Goal: Task Accomplishment & Management: Contribute content

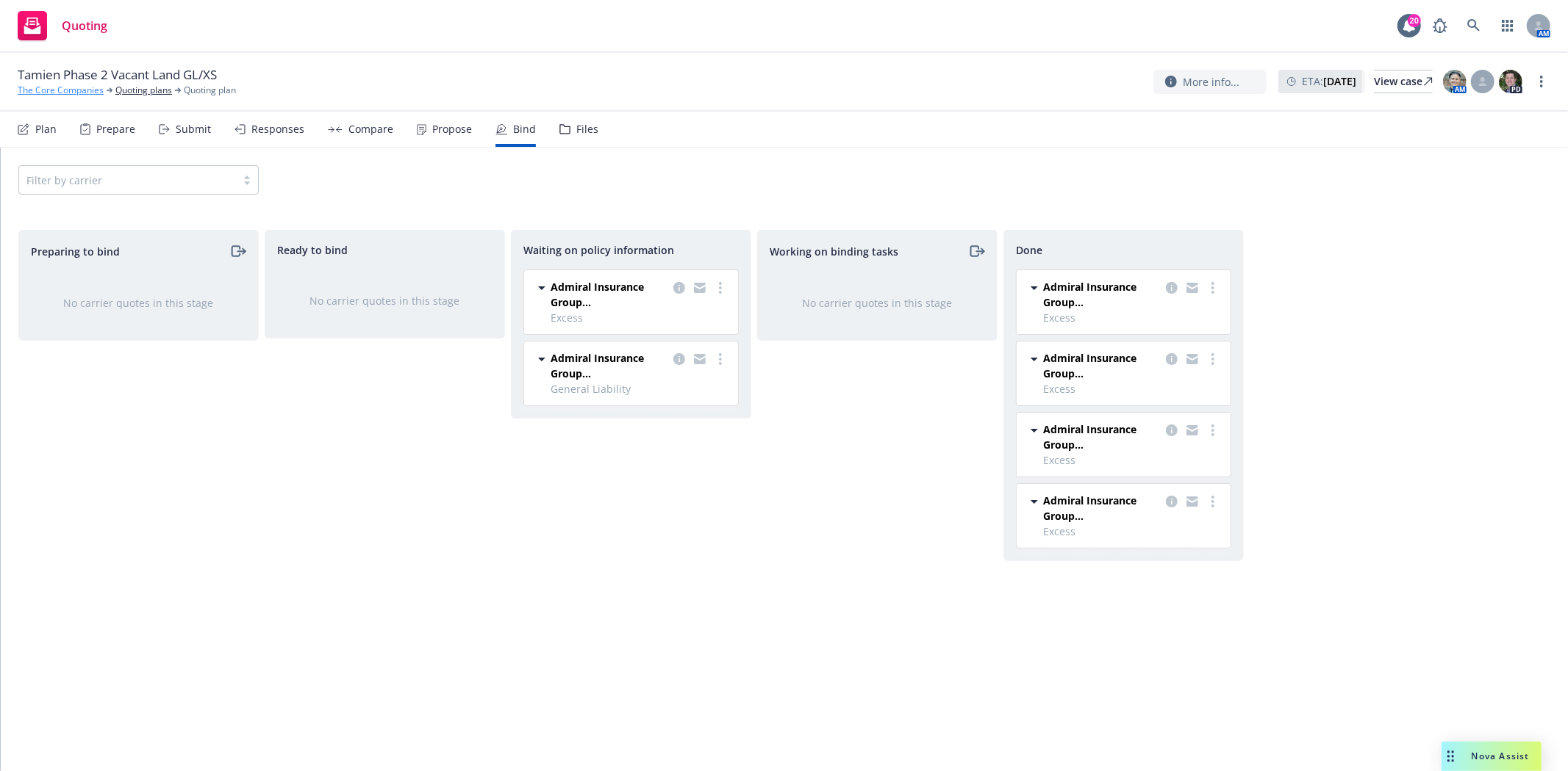
click at [61, 90] on link "The Core Companies" at bounding box center [61, 90] width 86 height 13
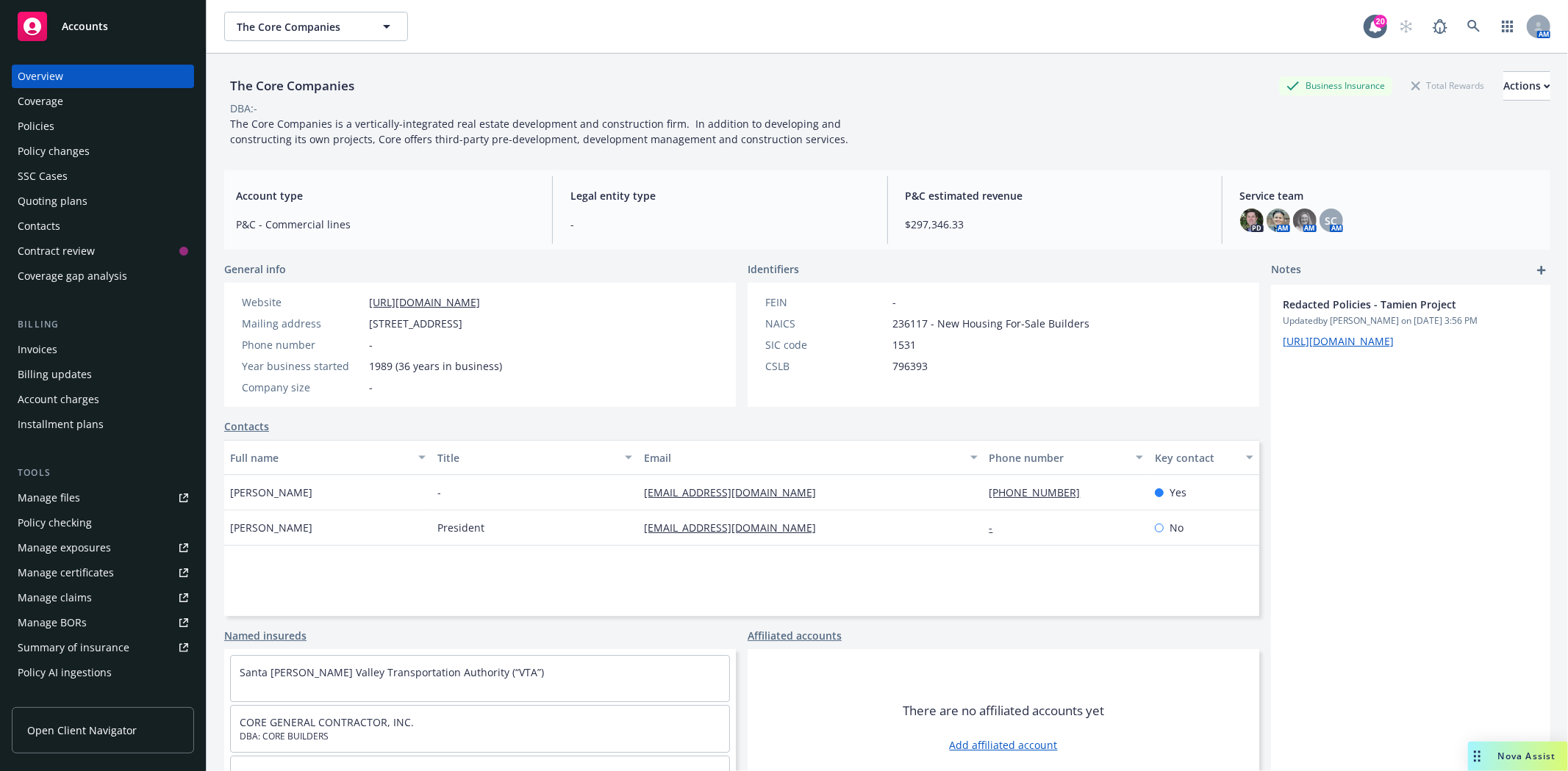
click at [79, 32] on span "Accounts" at bounding box center [84, 26] width 46 height 12
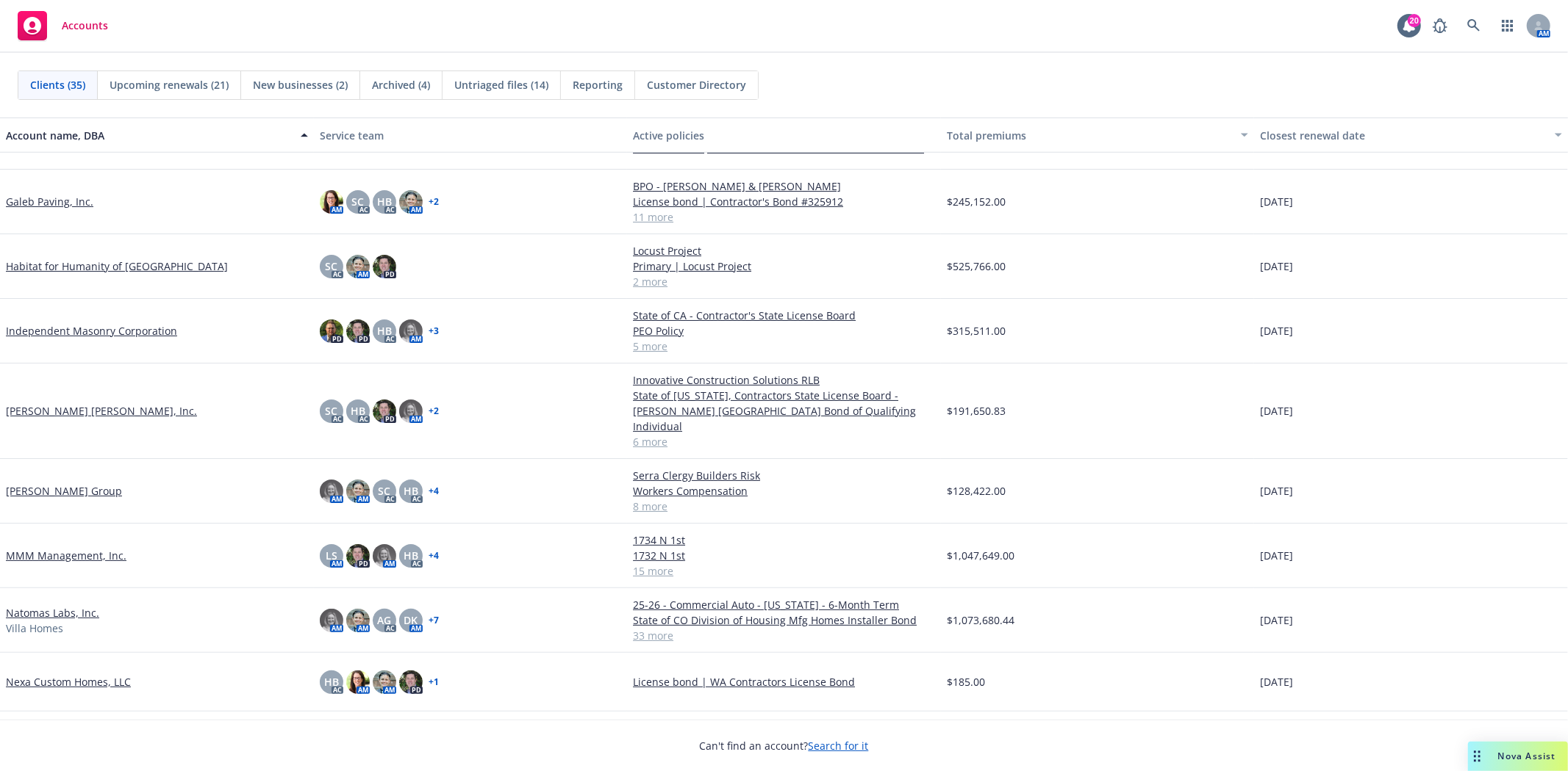
scroll to position [653, 0]
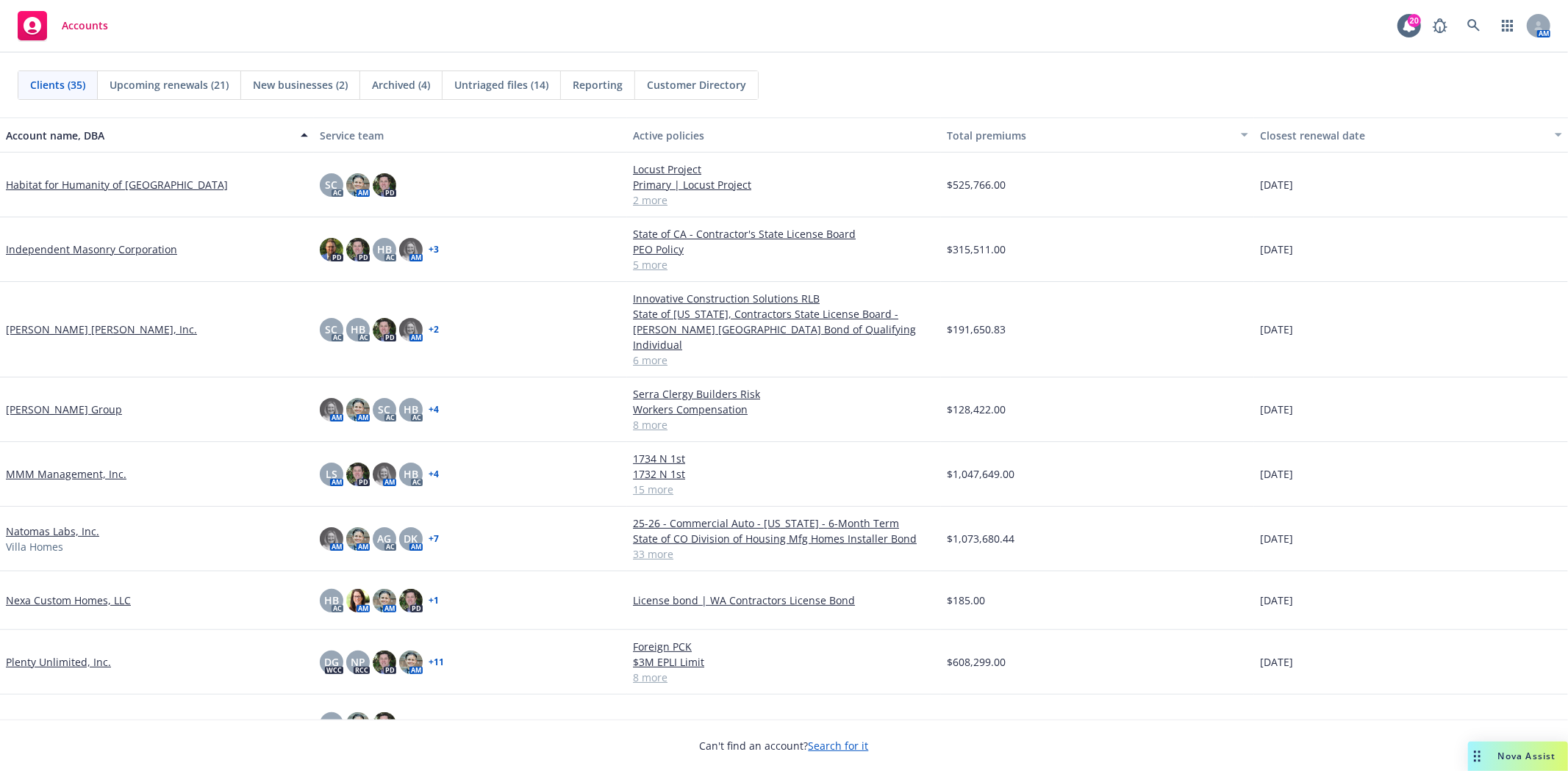
click at [49, 523] on link "Natomas Labs, Inc." at bounding box center [52, 531] width 93 height 15
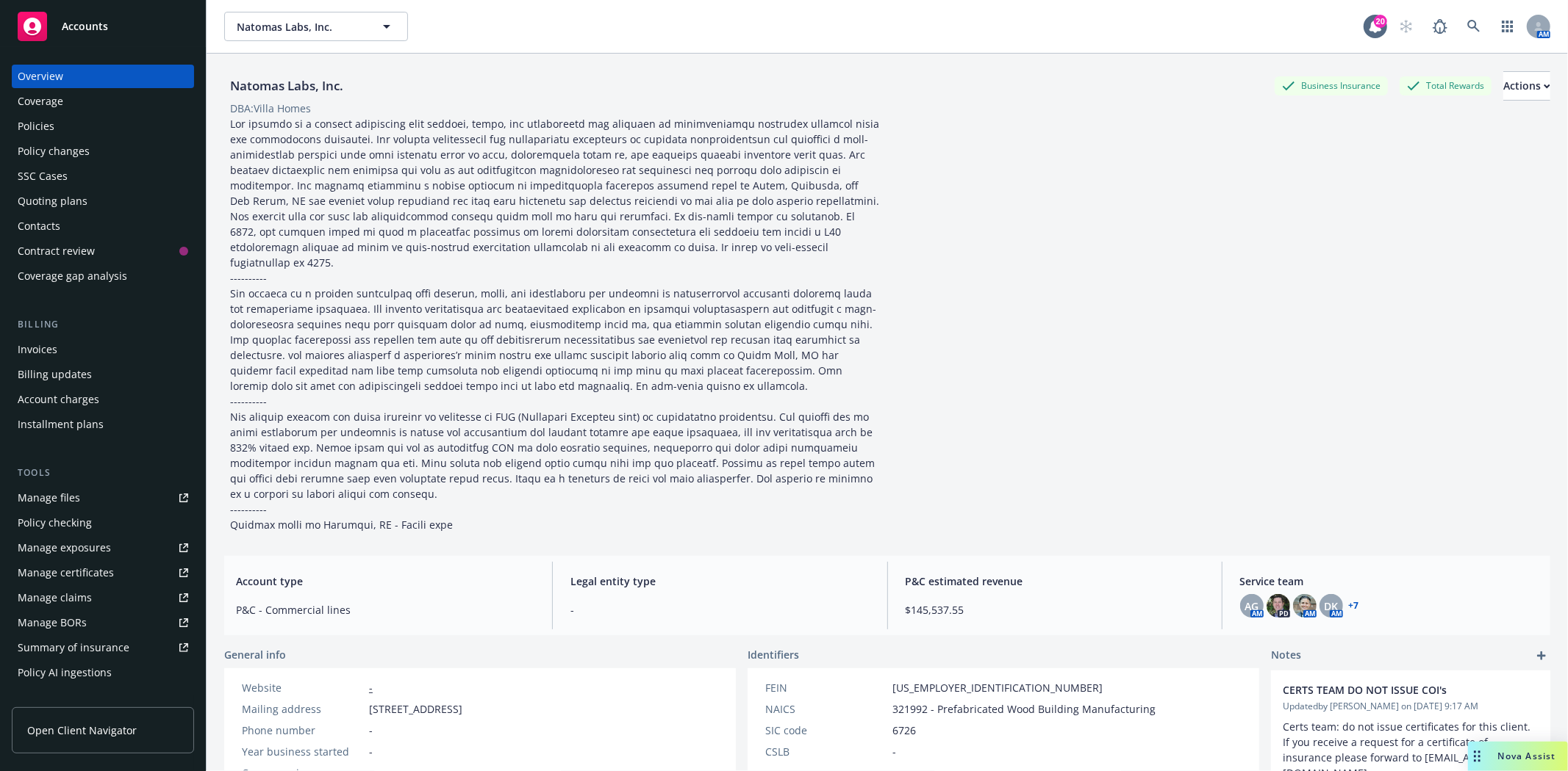
click at [84, 125] on div "Policies" at bounding box center [103, 126] width 171 height 23
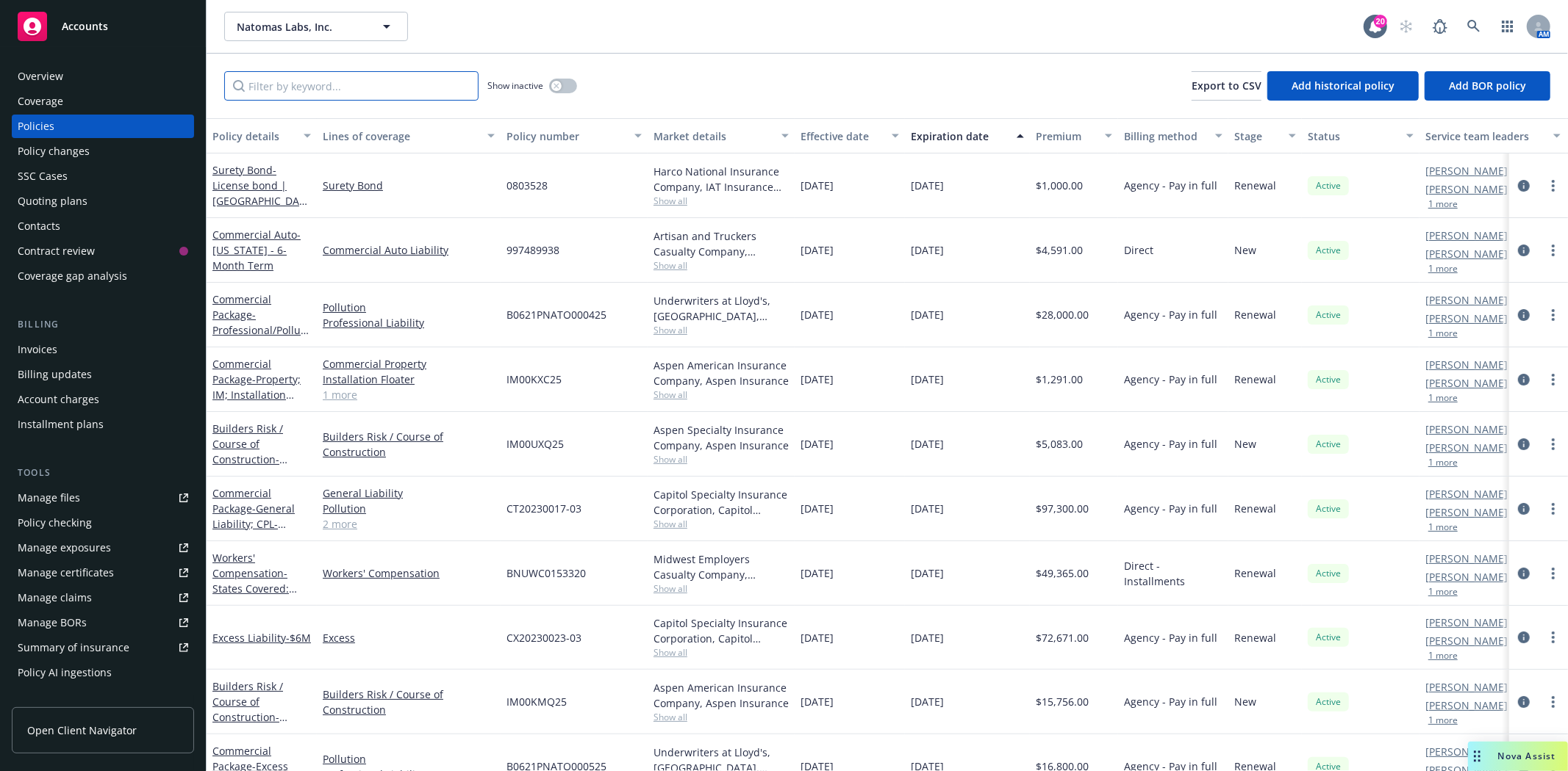
click at [266, 83] on input "Filter by keyword..." at bounding box center [351, 85] width 254 height 29
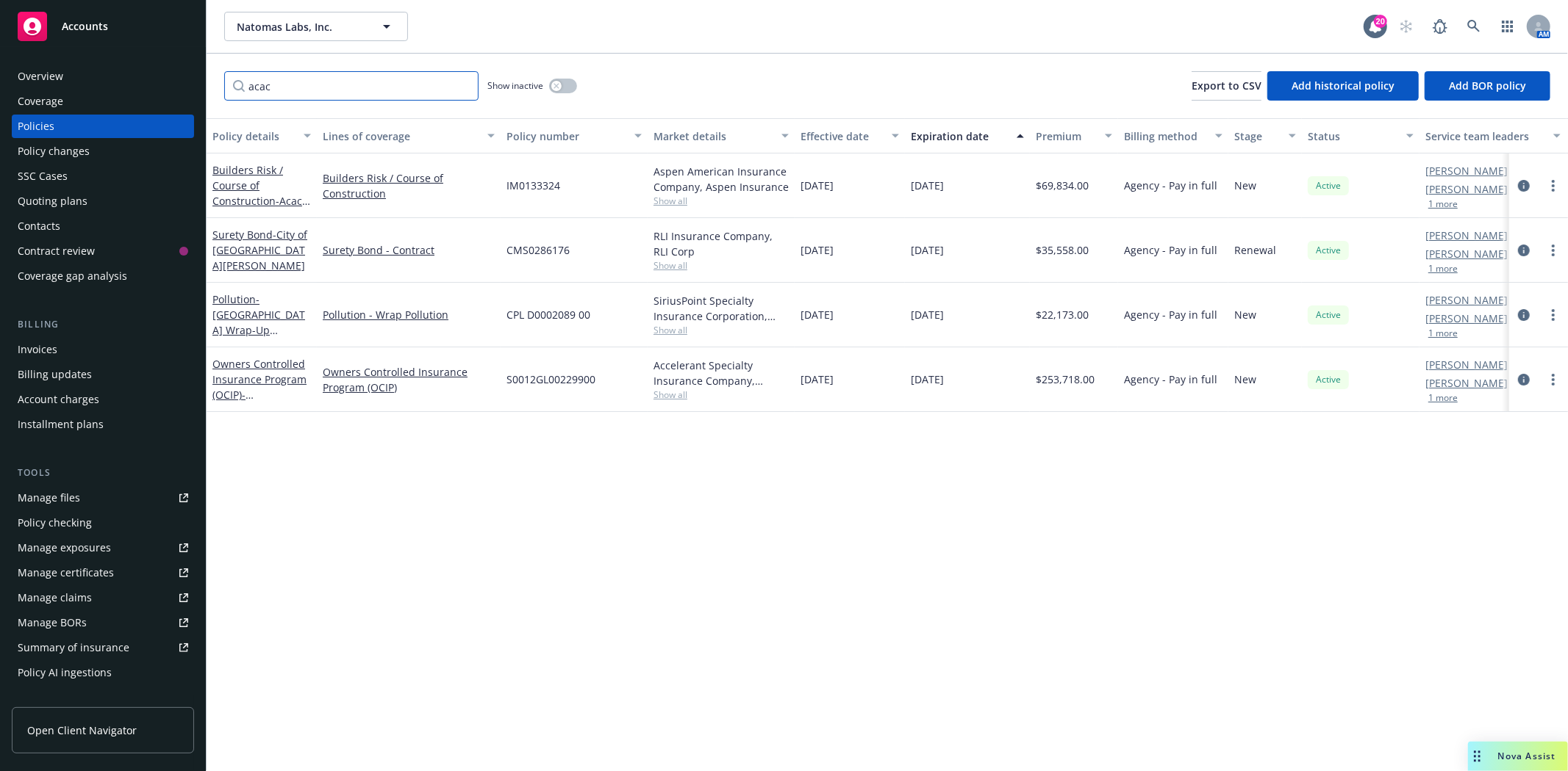
type input "acac"
click at [112, 22] on div "Accounts" at bounding box center [103, 26] width 171 height 29
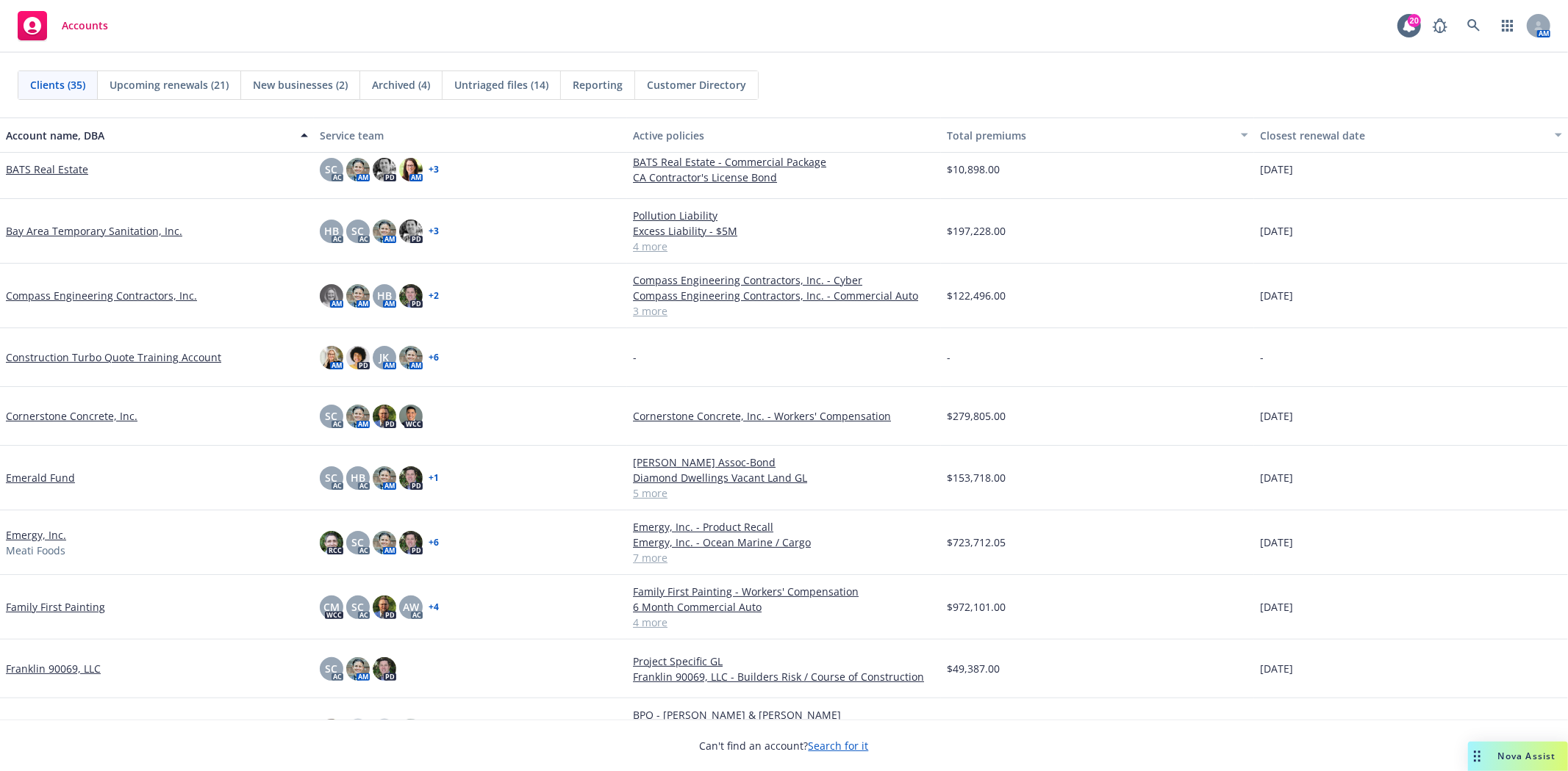
scroll to position [82, 0]
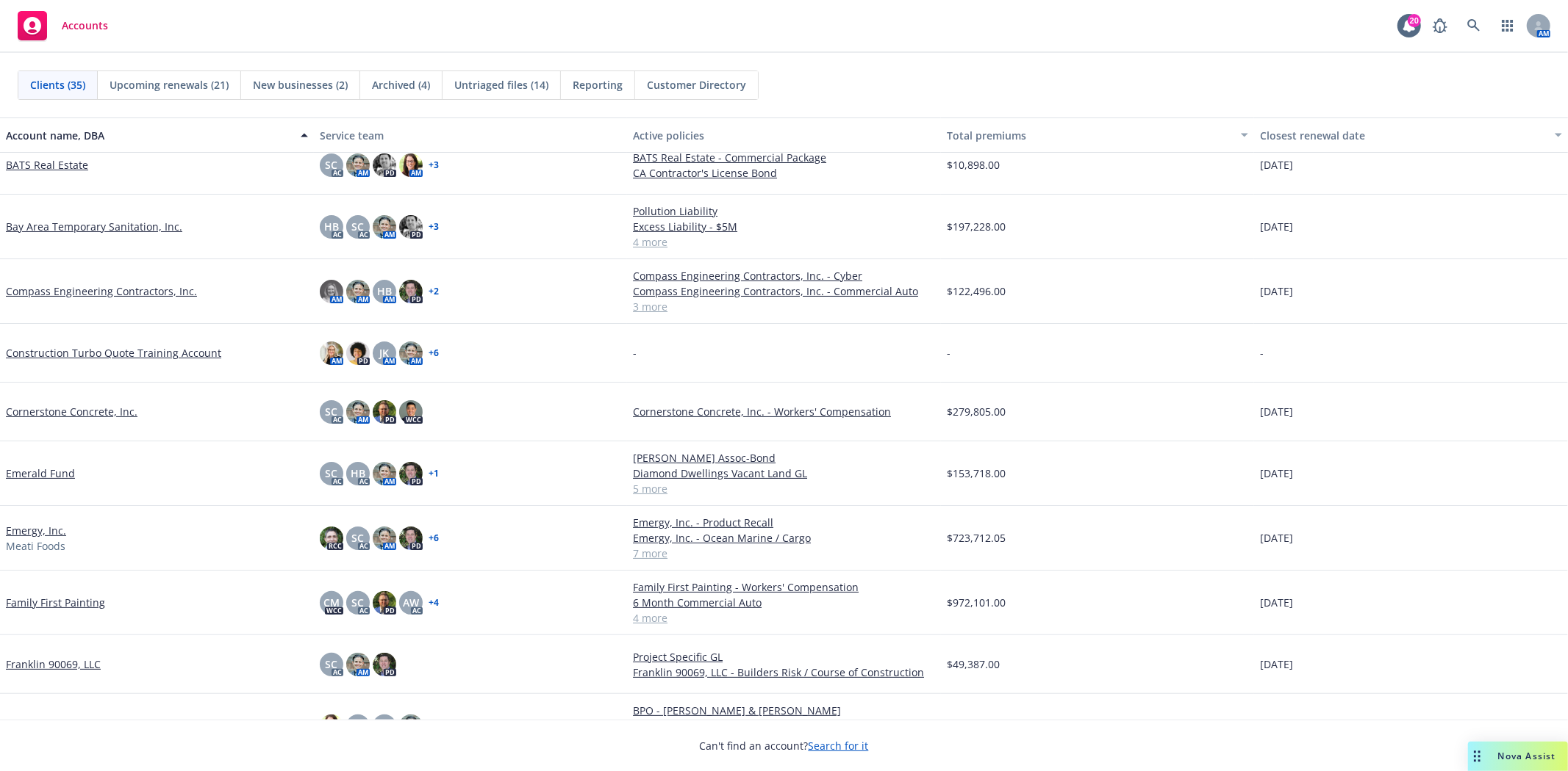
click at [25, 474] on link "Emerald Fund" at bounding box center [40, 474] width 69 height 15
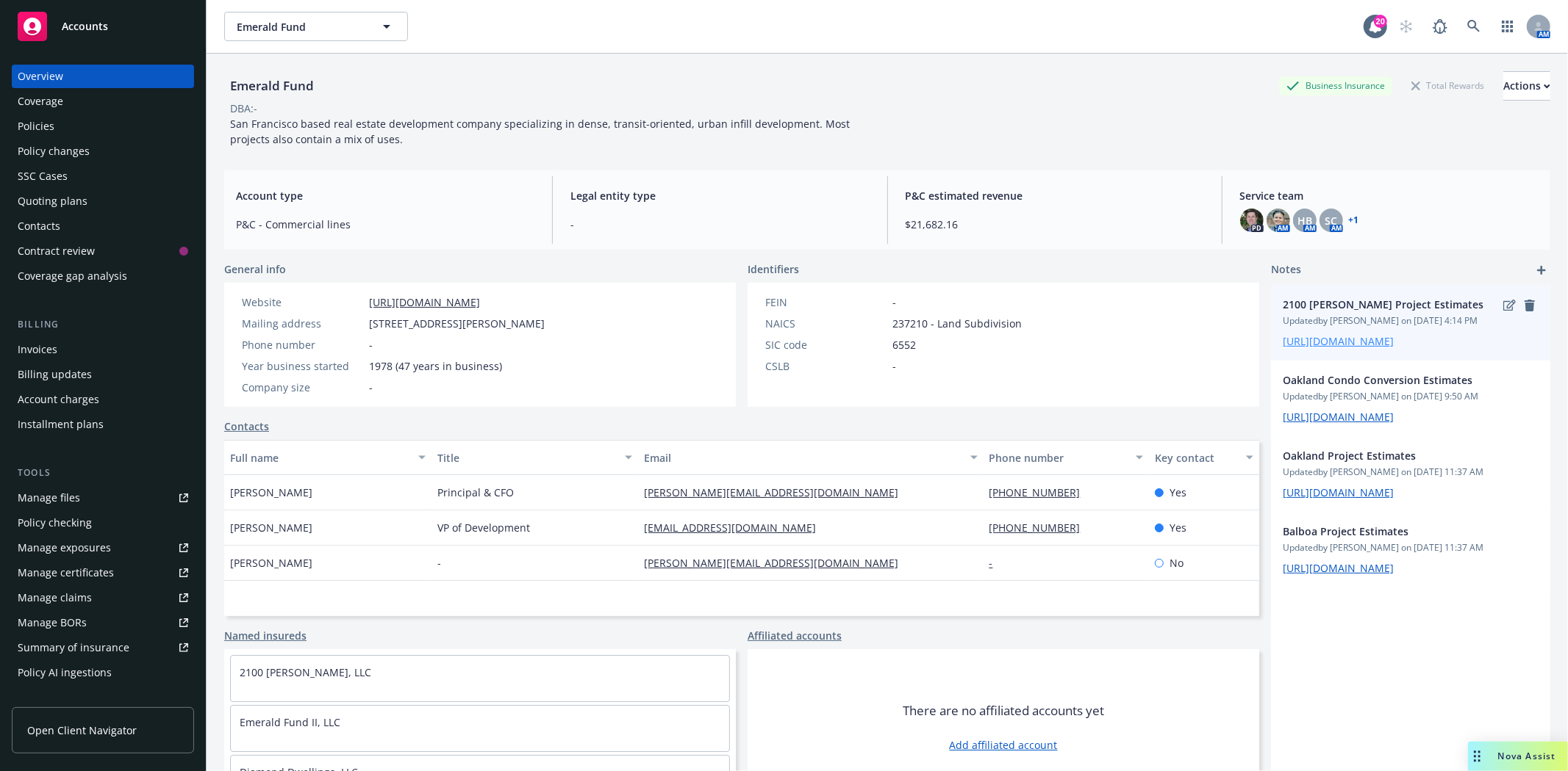
click at [1307, 348] on link "https://iln.sharepoint.com/sites/SDrive/Shared%20Documents/Forms/AllItems.aspx?…" at bounding box center [1338, 340] width 111 height 14
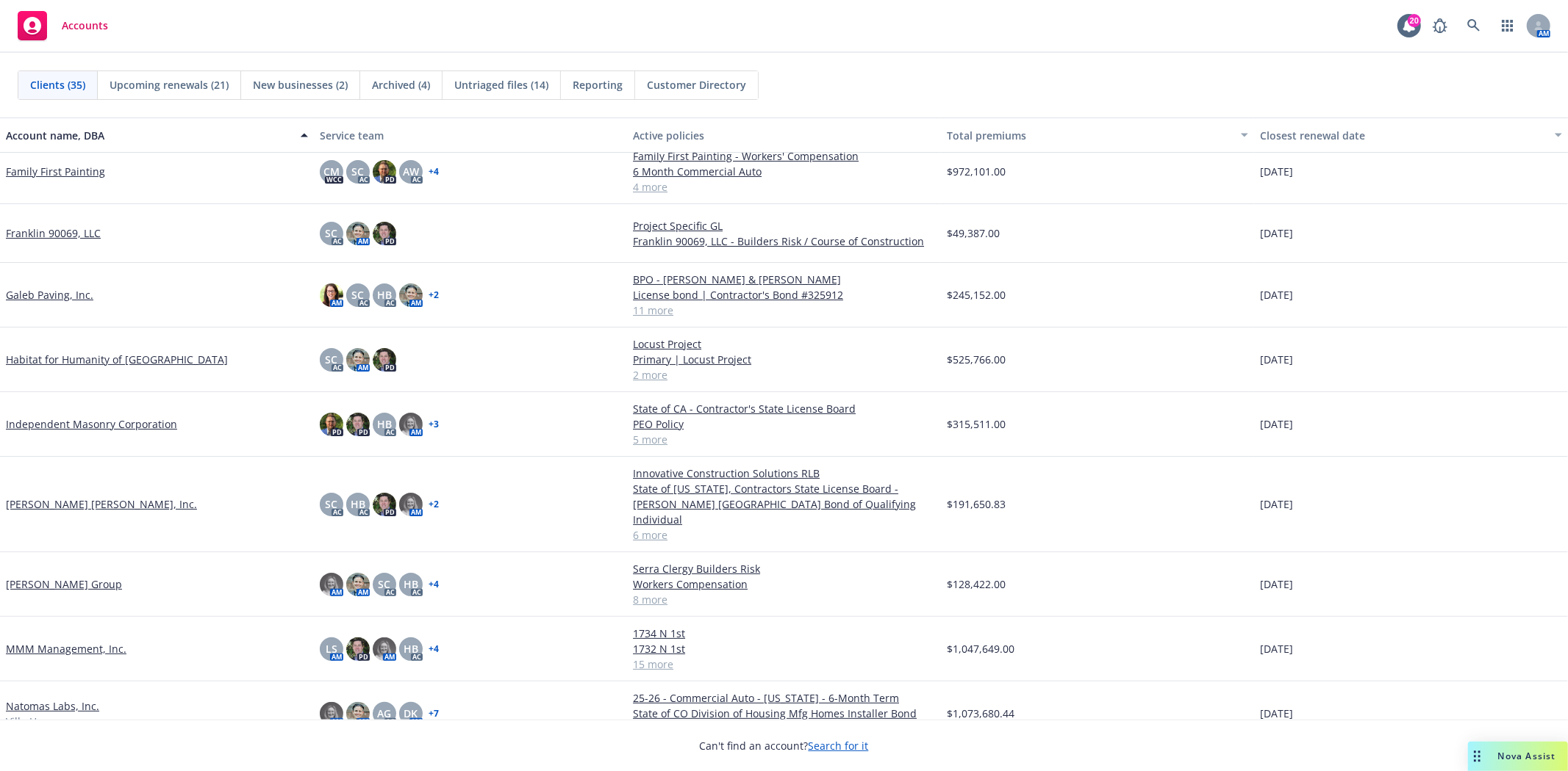
scroll to position [571, 0]
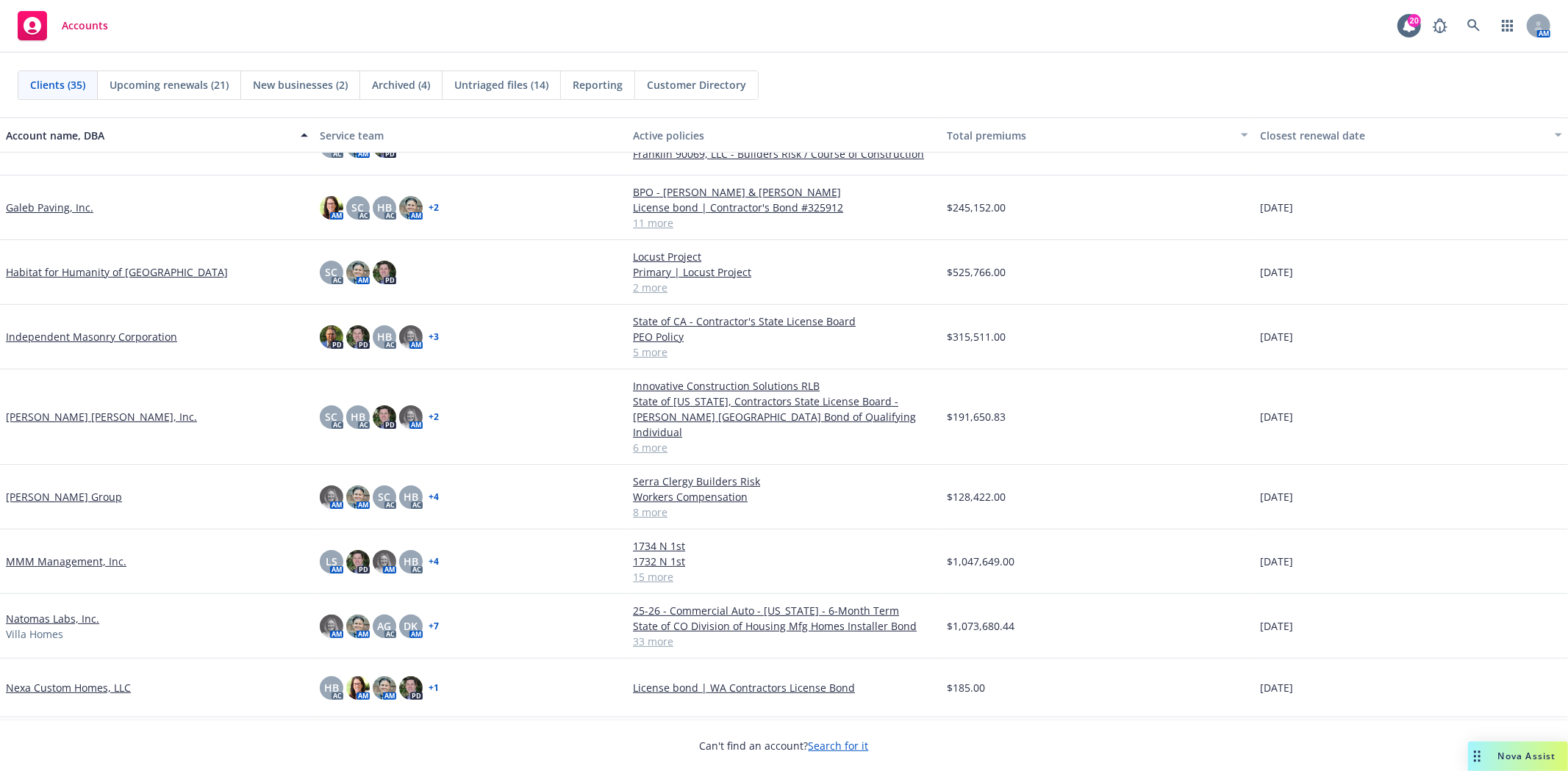
click at [61, 612] on link "Natomas Labs, Inc." at bounding box center [52, 619] width 93 height 15
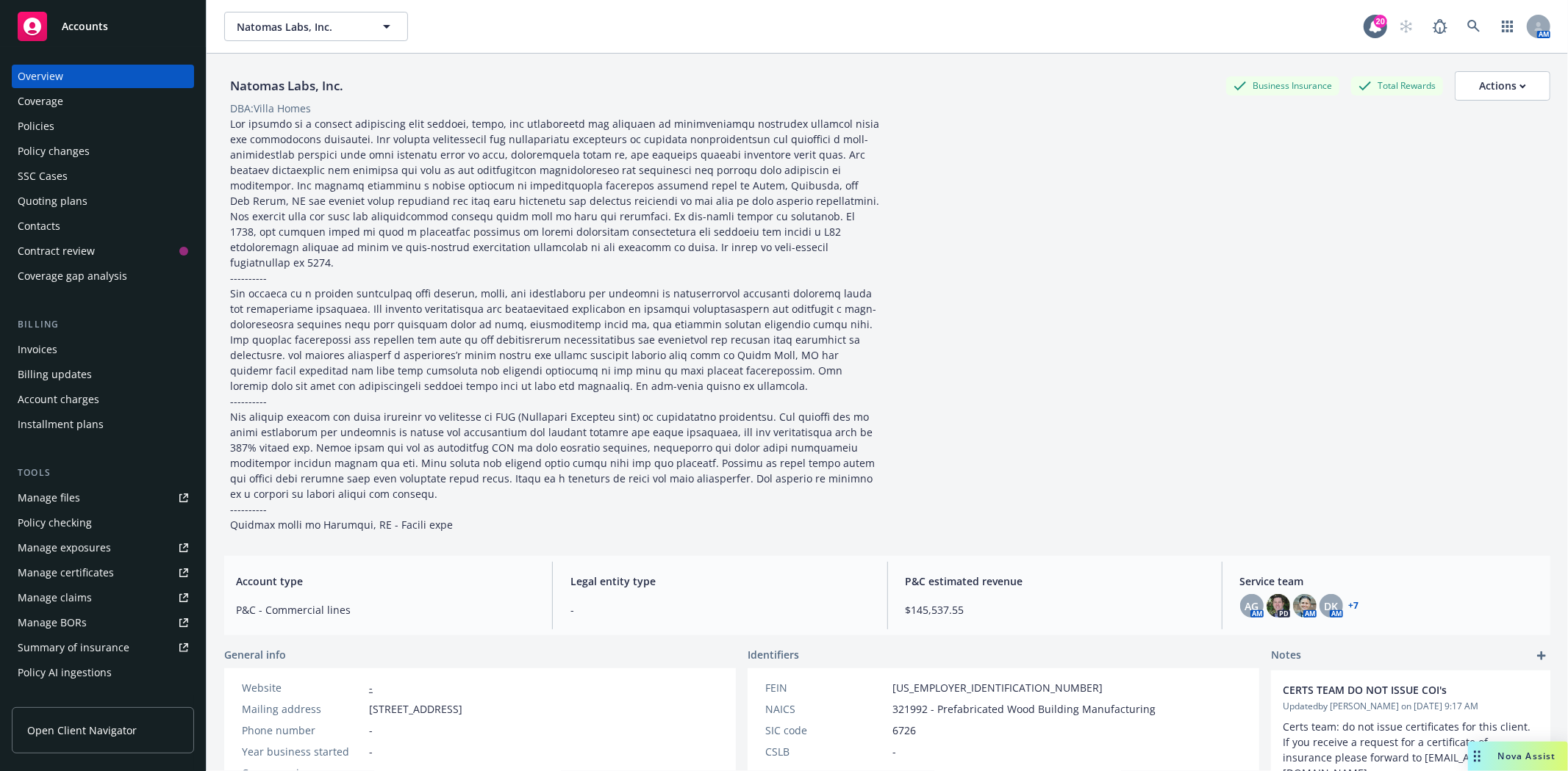
click at [82, 195] on div "Quoting plans" at bounding box center [53, 201] width 69 height 23
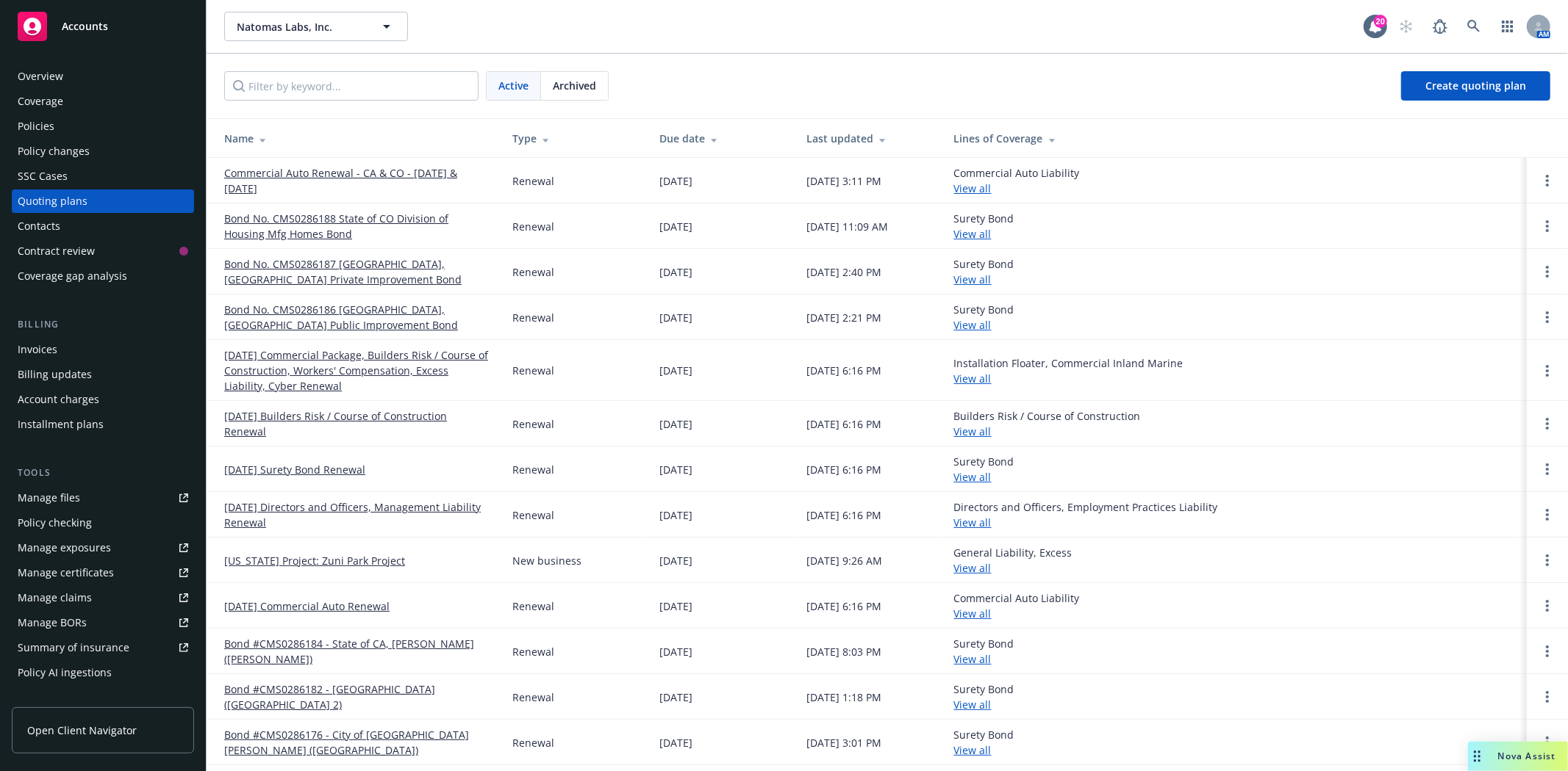
click at [559, 83] on span "Archived" at bounding box center [574, 85] width 43 height 15
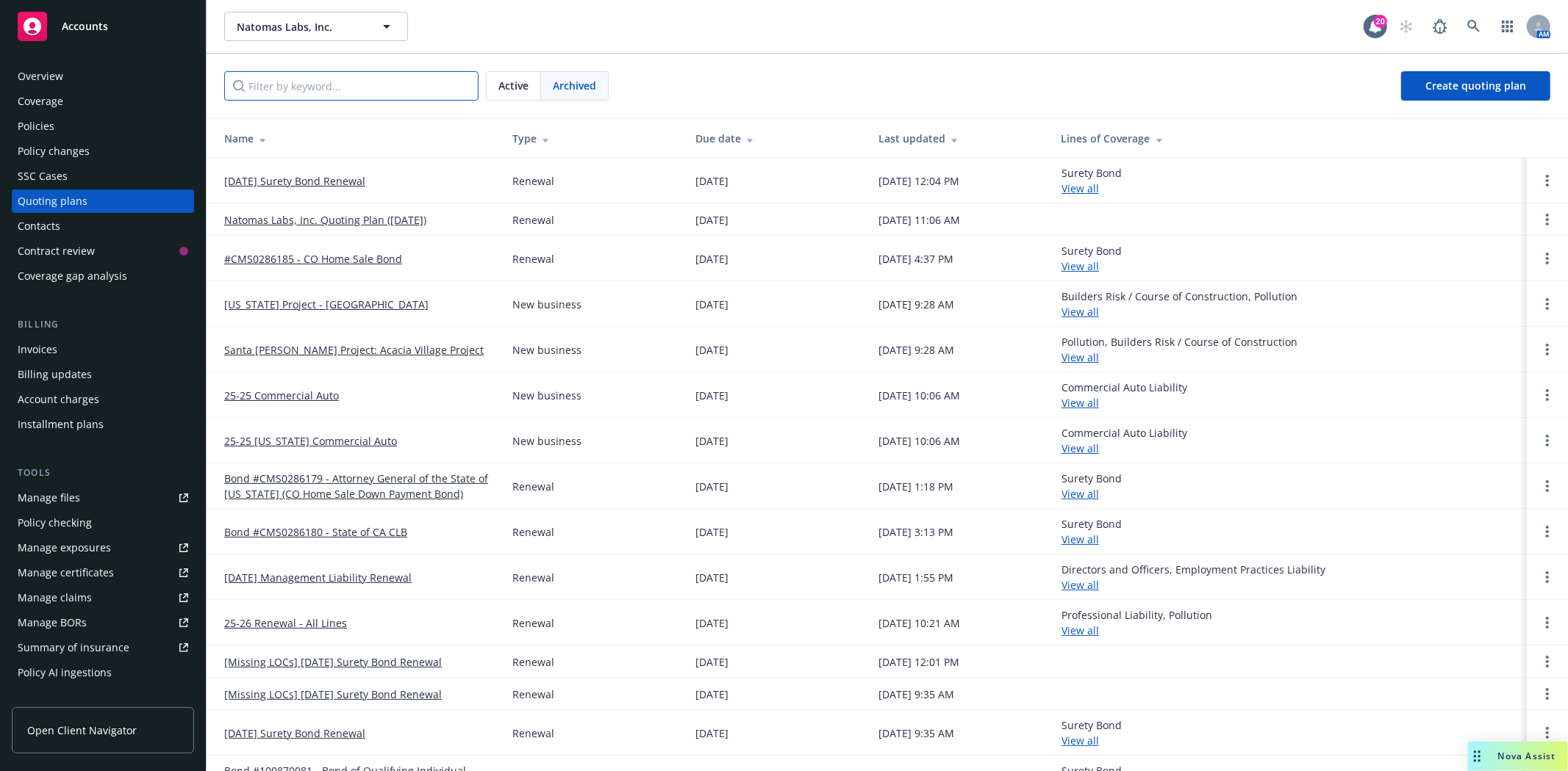
click at [378, 98] on input "Filter by keyword..." at bounding box center [351, 85] width 254 height 29
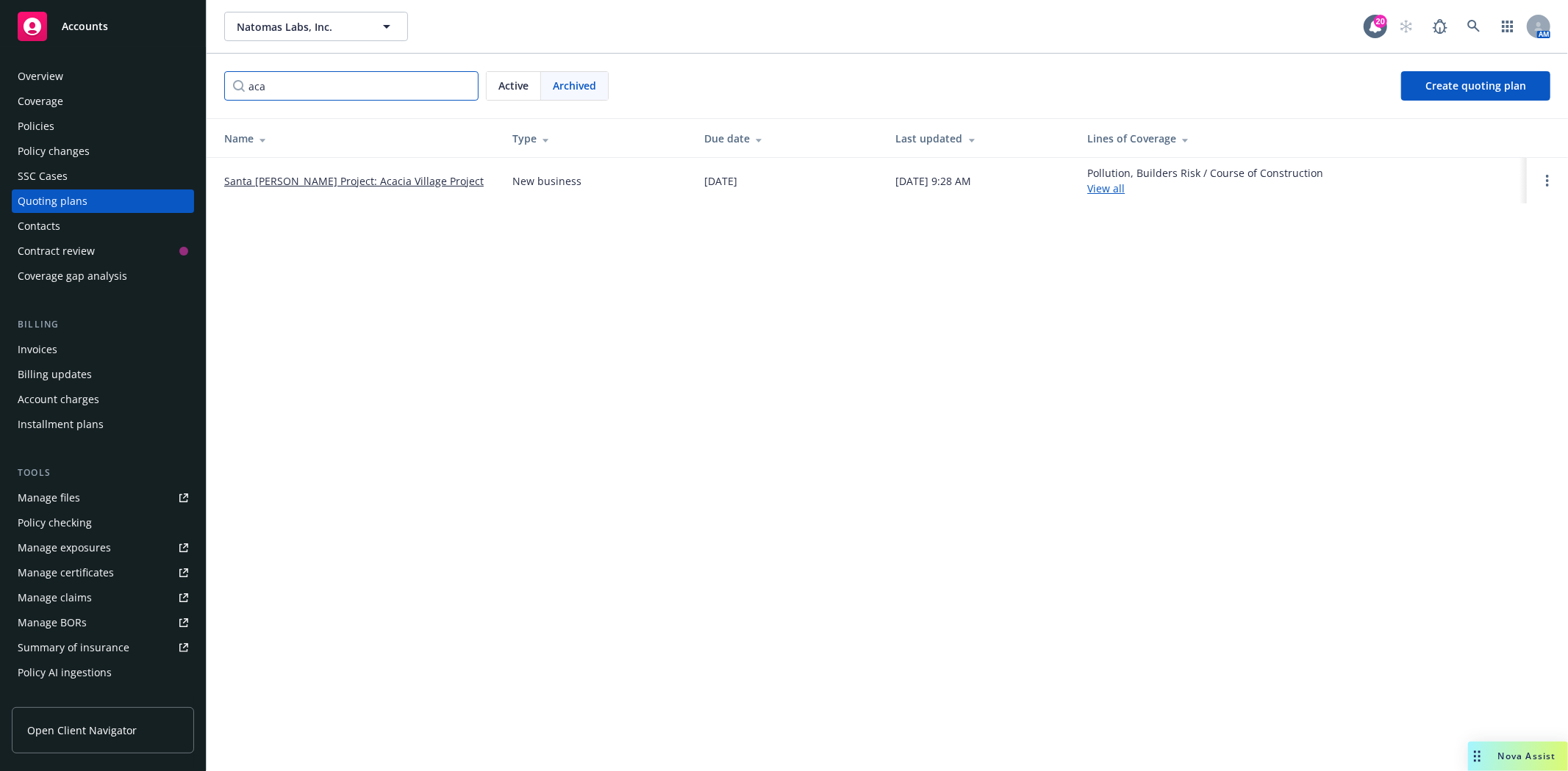
type input "aca"
click at [342, 178] on link "Santa [PERSON_NAME] Project: Acacia Village Project" at bounding box center [354, 181] width 259 height 15
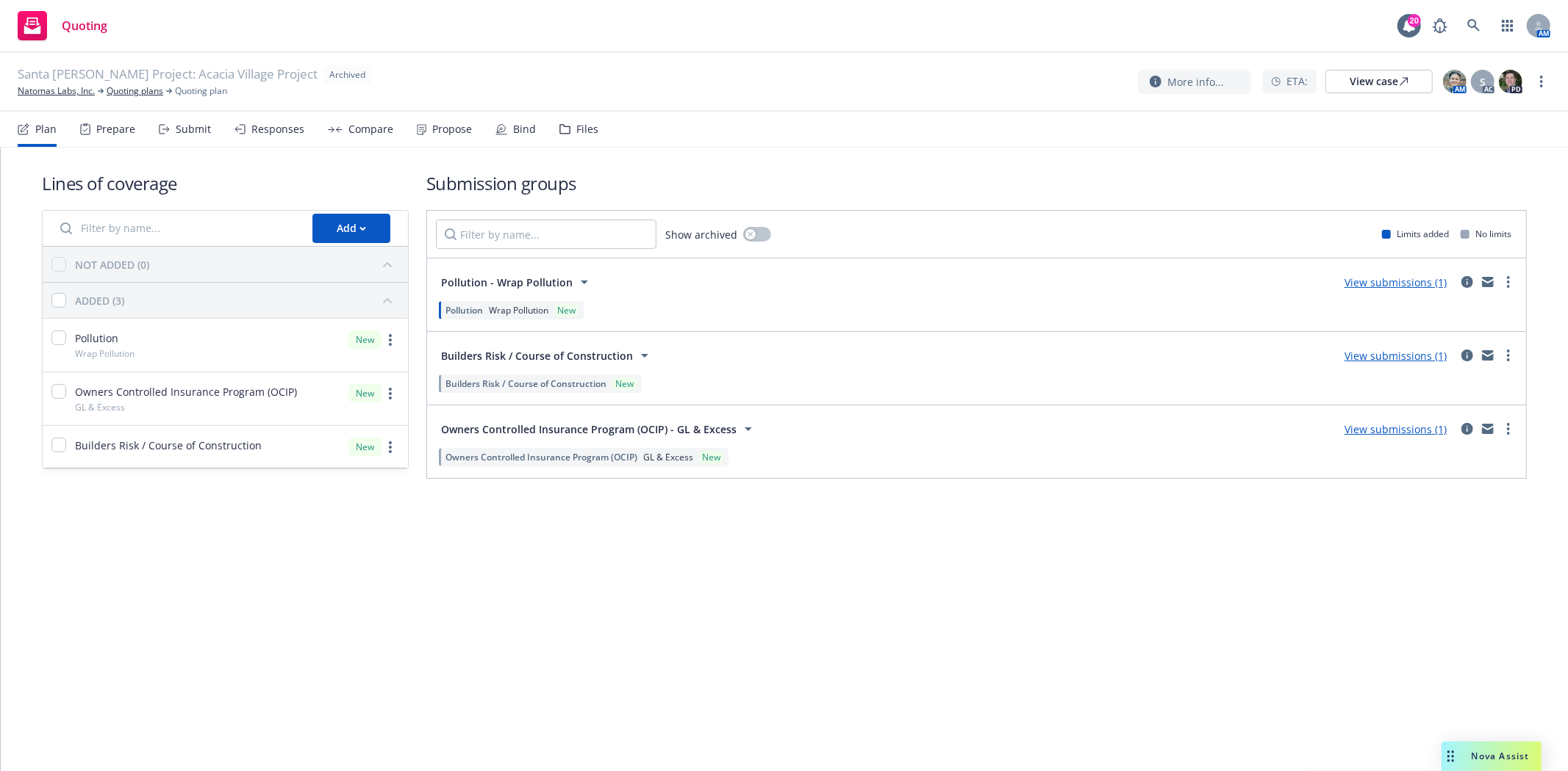
click at [576, 128] on div "Files" at bounding box center [586, 129] width 22 height 12
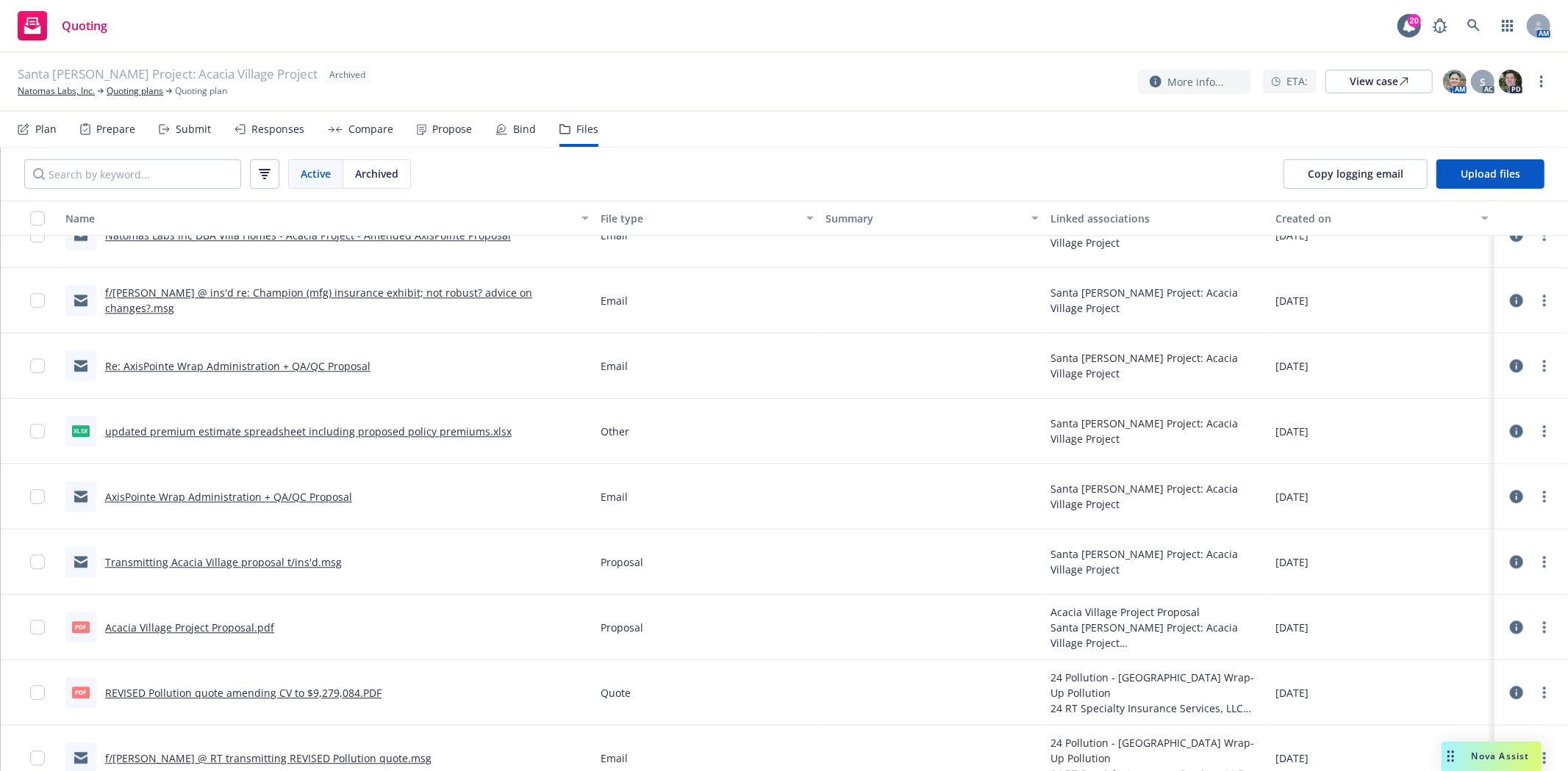
scroll to position [3102, 0]
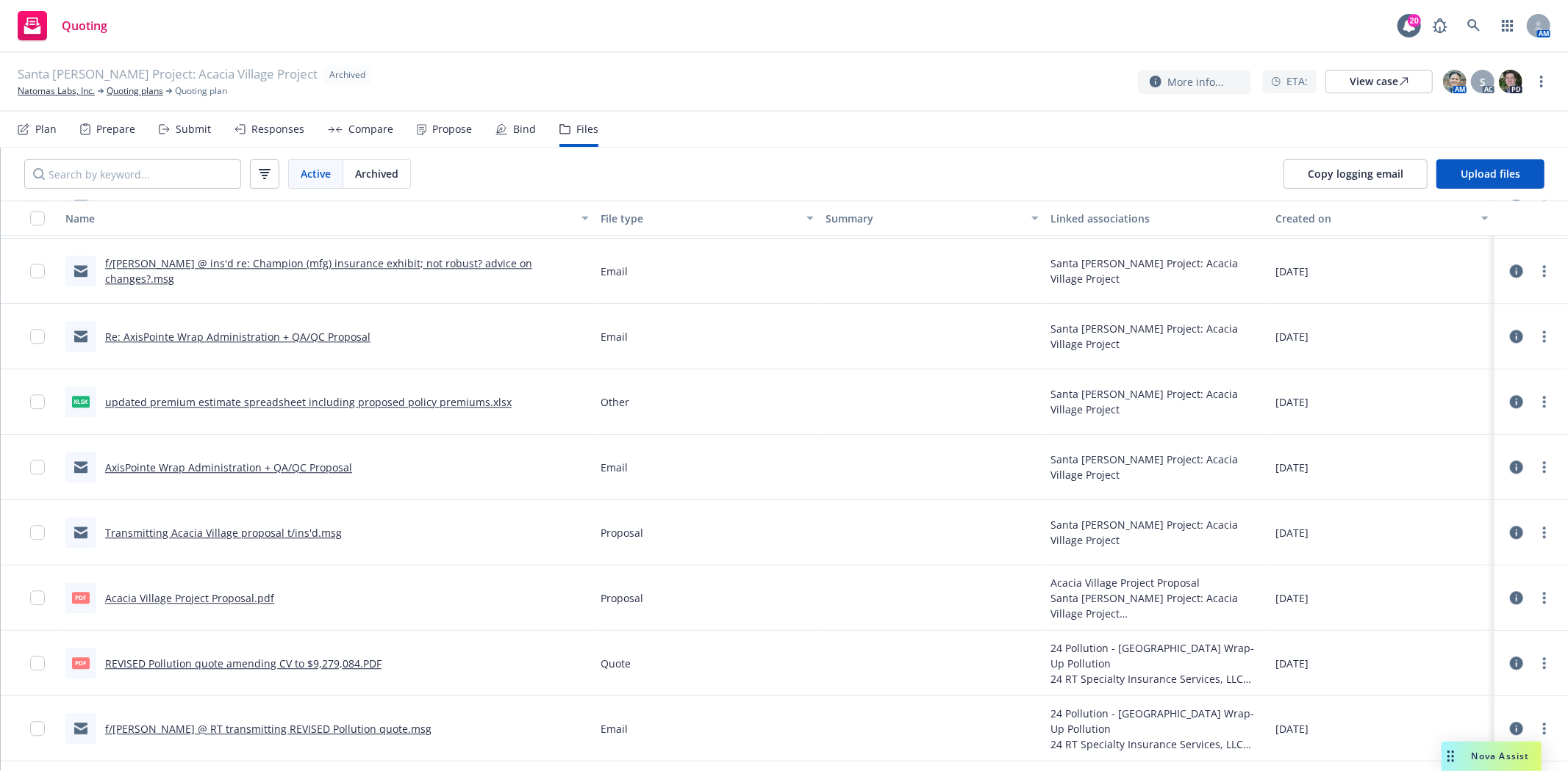
click at [175, 597] on link "Acacia Village Project Proposal.pdf" at bounding box center [190, 598] width 169 height 14
click at [36, 90] on link "Natomas Labs, Inc." at bounding box center [56, 91] width 77 height 13
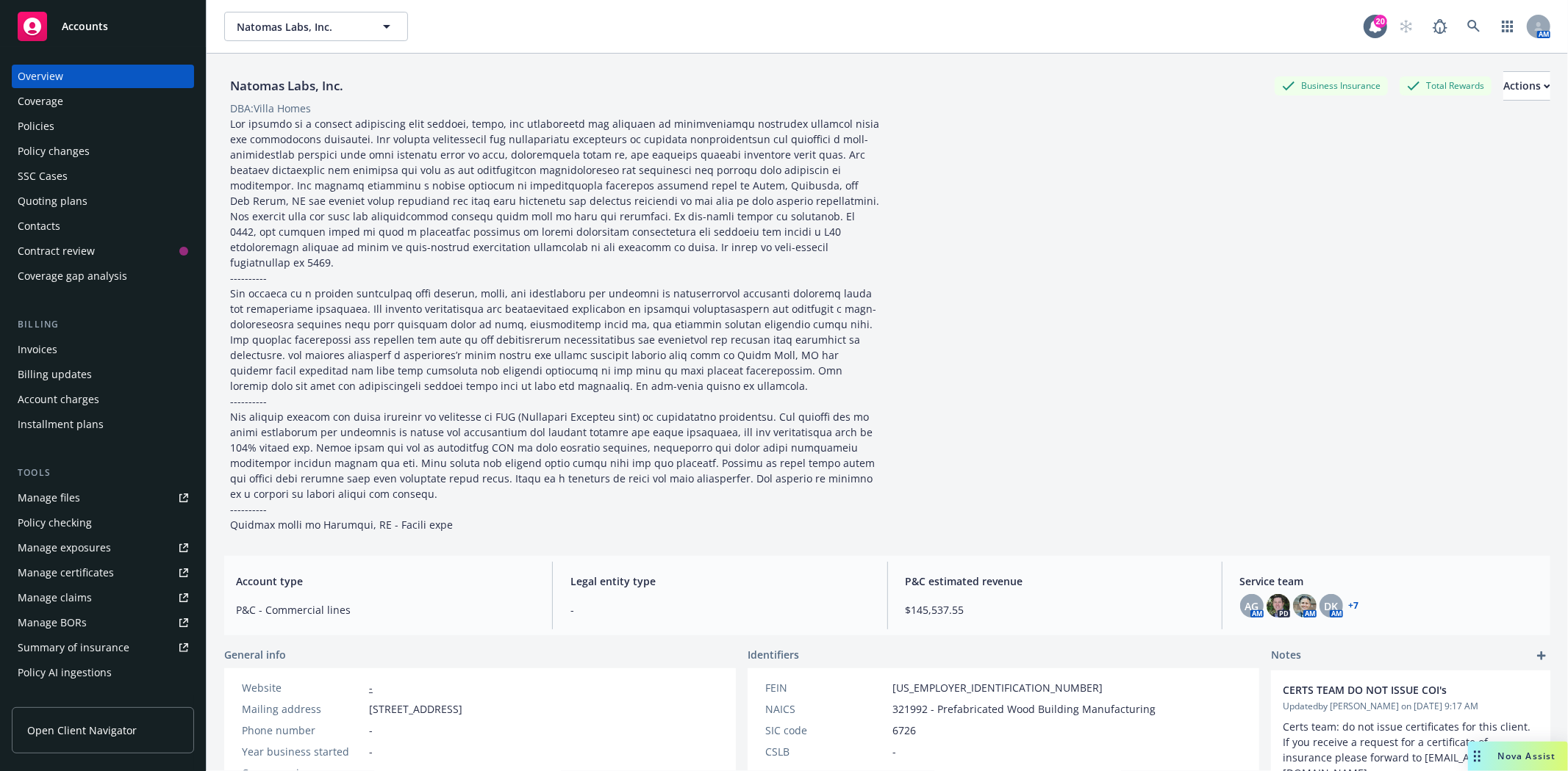
click at [50, 128] on div "Policies" at bounding box center [36, 126] width 37 height 23
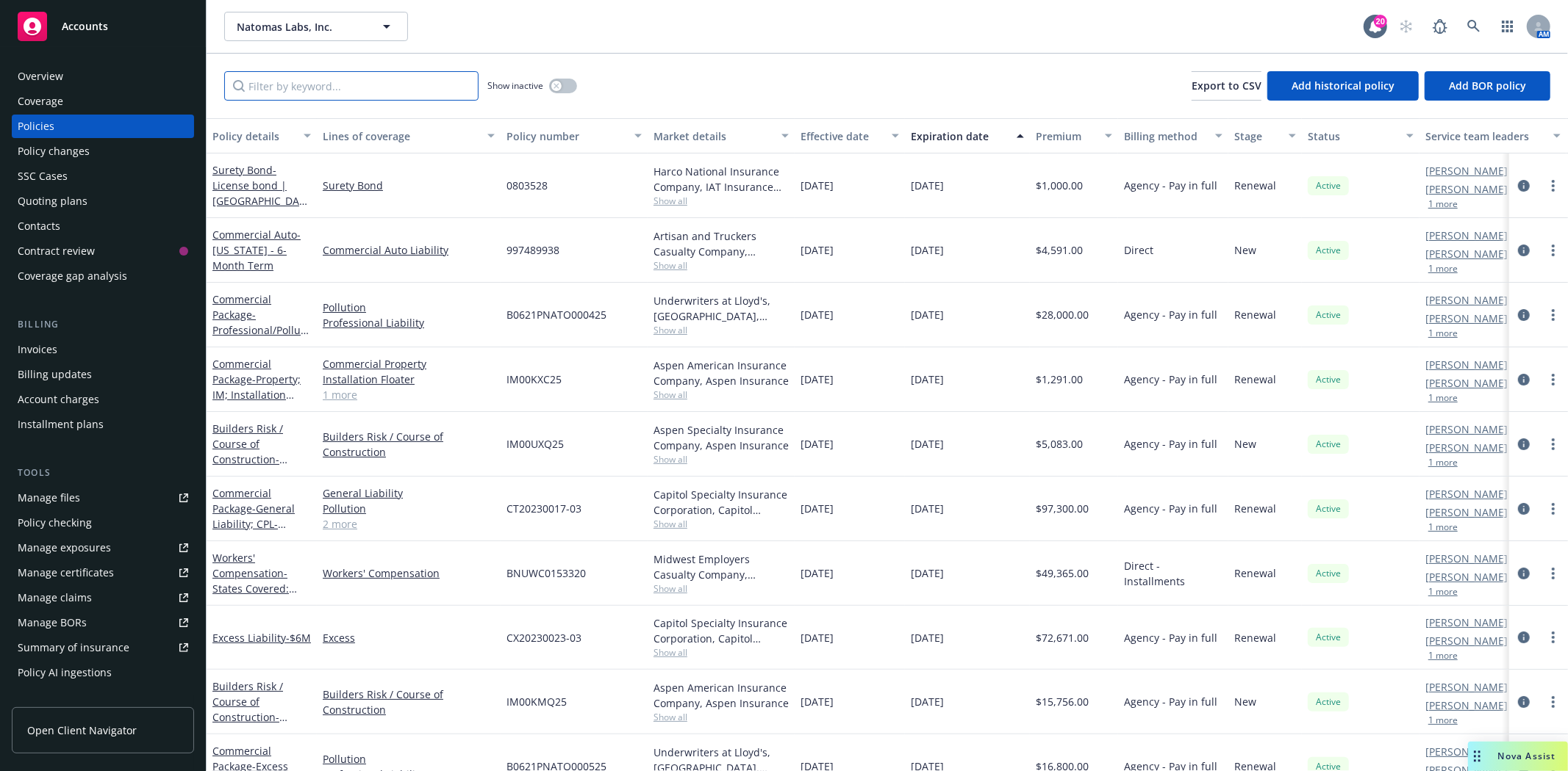
click at [297, 83] on input "Filter by keyword..." at bounding box center [351, 85] width 254 height 29
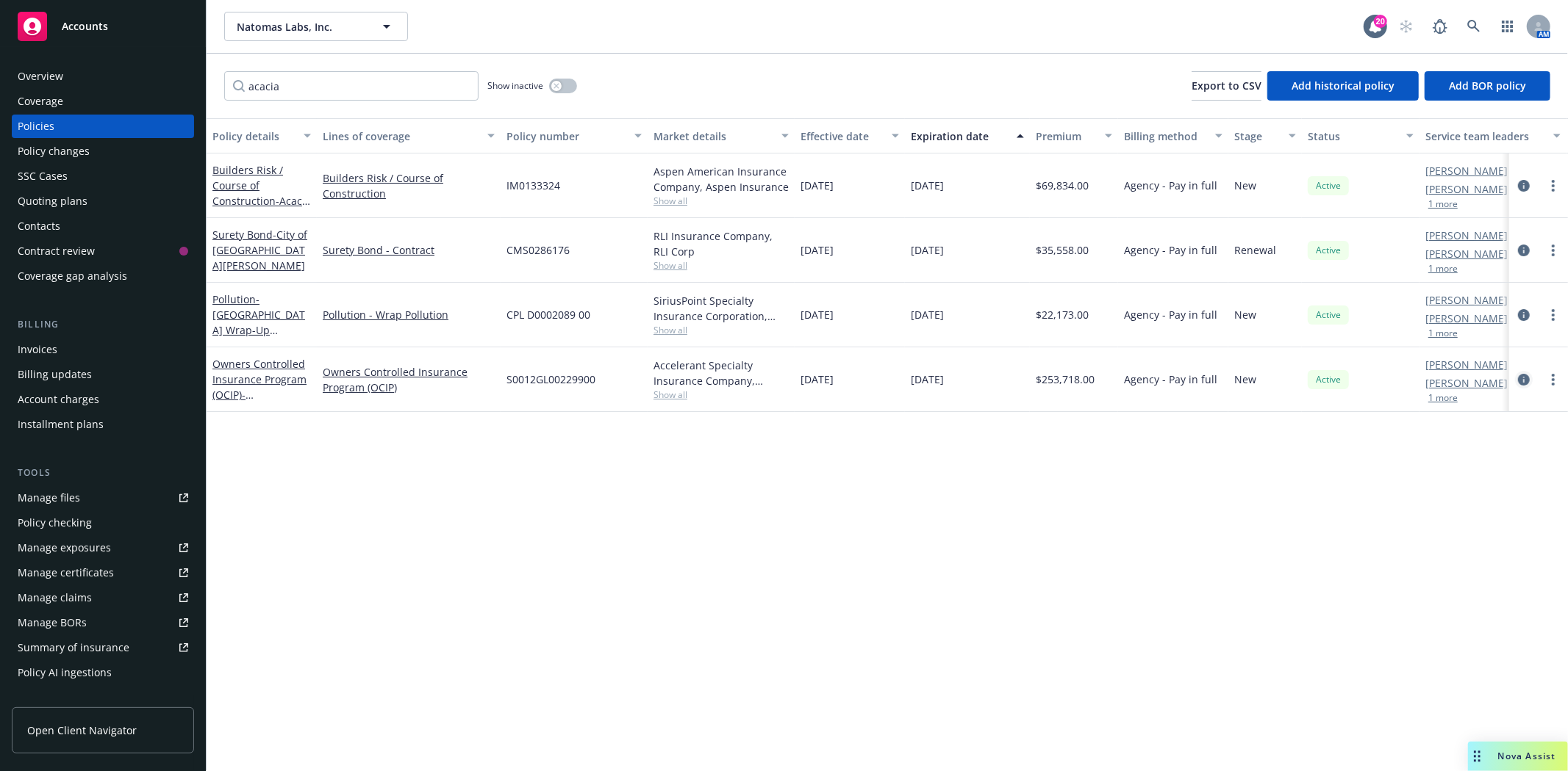
click at [1526, 378] on icon "circleInformation" at bounding box center [1523, 380] width 12 height 12
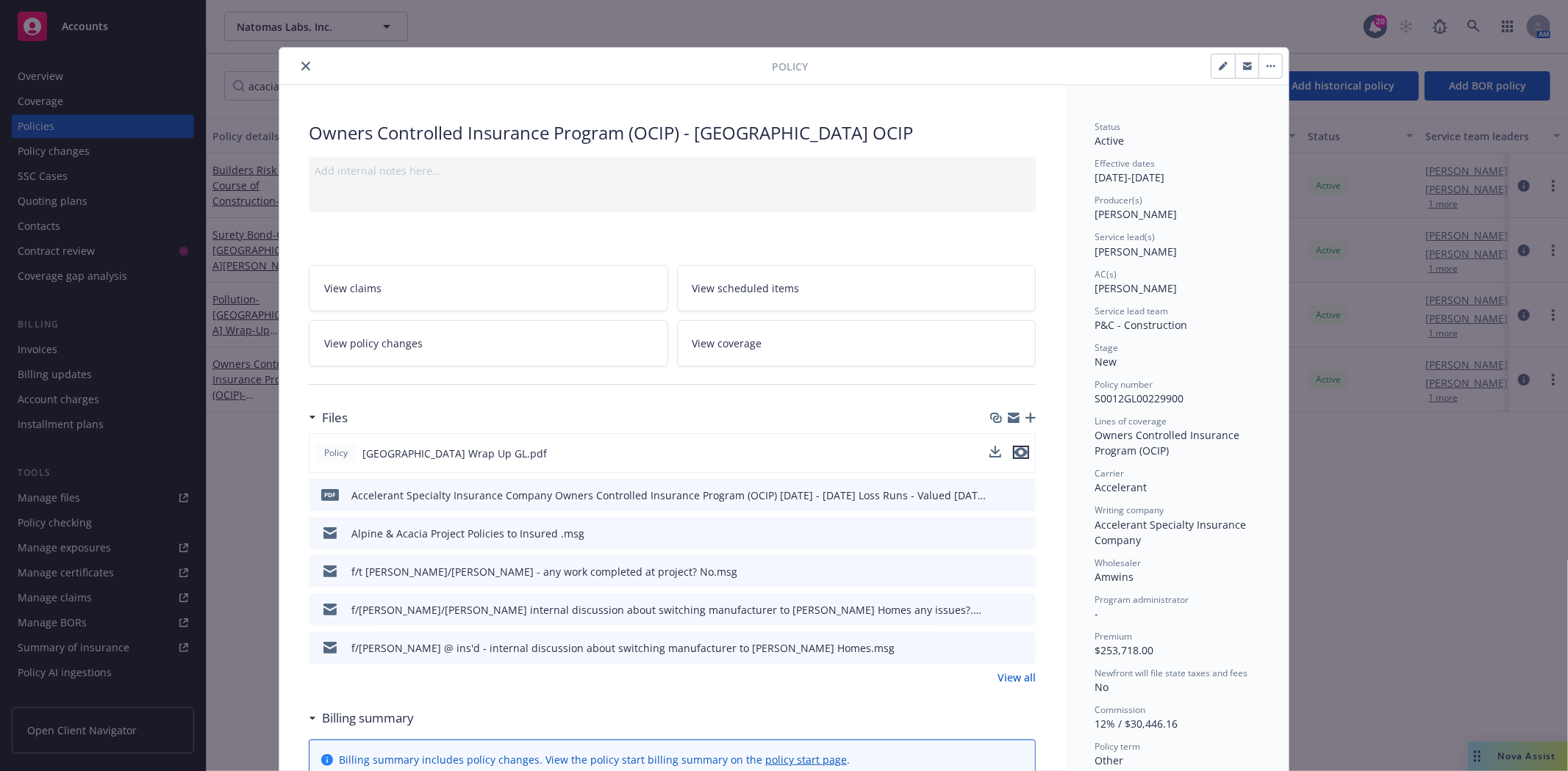
click at [1017, 456] on icon "preview file" at bounding box center [1021, 452] width 13 height 10
click at [301, 71] on button "close" at bounding box center [305, 66] width 18 height 18
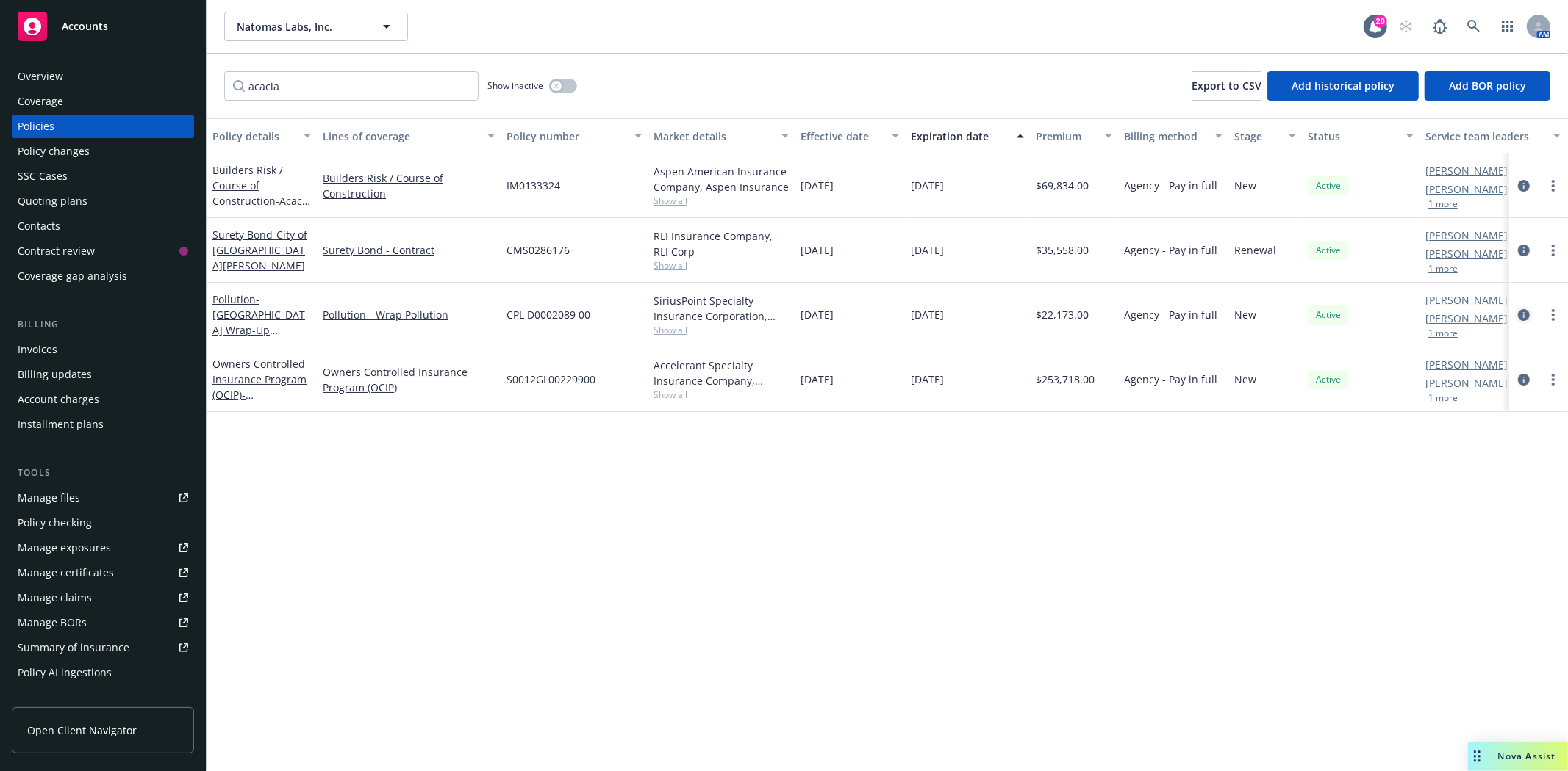
click at [1523, 314] on icon "circleInformation" at bounding box center [1523, 315] width 12 height 12
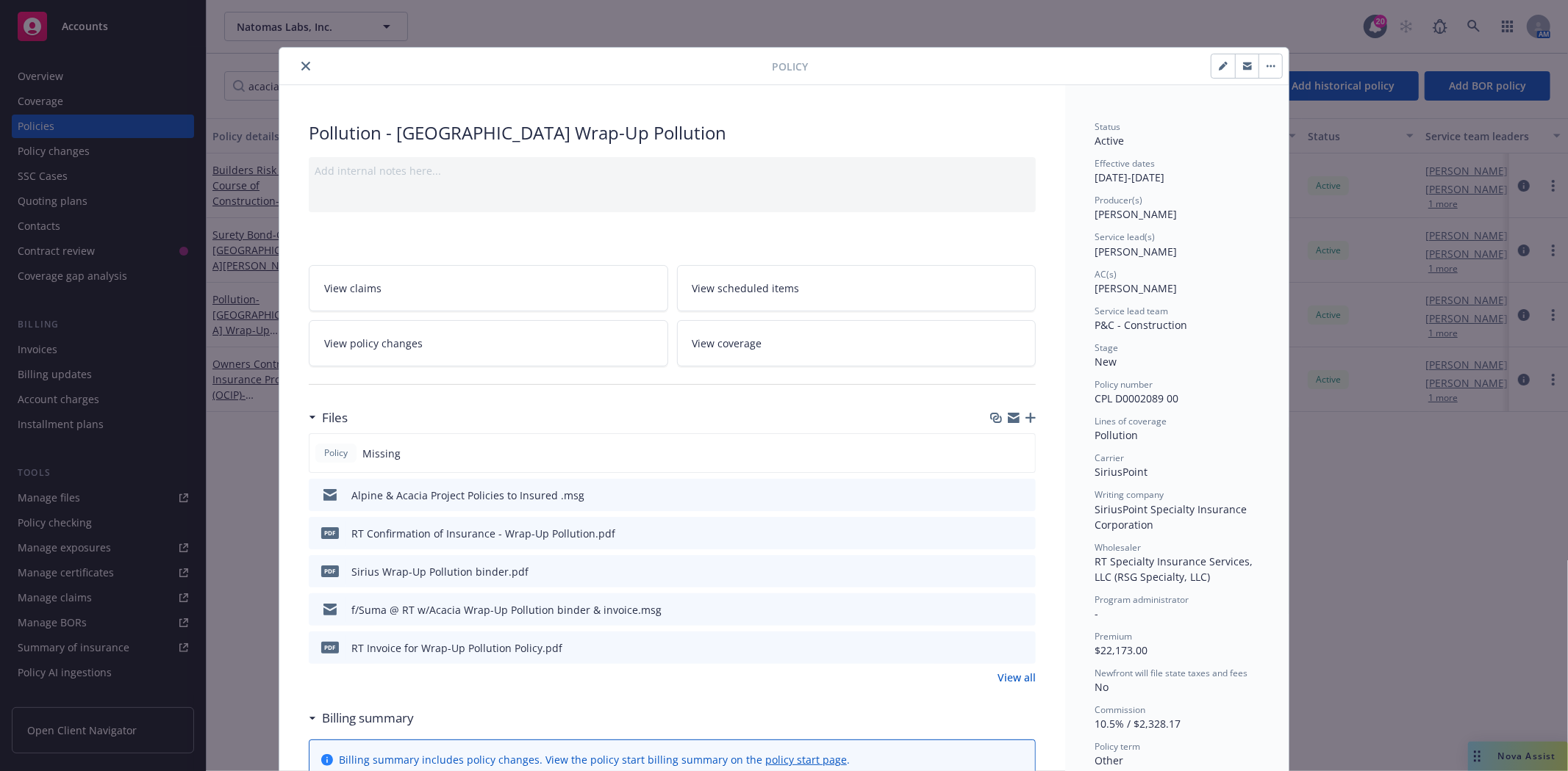
click at [301, 68] on icon "close" at bounding box center [305, 66] width 8 height 8
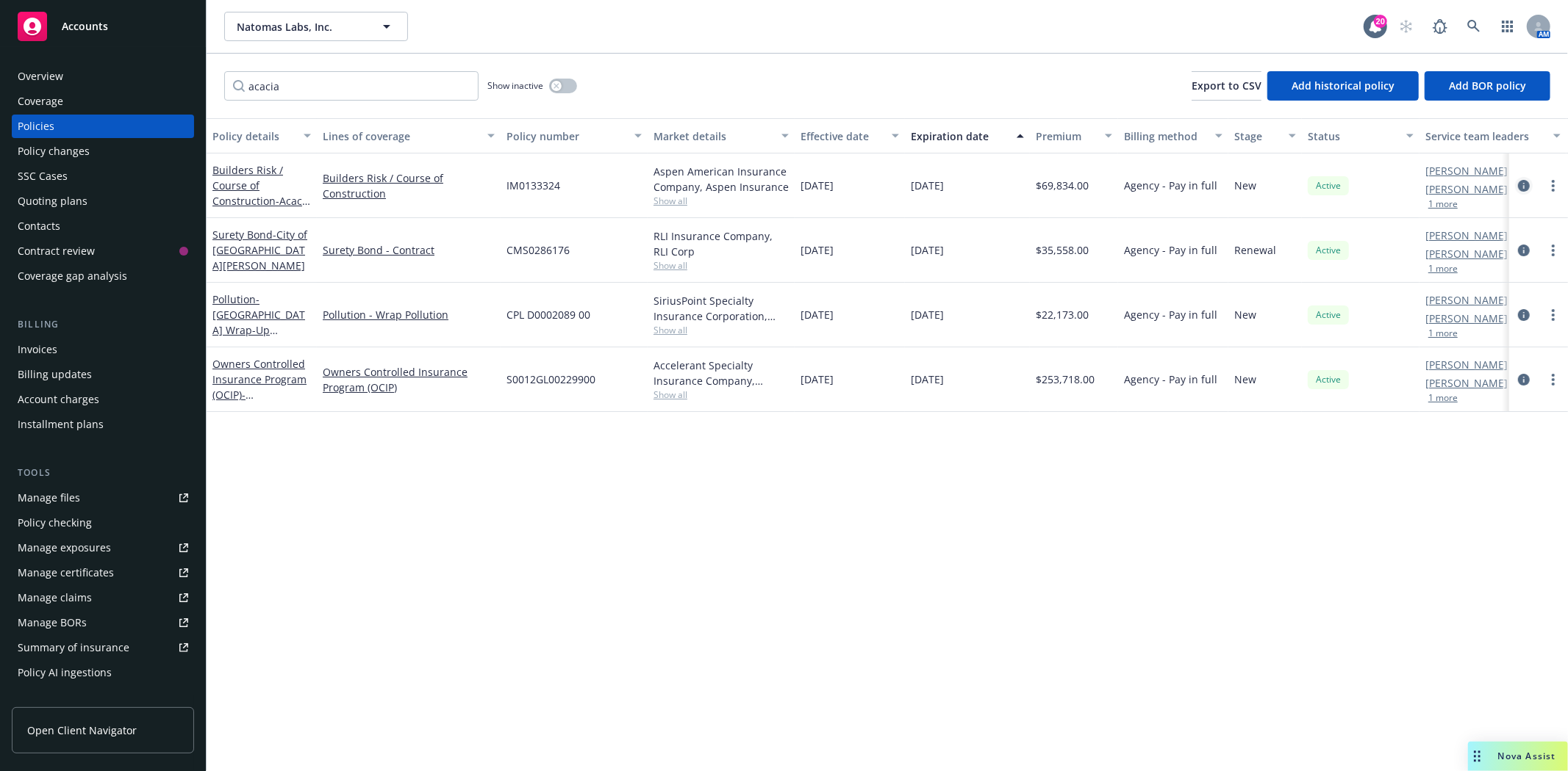
click at [1523, 184] on icon "circleInformation" at bounding box center [1523, 186] width 12 height 12
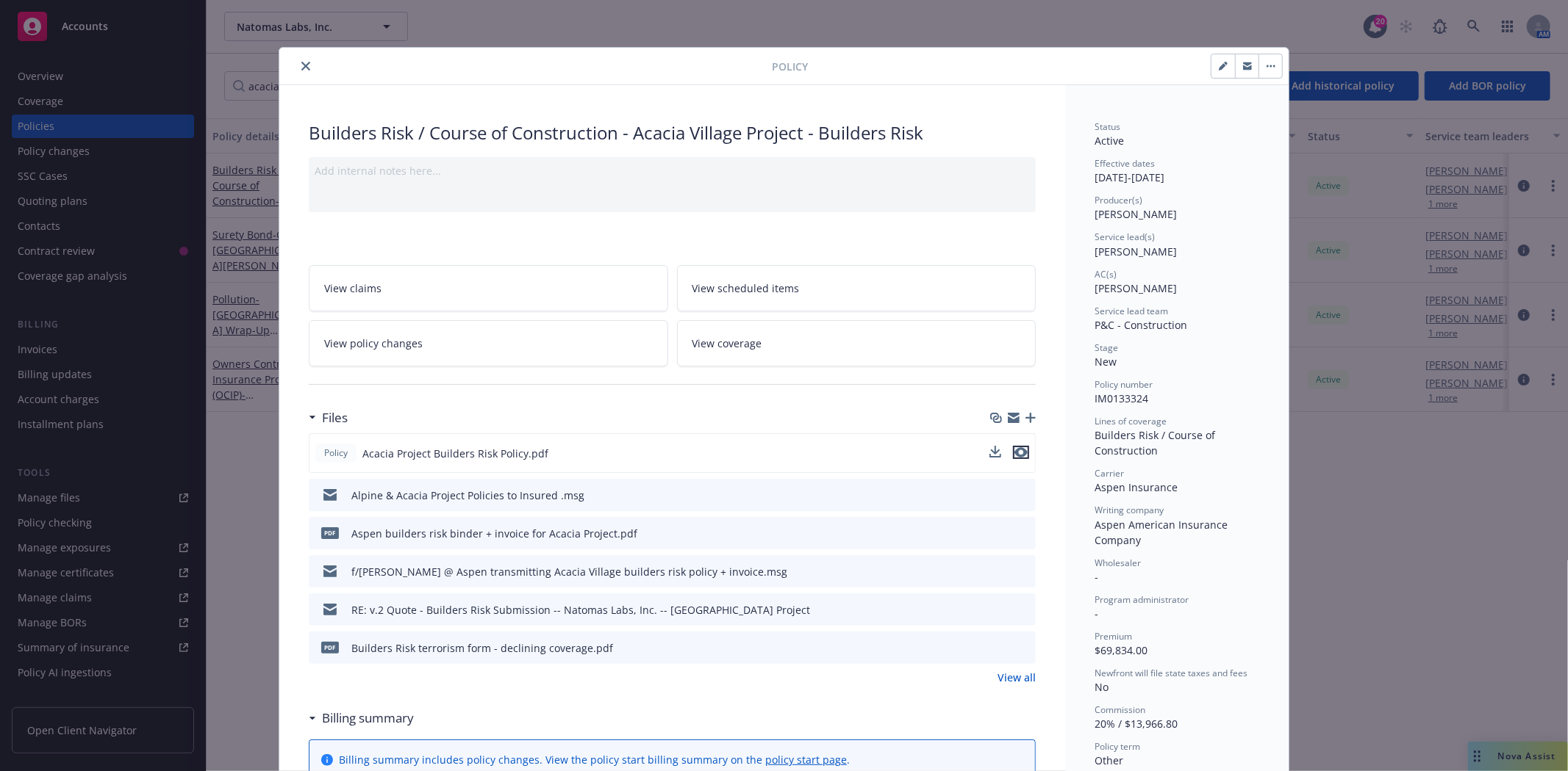
click at [1016, 451] on icon "preview file" at bounding box center [1021, 452] width 13 height 10
click at [301, 68] on icon "close" at bounding box center [305, 66] width 8 height 8
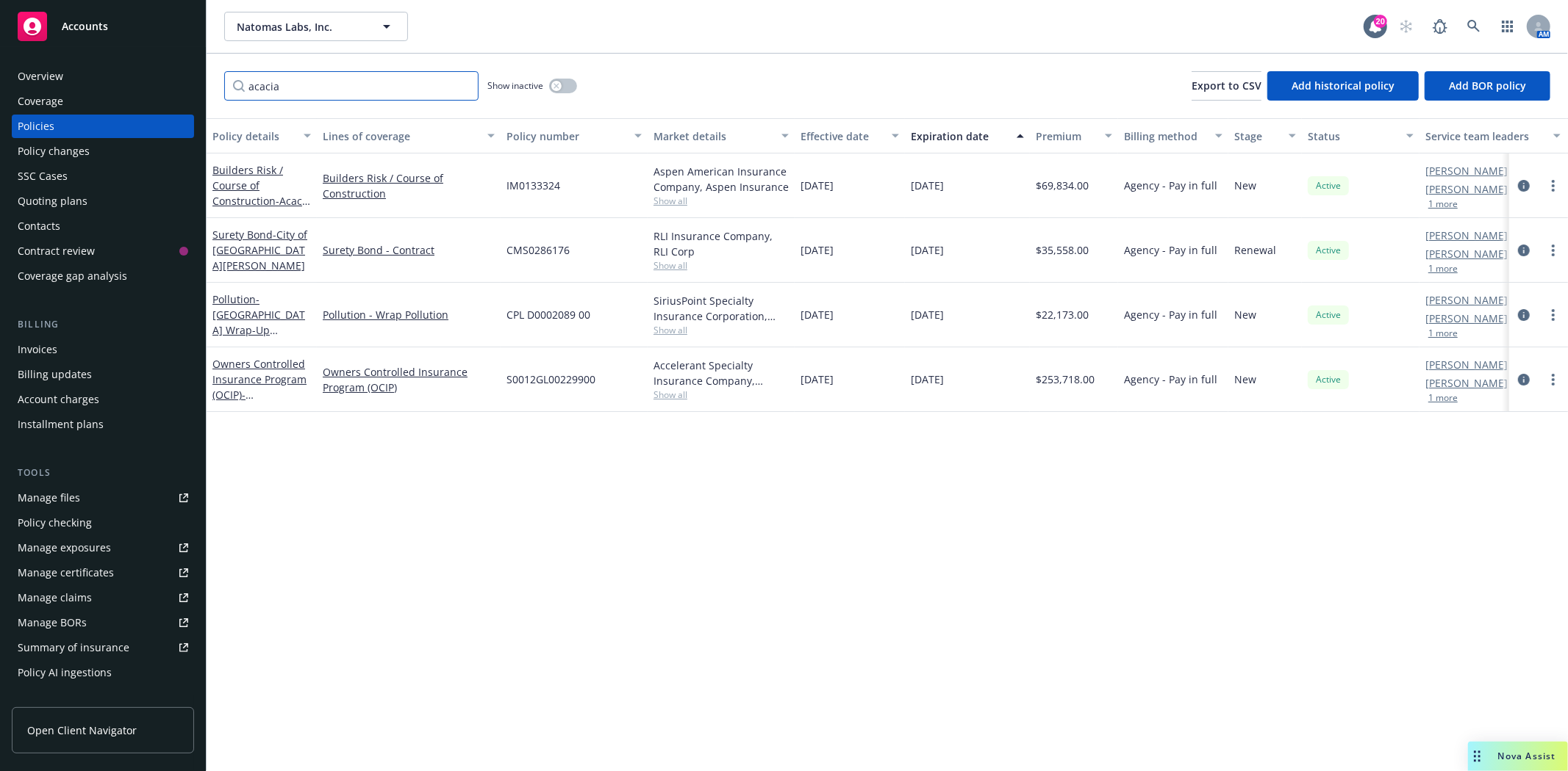
click at [259, 77] on input "acacia" at bounding box center [351, 85] width 254 height 29
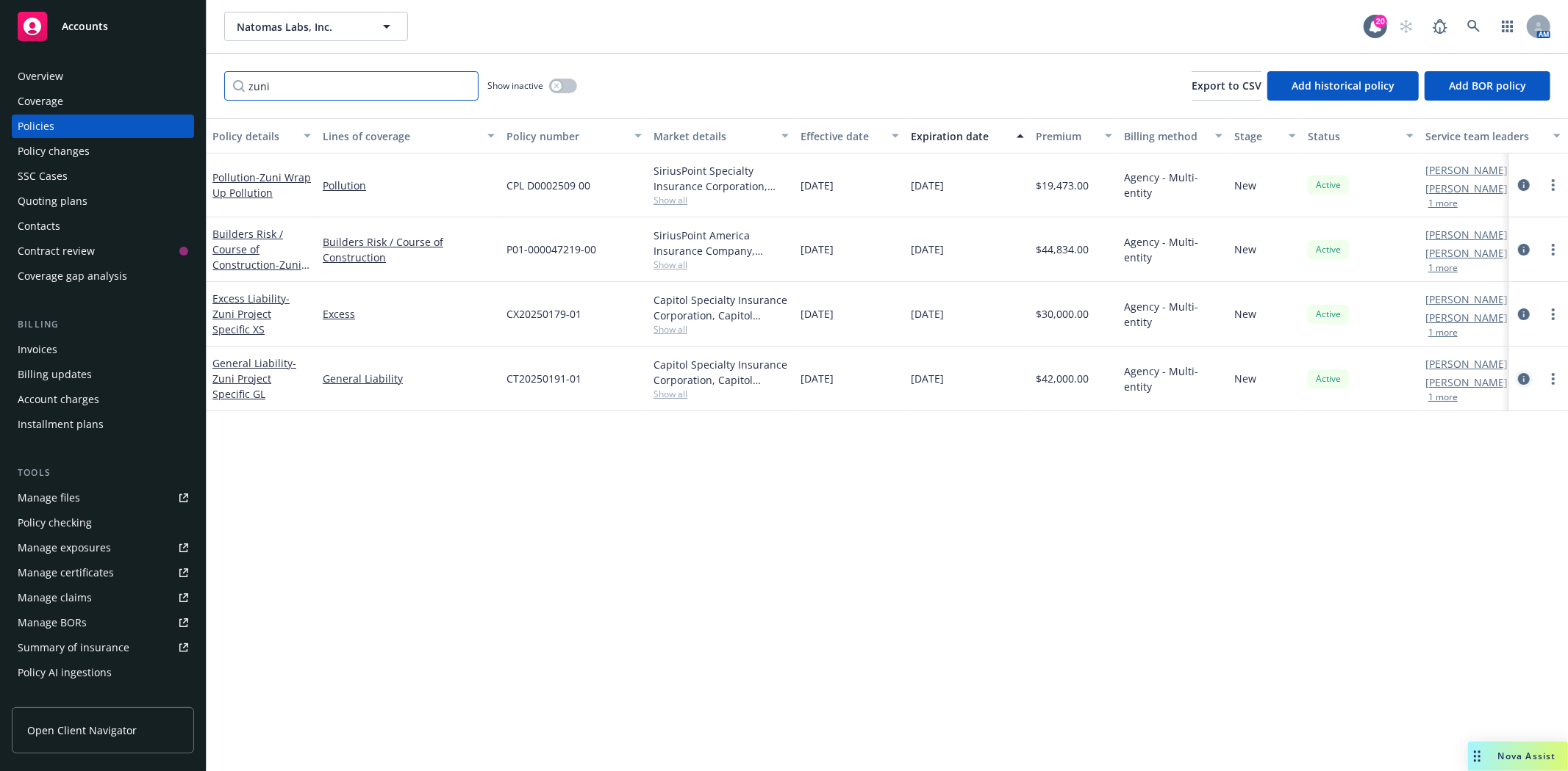
type input "zuni"
click at [1524, 381] on icon "circleInformation" at bounding box center [1523, 379] width 12 height 12
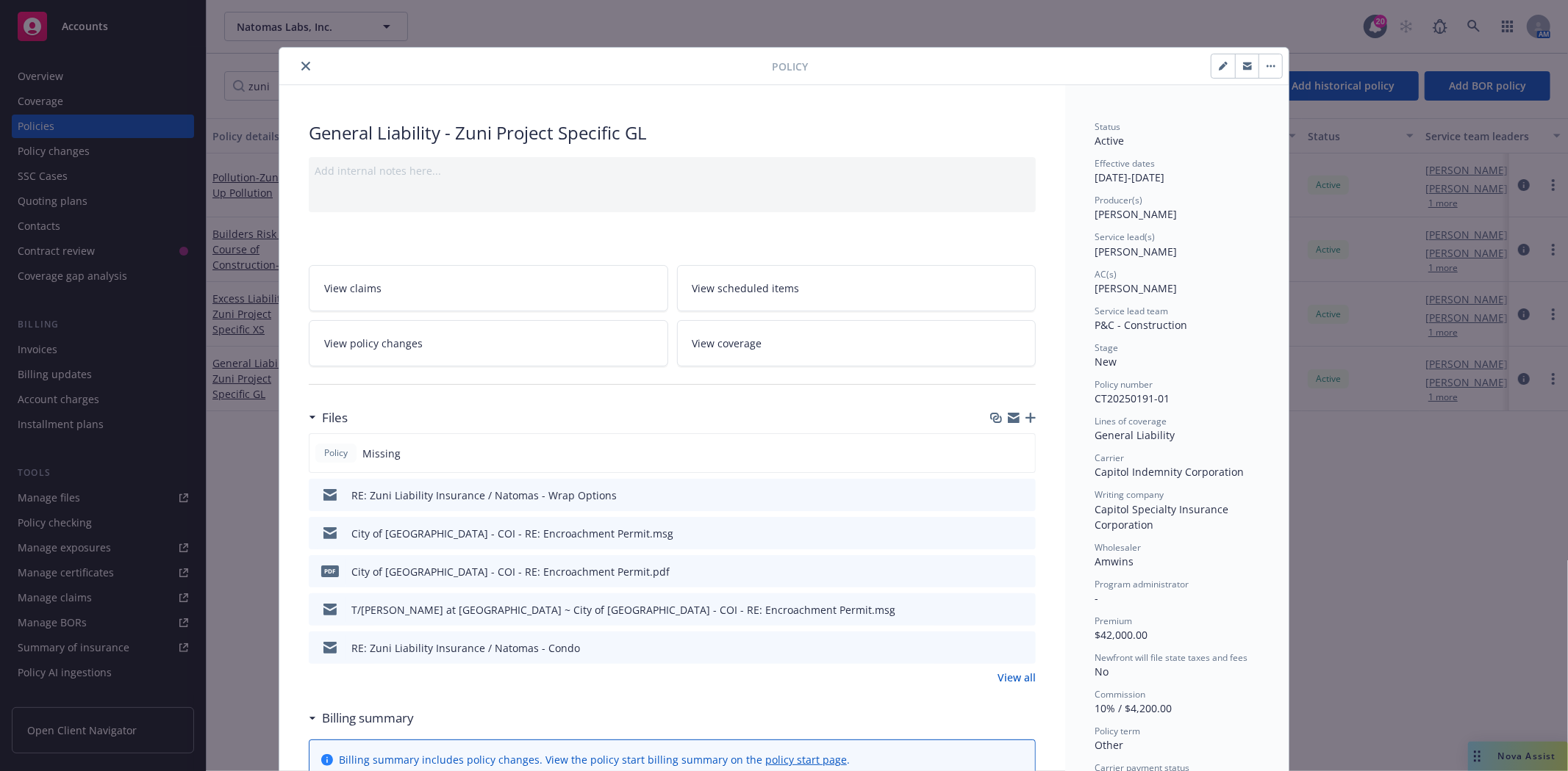
click at [1026, 415] on icon "button" at bounding box center [1030, 417] width 10 height 10
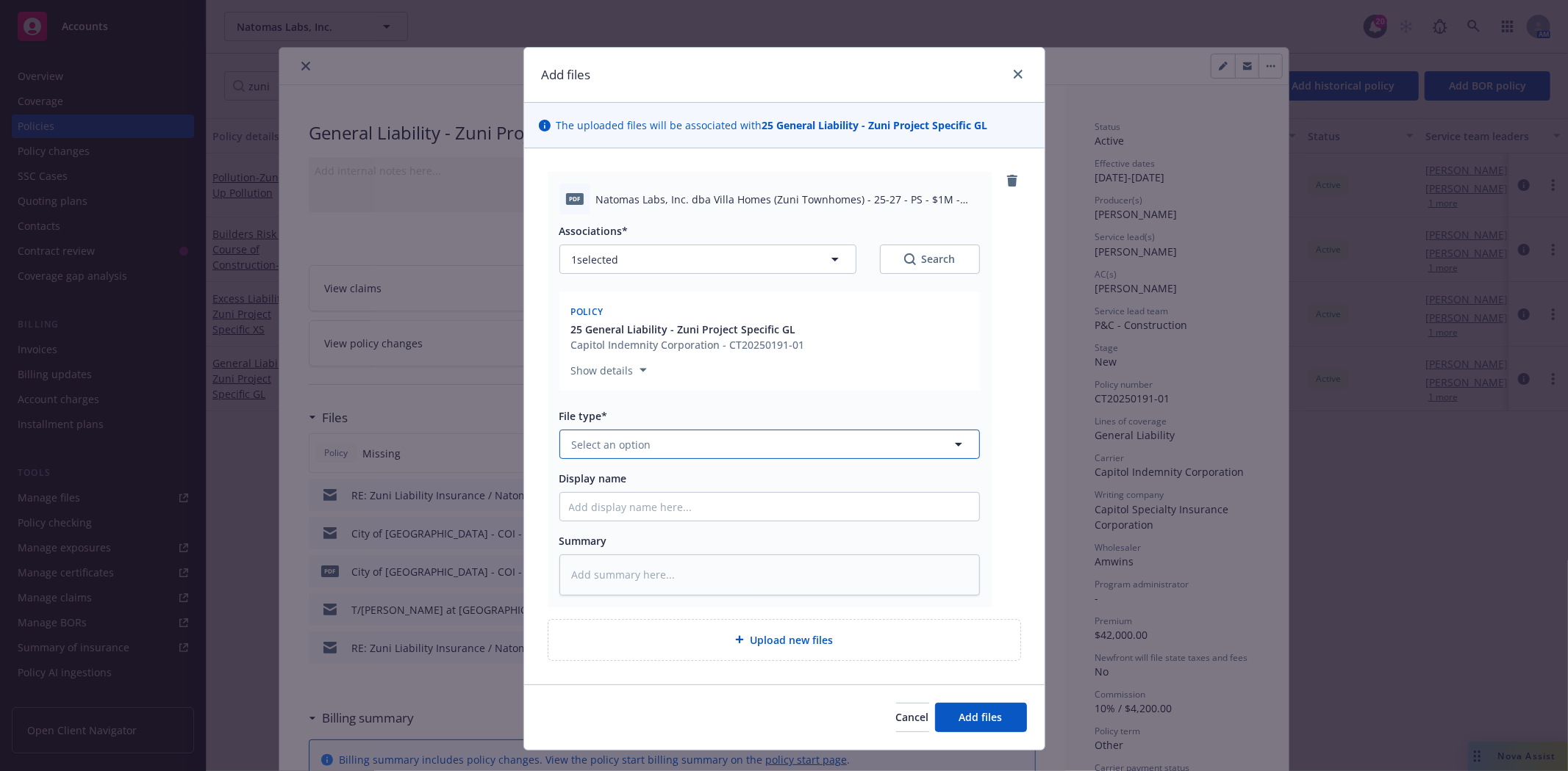
click at [660, 452] on button "Select an option" at bounding box center [769, 444] width 420 height 29
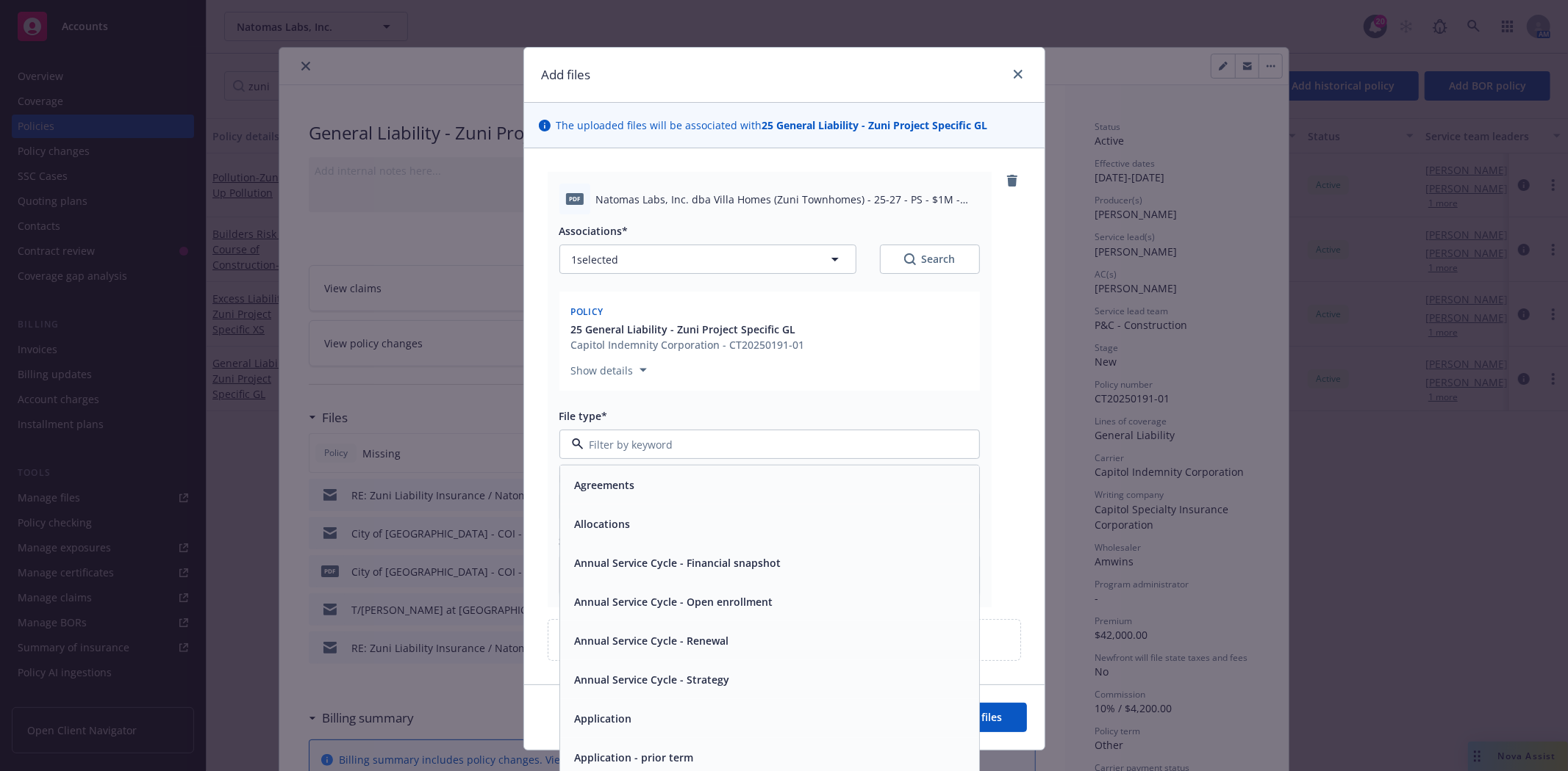
type input "g"
type input "policy"
click at [594, 482] on span "Policy" at bounding box center [589, 485] width 30 height 15
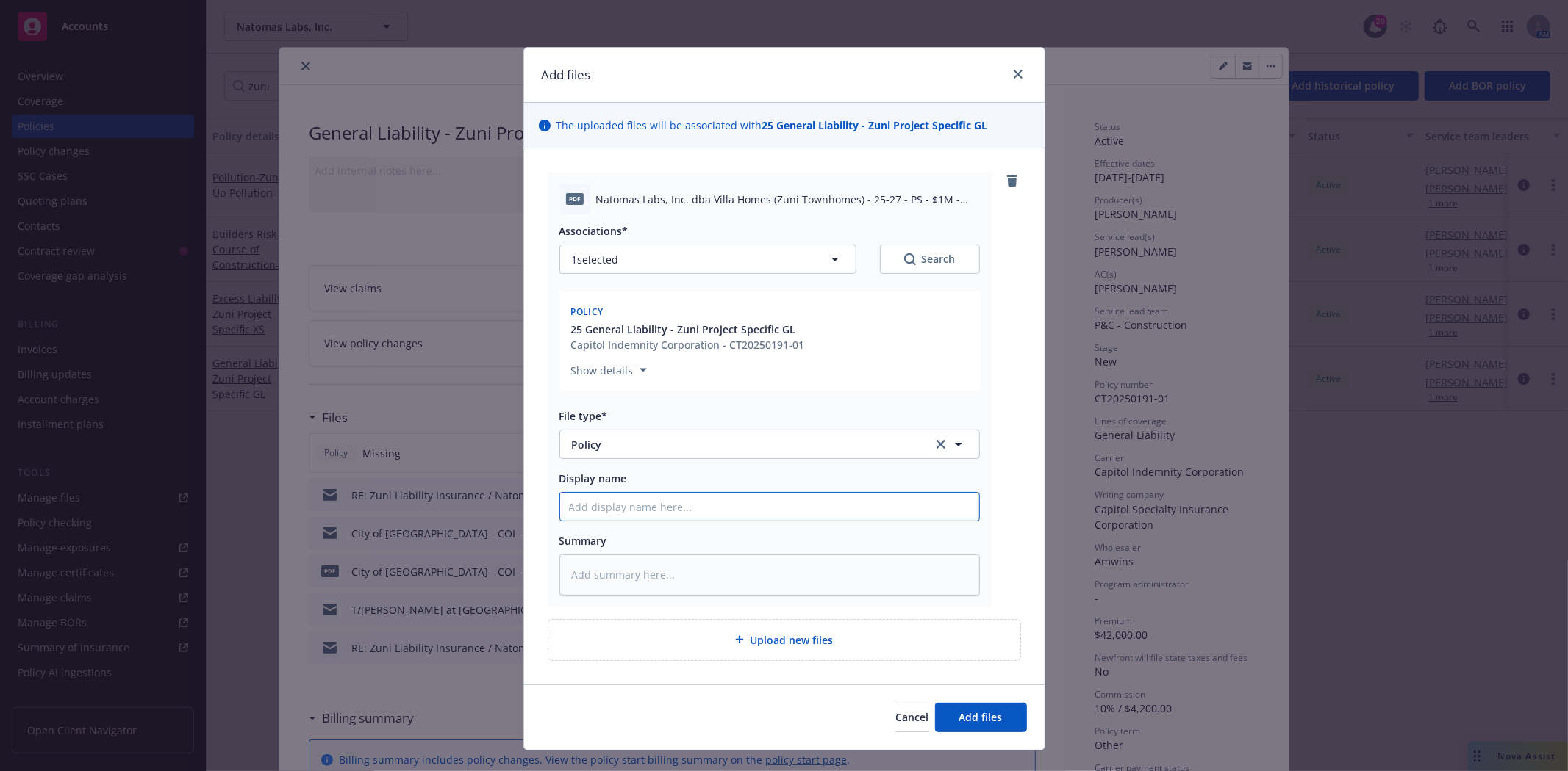
click at [597, 511] on input "Display name" at bounding box center [769, 507] width 419 height 28
type textarea "x"
type input "2"
type textarea "x"
type input "20"
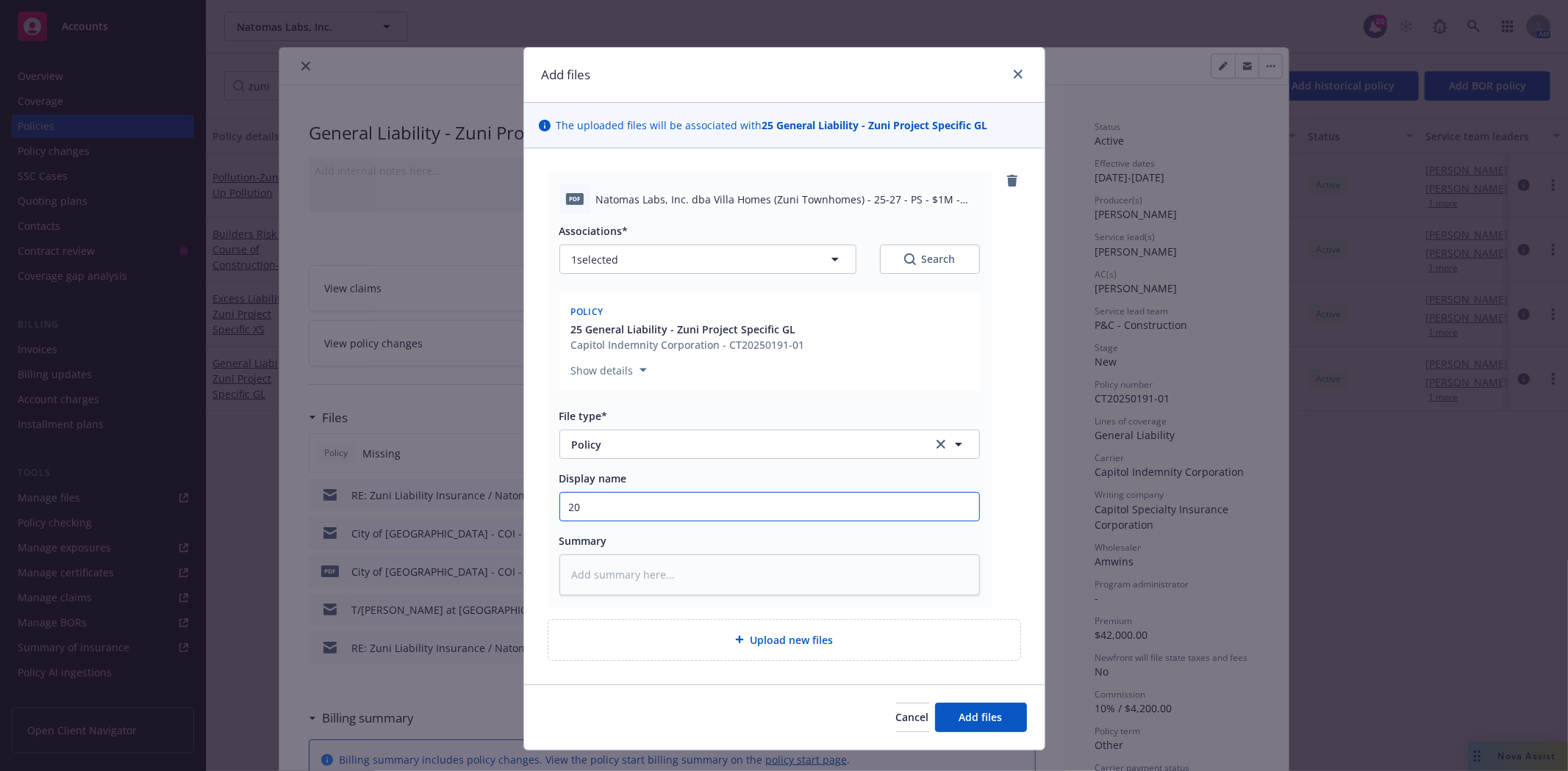
type textarea "x"
type input "202"
type textarea "x"
type input "2025"
type textarea "x"
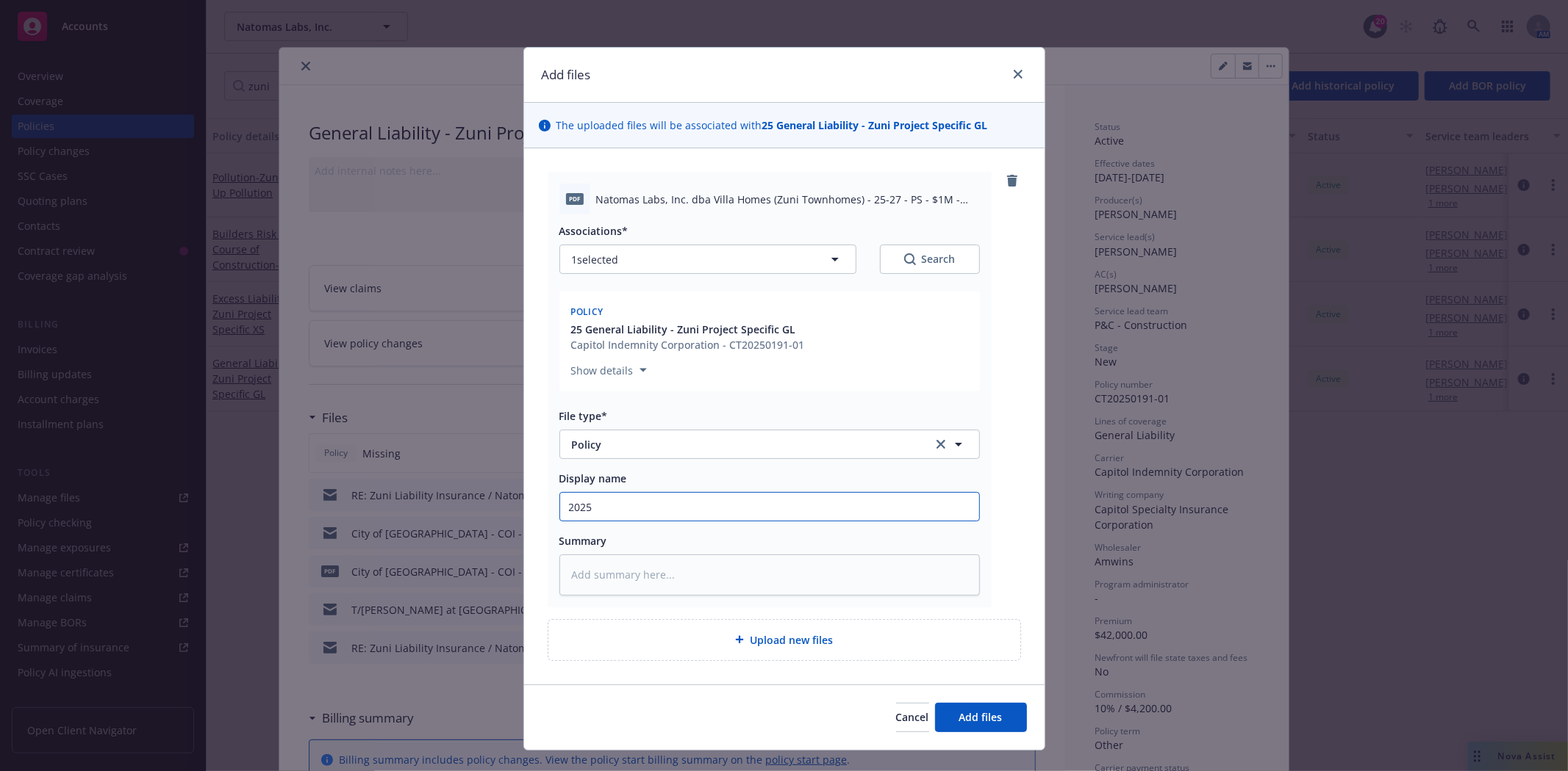
type input "2025"
type textarea "x"
type input "2025 C"
type textarea "x"
type input "2025 Ca"
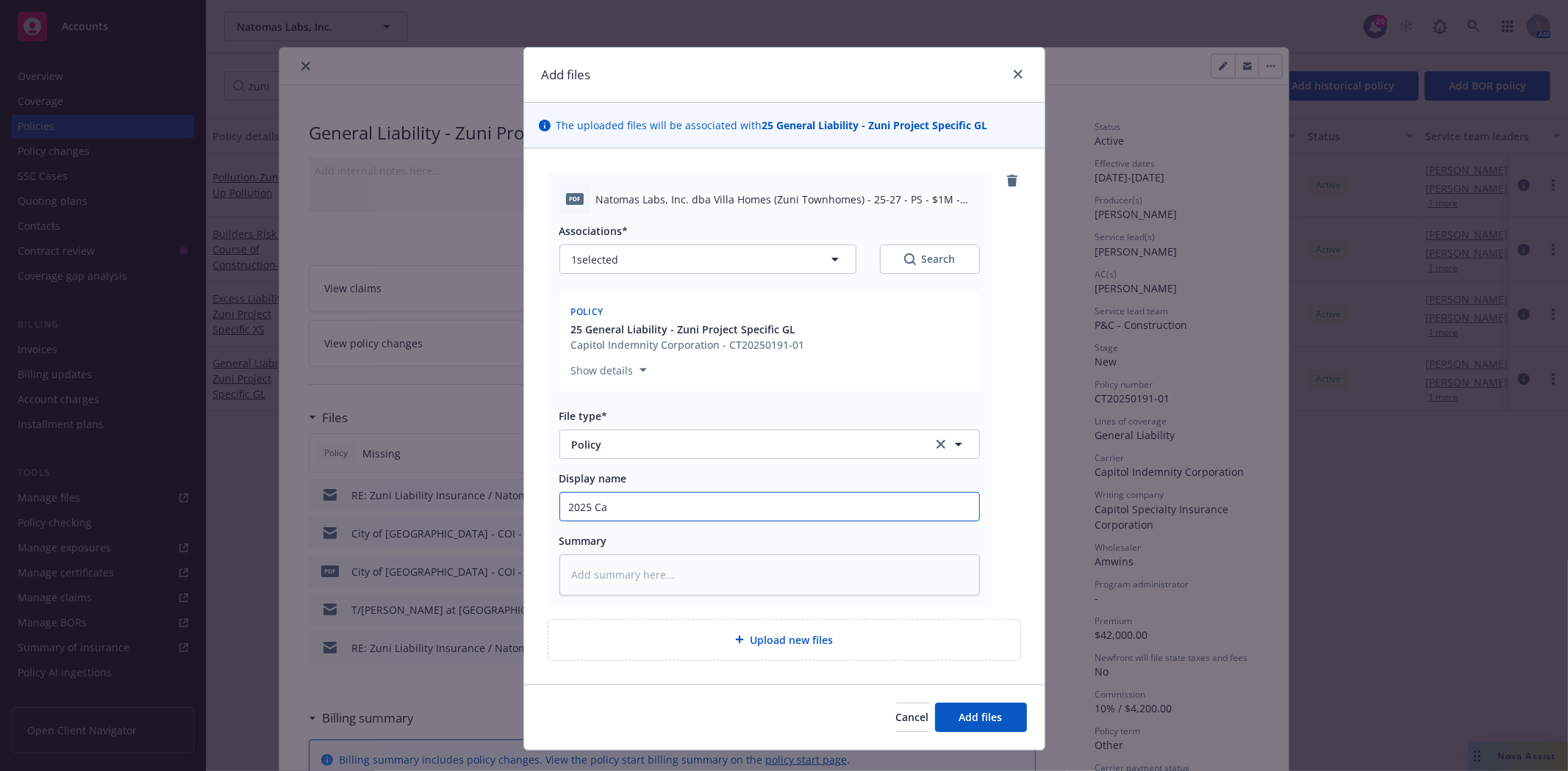
type textarea "x"
type input "2025 Cap"
type textarea "x"
type input "2025 CapS"
type textarea "x"
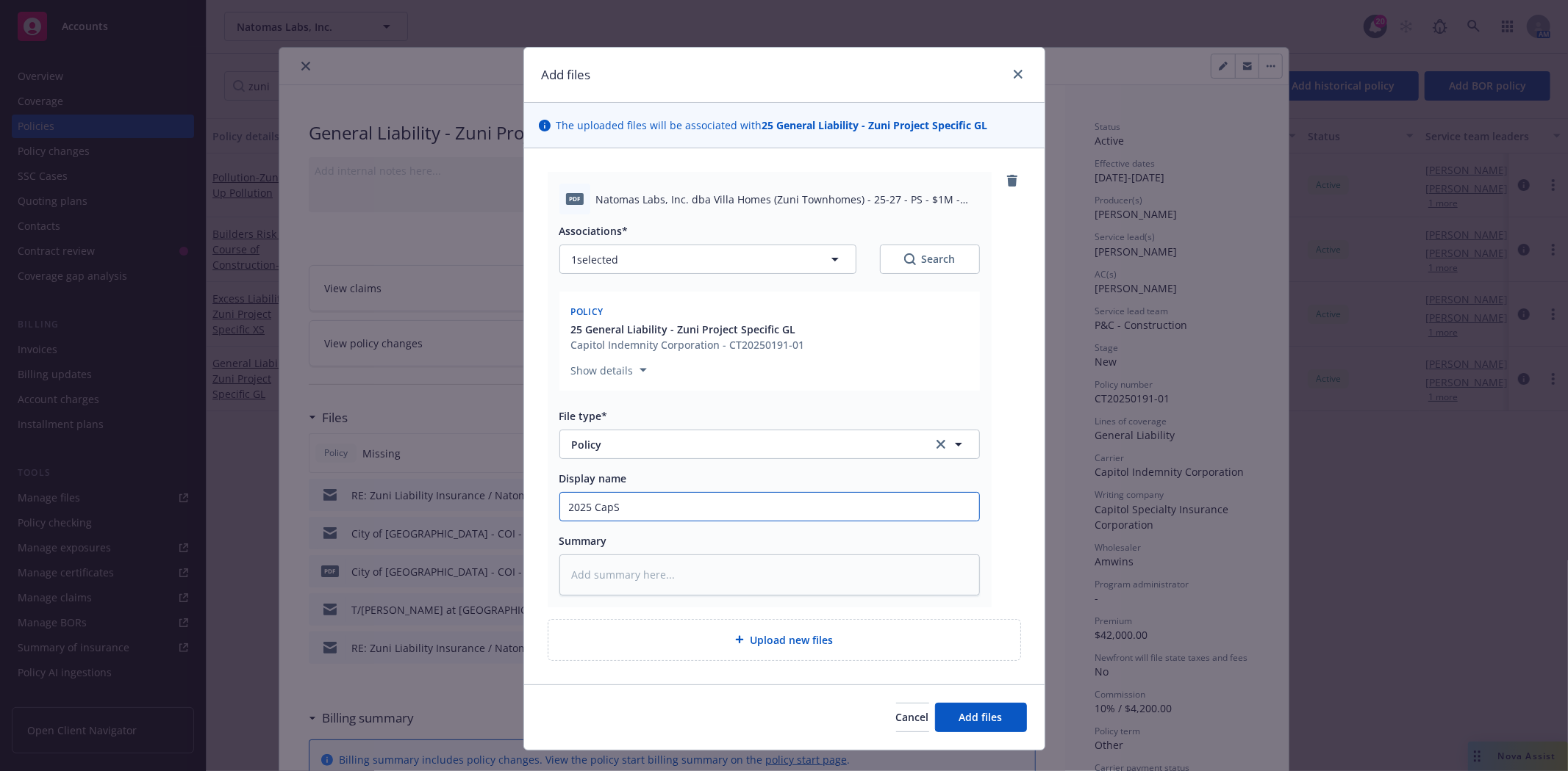
type input "2025 CapSp"
type textarea "x"
type input "2025 CapSpe"
type textarea "x"
type input "2025 CapSpec"
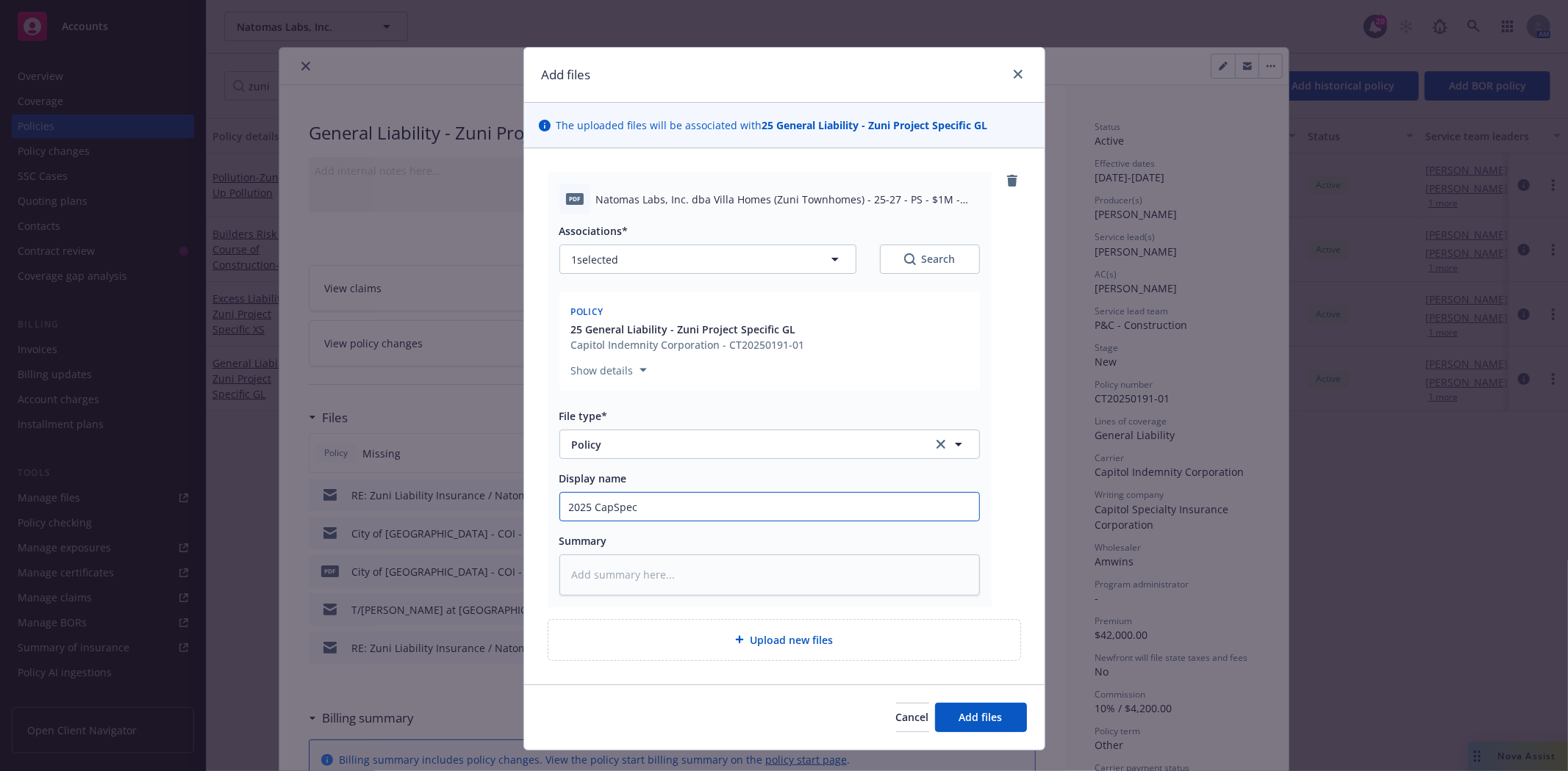
type textarea "x"
type input "2025 CapSpeci"
type textarea "x"
type input "2025 CapSpecia"
type textarea "x"
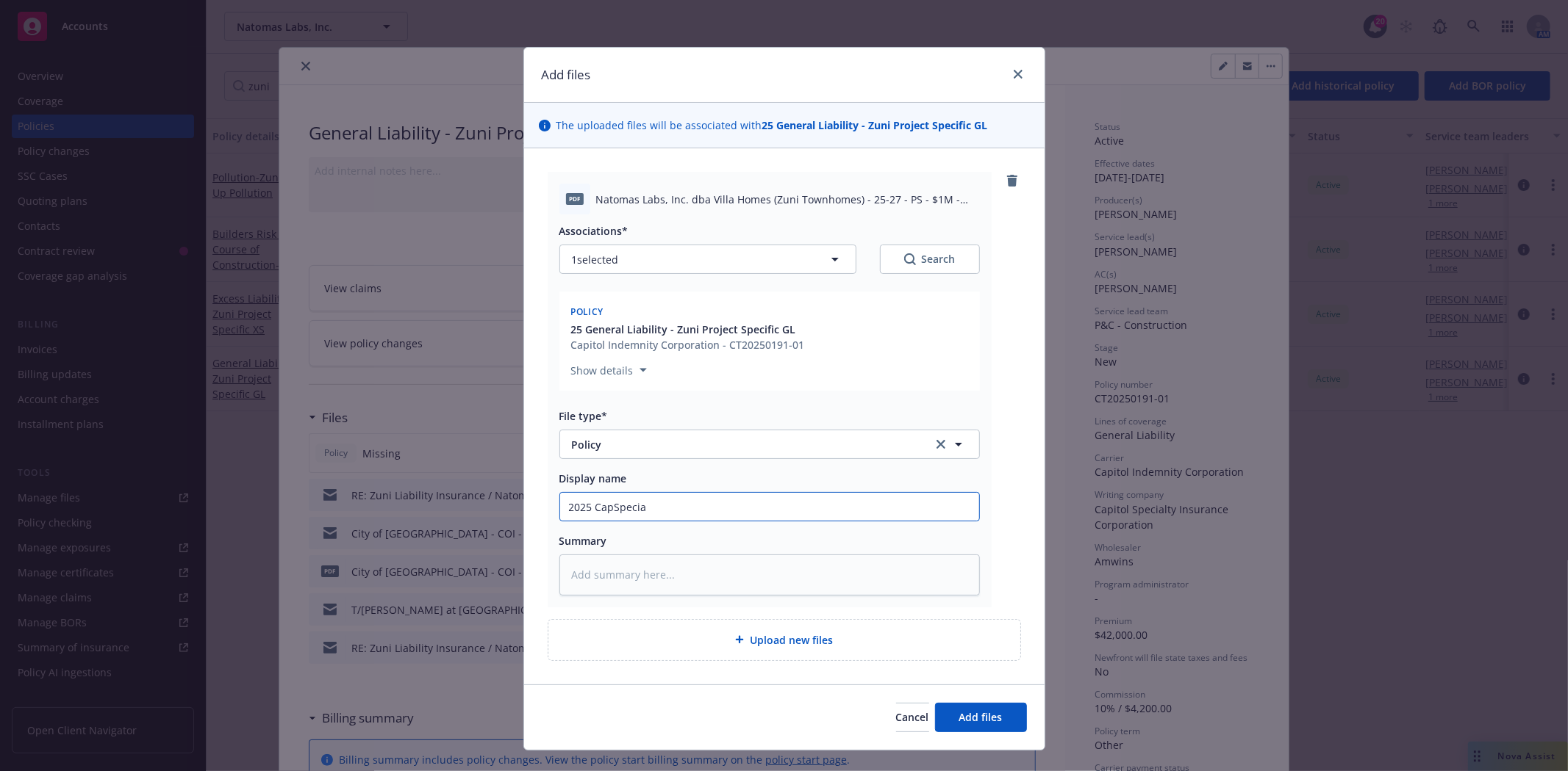
type input "2025 CapSpecial"
type textarea "x"
type input "2025 CapSpecialt"
type textarea "x"
type input "2025 CapSpecialty"
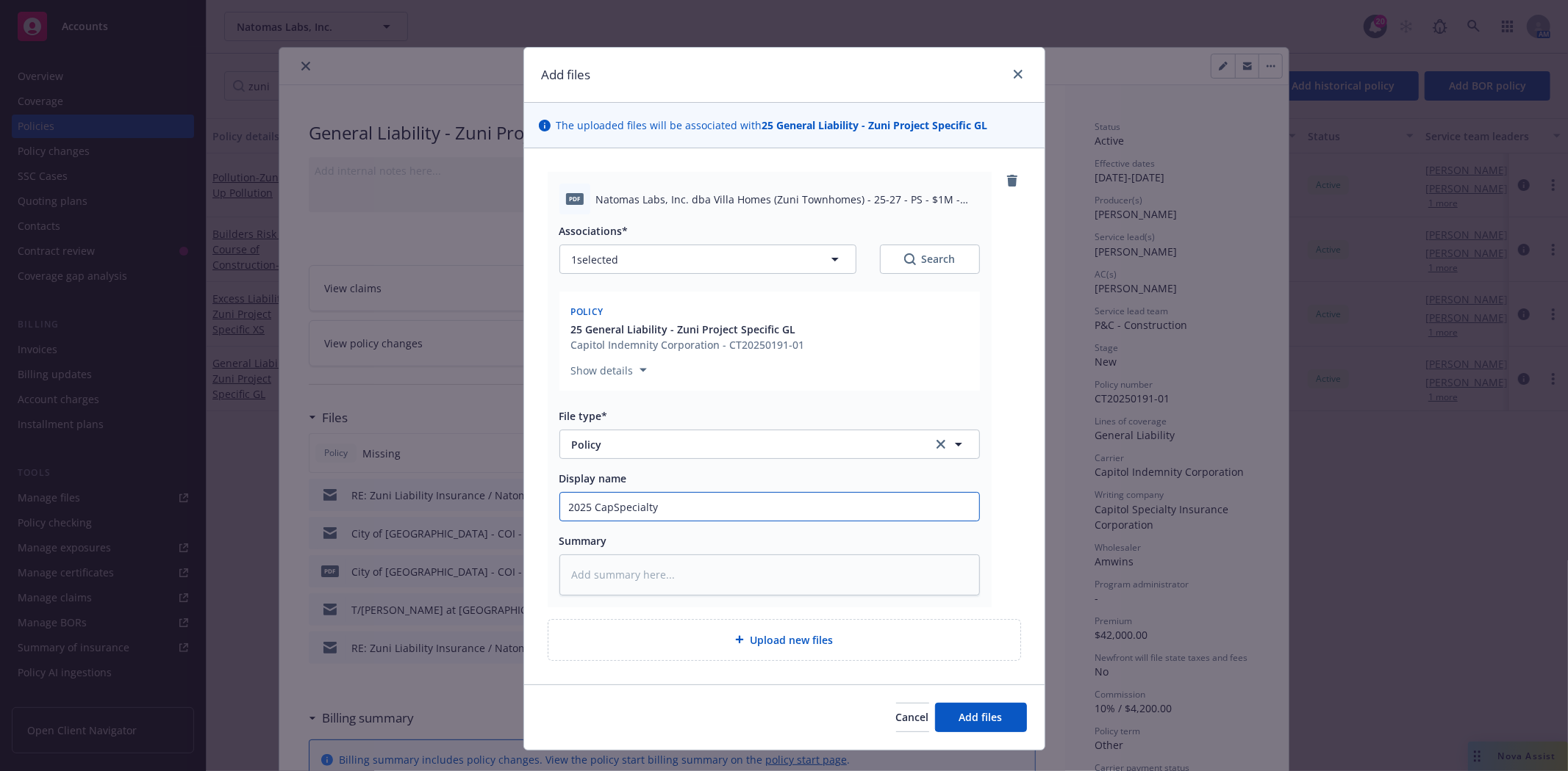
type textarea "x"
type input "2025 CapSpecialty"
type textarea "x"
type input "2025 CapSpecialty $"
type textarea "x"
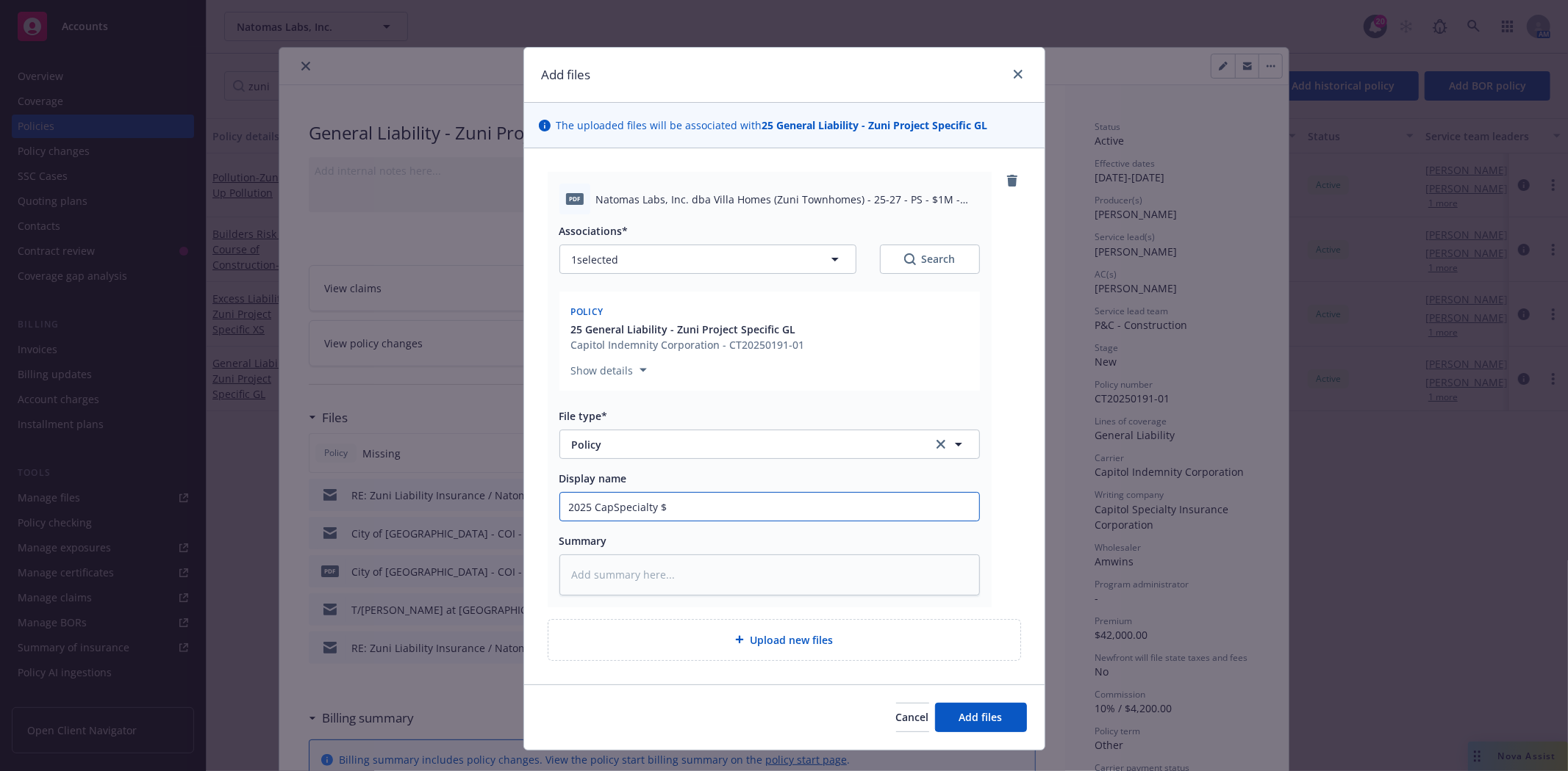
type input "2025 CapSpecialty $1"
type textarea "x"
type input "2025 CapSpecialty $1M"
type textarea "x"
type input "2025 CapSpecialty $1M"
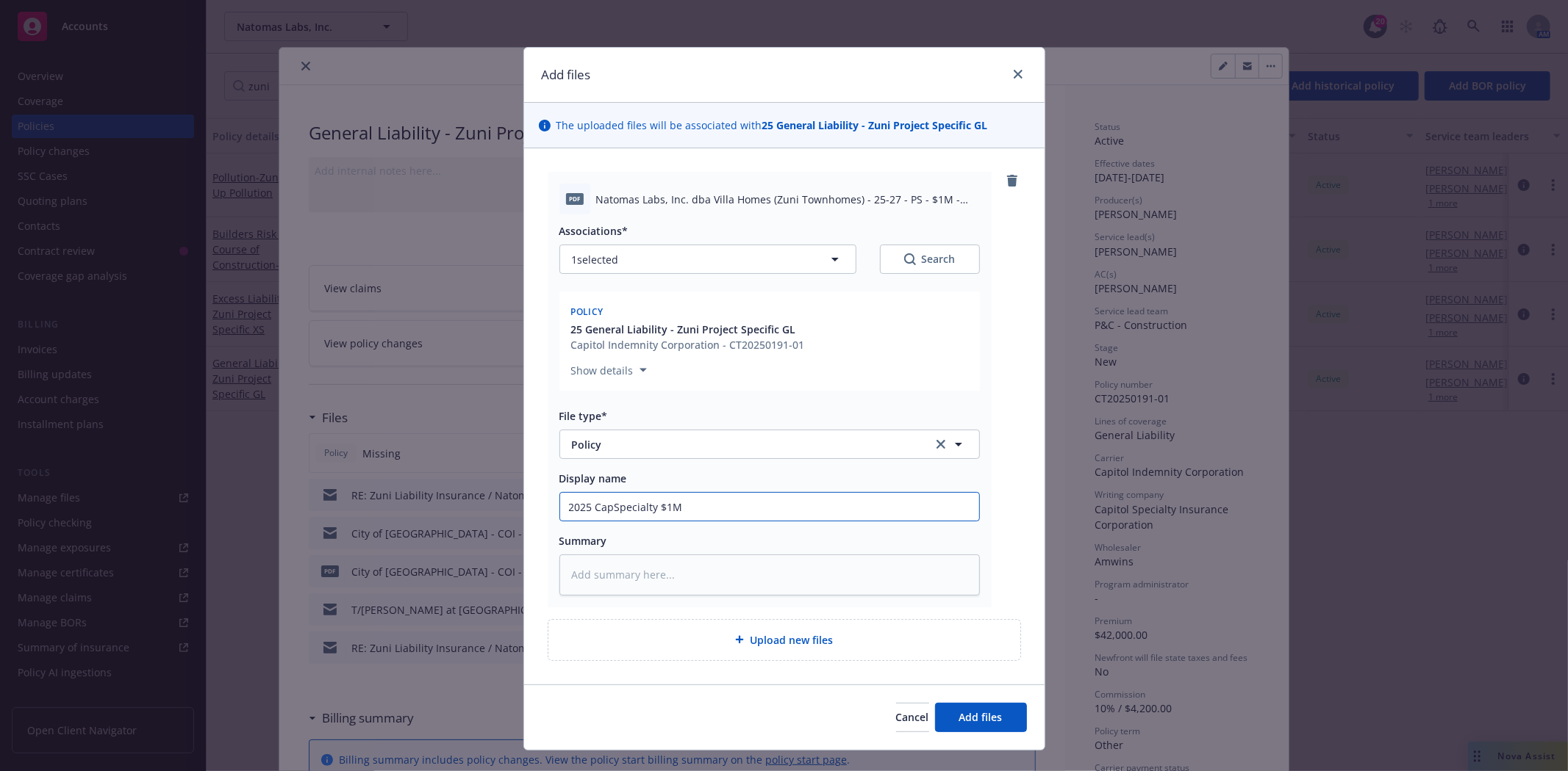
type textarea "x"
type input "2025 CapSpecialty $1M W"
type textarea "x"
type input "2025 CapSpecialty $1M Wr"
type textarea "x"
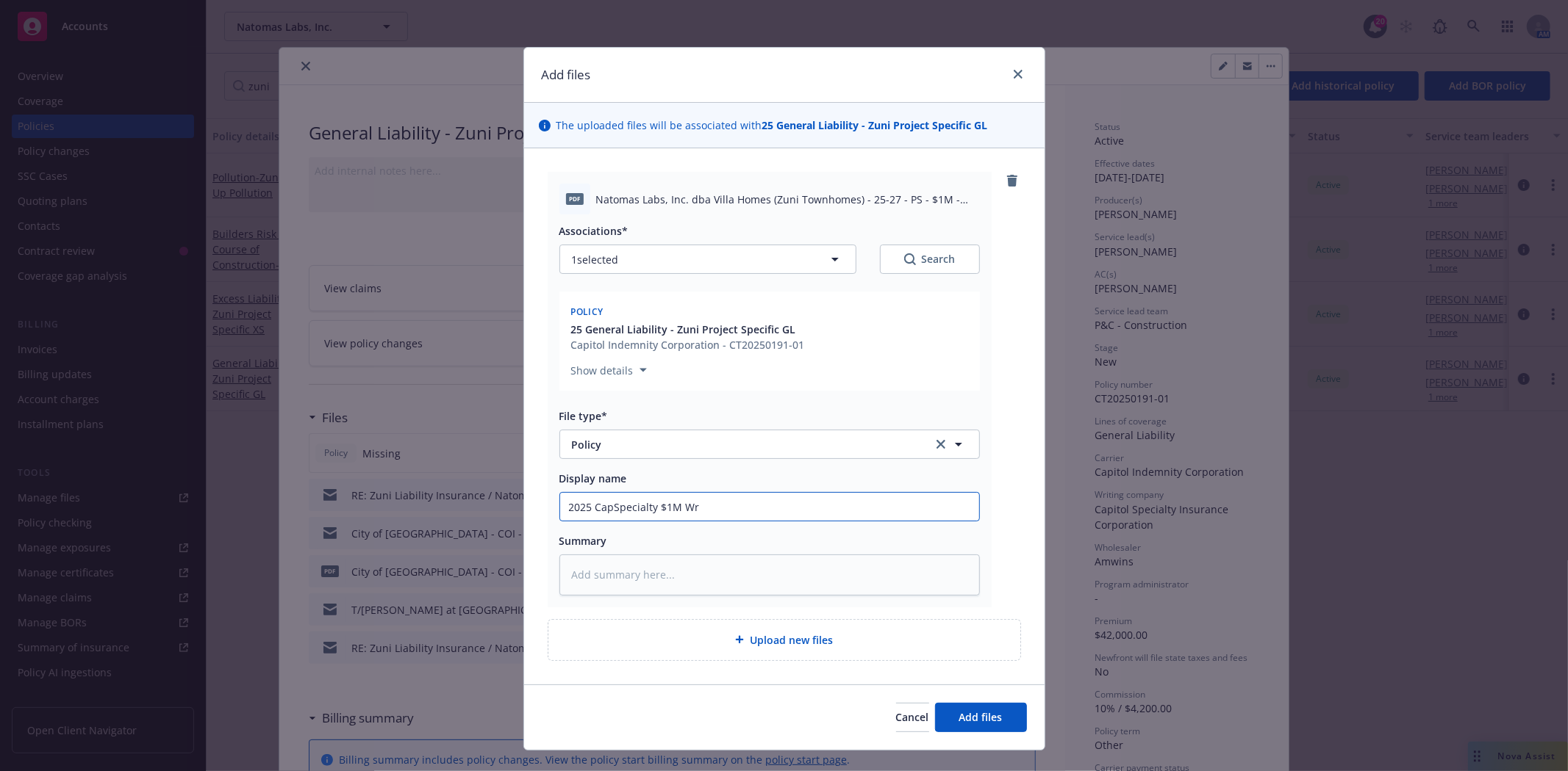
type input "2025 CapSpecialty $1M Wra"
type textarea "x"
type input "2025 CapSpecialty $1M Wrap"
type textarea "x"
type input "2025 CapSpecialty $1M Wrap-"
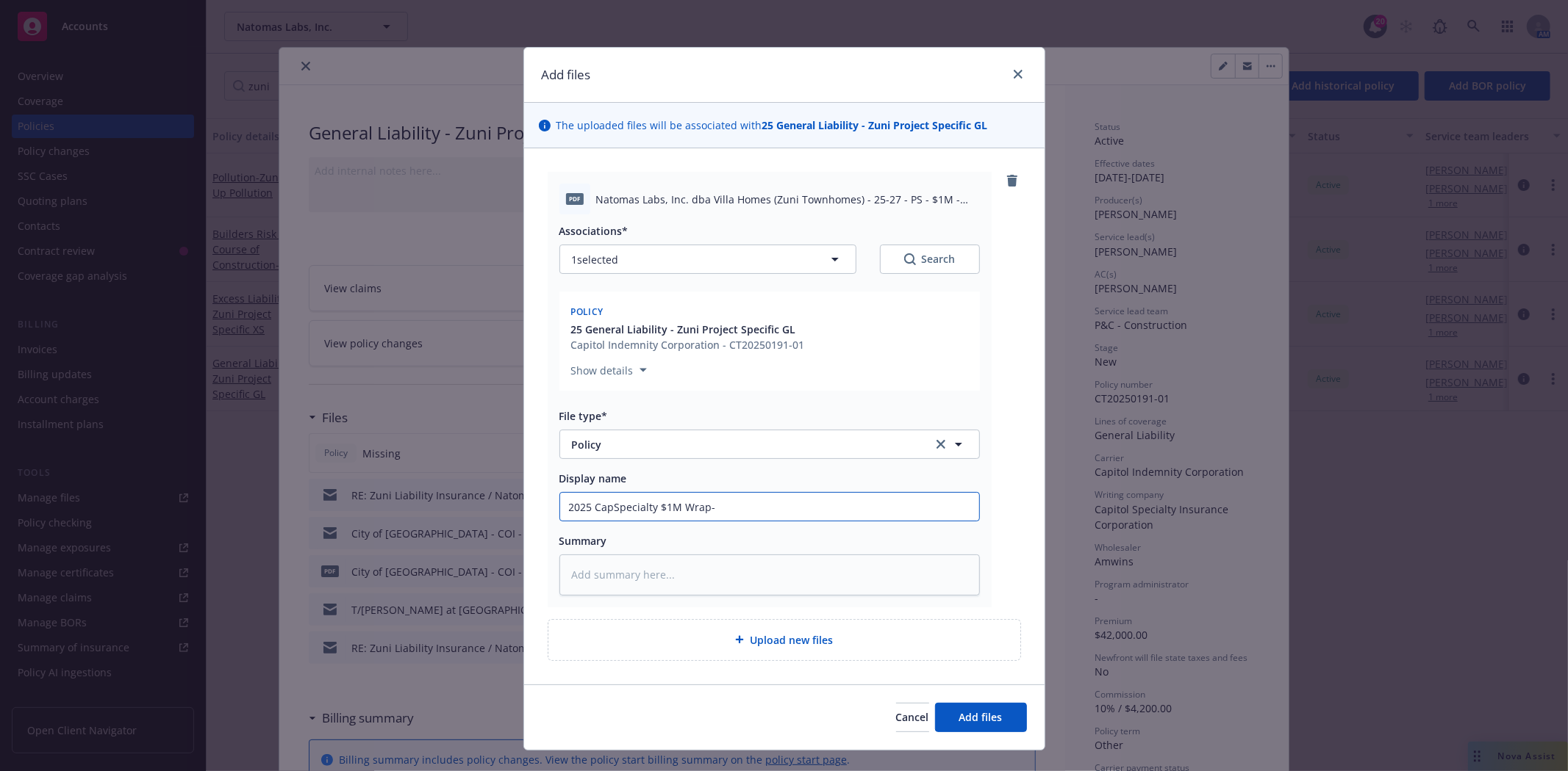
type textarea "x"
type input "2025 CapSpecialty $1M Wrap-U"
type textarea "x"
type input "2025 CapSpecialty $1M Wrap-Up"
type textarea "x"
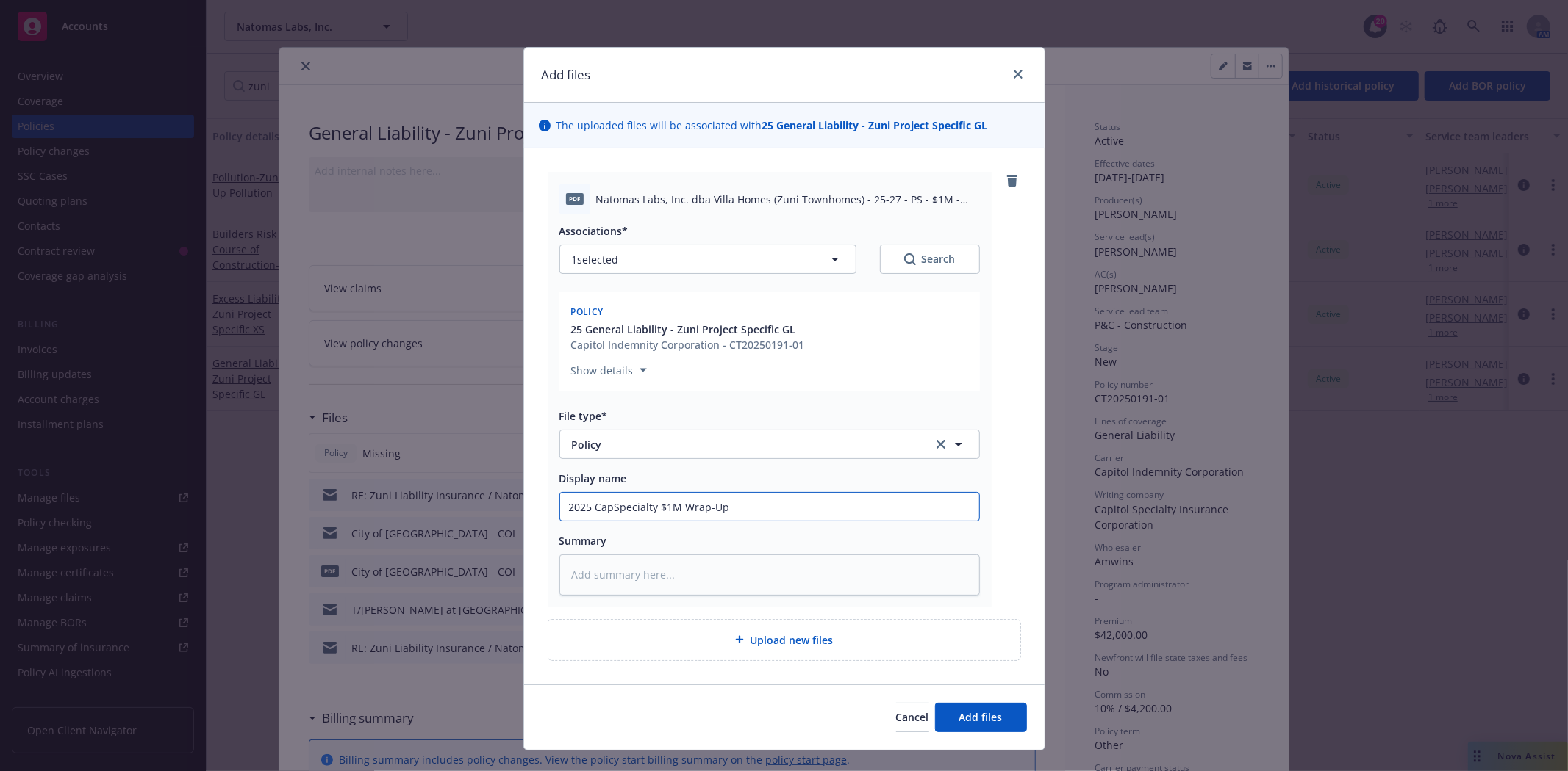
type input "2025 CapSpecialty $1M Wrap-Up"
type textarea "x"
type input "2025 CapSpecialty $1M Wrap-Up G"
type textarea "x"
type input "2025 CapSpecialty $1M Wrap-Up Ge"
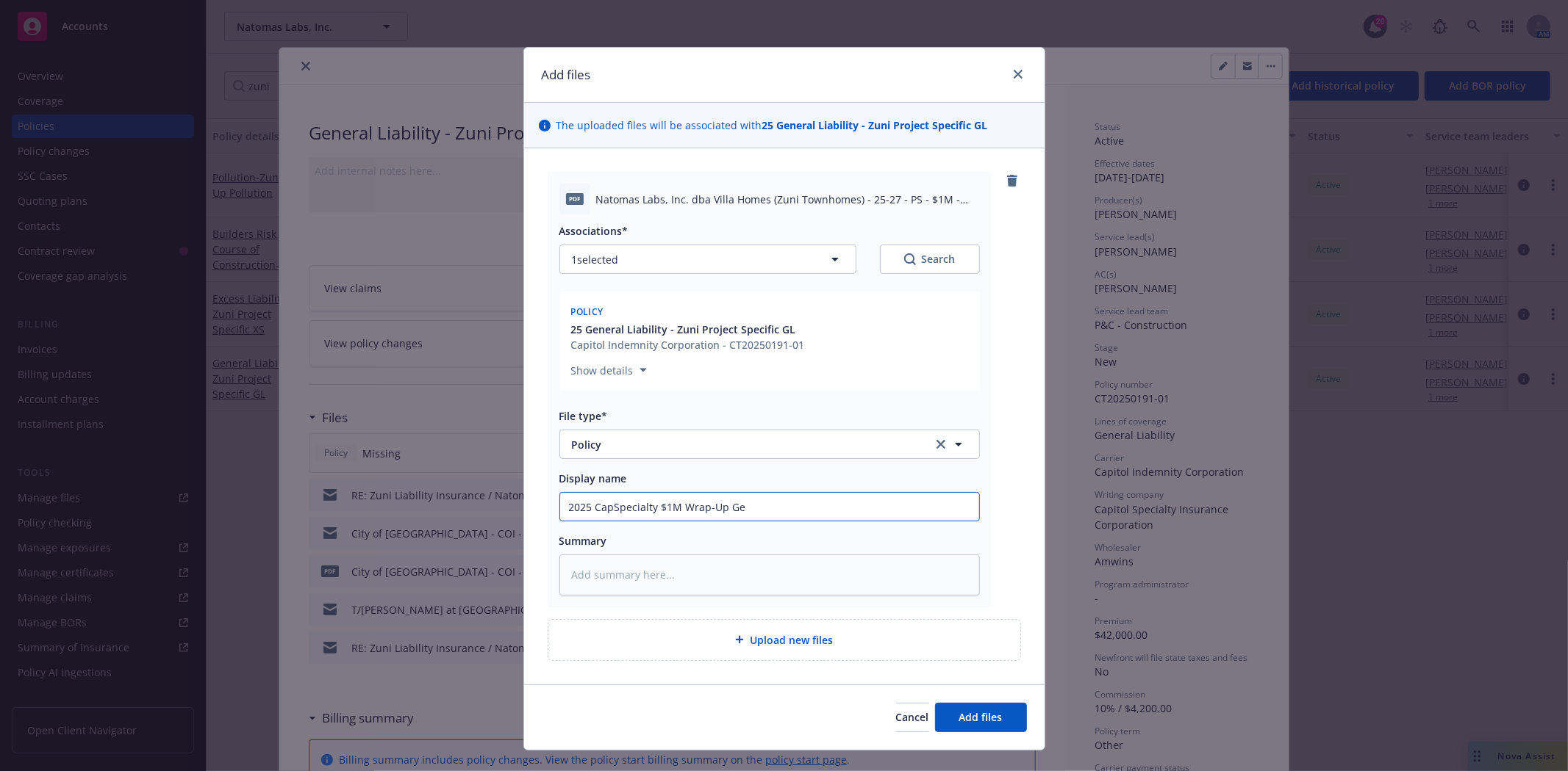
type textarea "x"
type input "2025 CapSpecialty $1M Wrap-Up Gen"
type textarea "x"
type input "2025 CapSpecialty $1M Wrap-Up Gene"
type textarea "x"
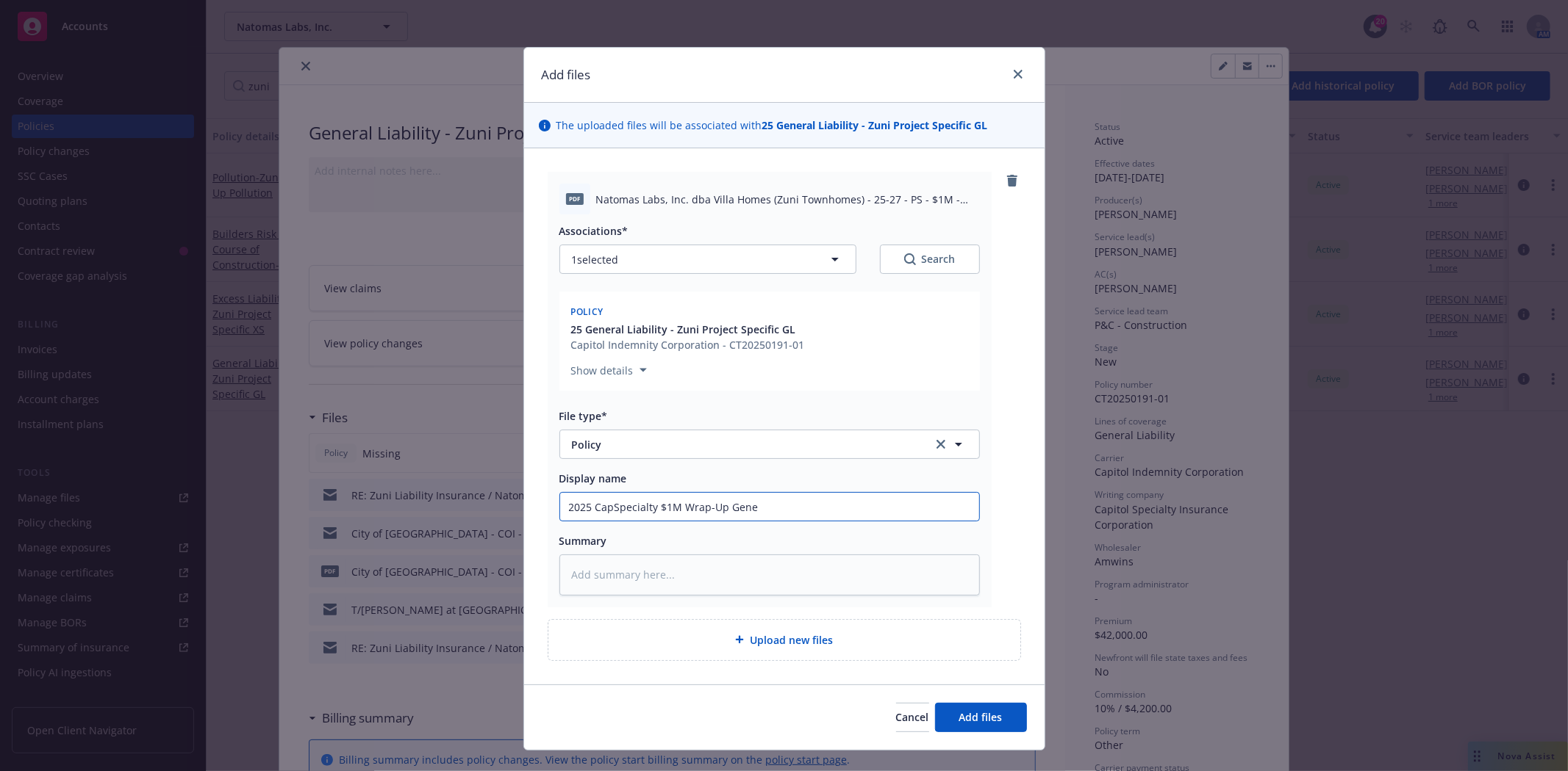
type input "2025 CapSpecialty $1M Wrap-Up Gener"
type textarea "x"
type input "2025 CapSpecialty $1M Wrap-Up General"
type textarea "x"
type input "2025 CapSpecialty $1M Wrap-Up General"
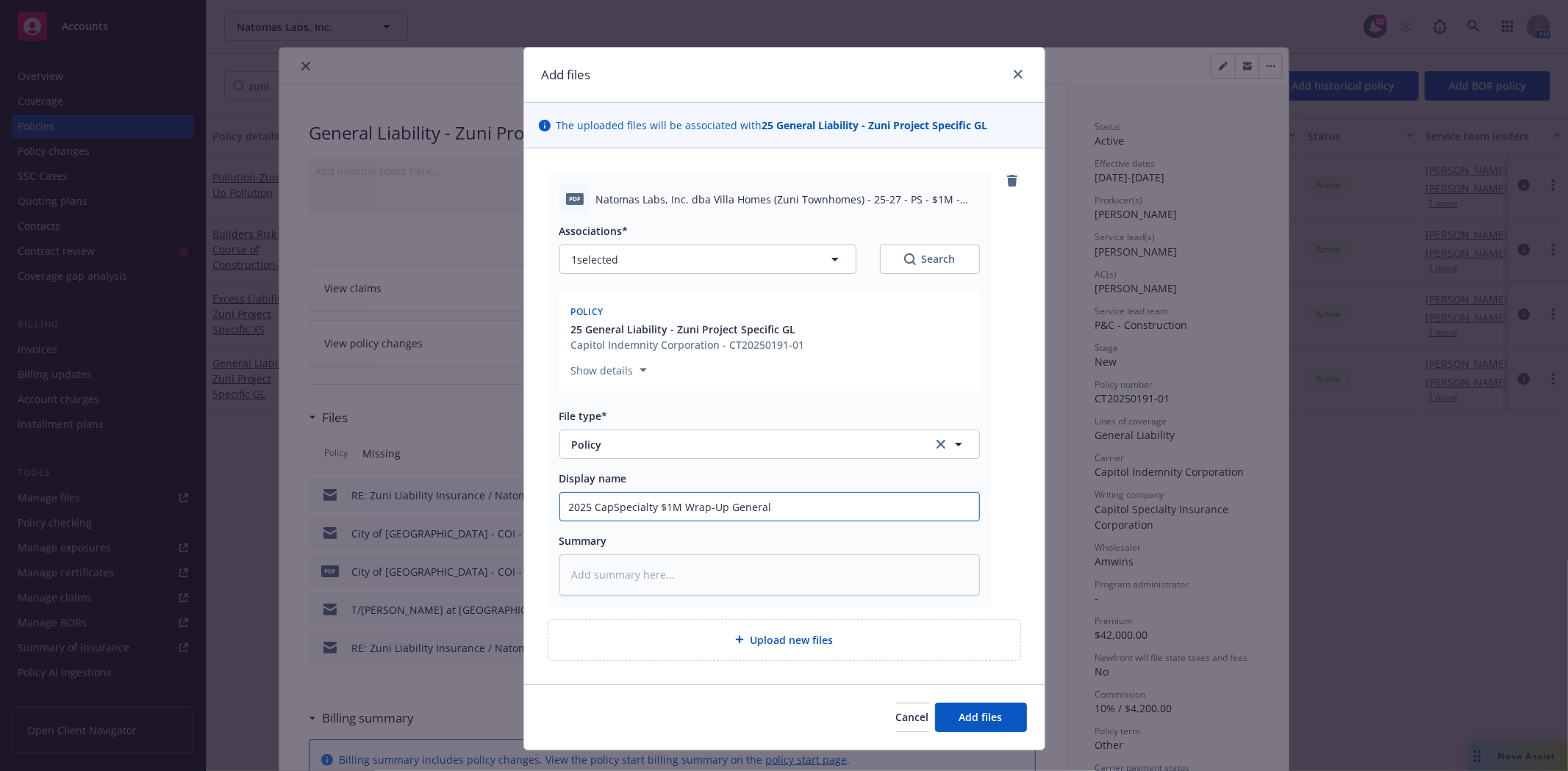
type textarea "x"
type input "2025 CapSpecialty $1M Wrap-Up General L"
type textarea "x"
type input "2025 CapSpecialty $1M Wrap-Up General [PERSON_NAME]"
type textarea "x"
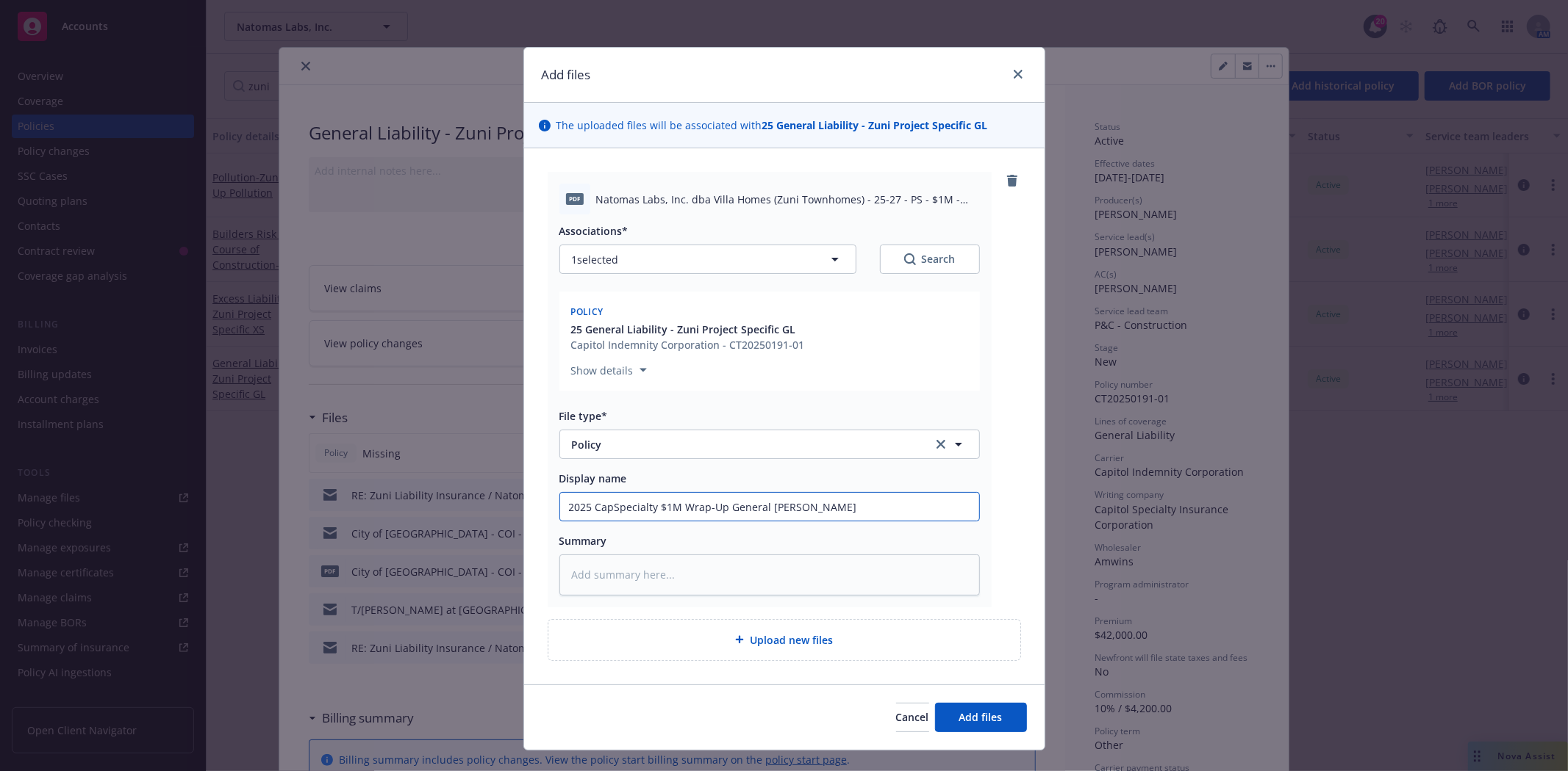
type input "2025 CapSpecialty $1M Wrap-Up General Lia"
type textarea "x"
type input "2025 CapSpecialty $1M Wrap-Up General Liab"
type textarea "x"
type input "2025 CapSpecialty $1M Wrap-Up General [PERSON_NAME]"
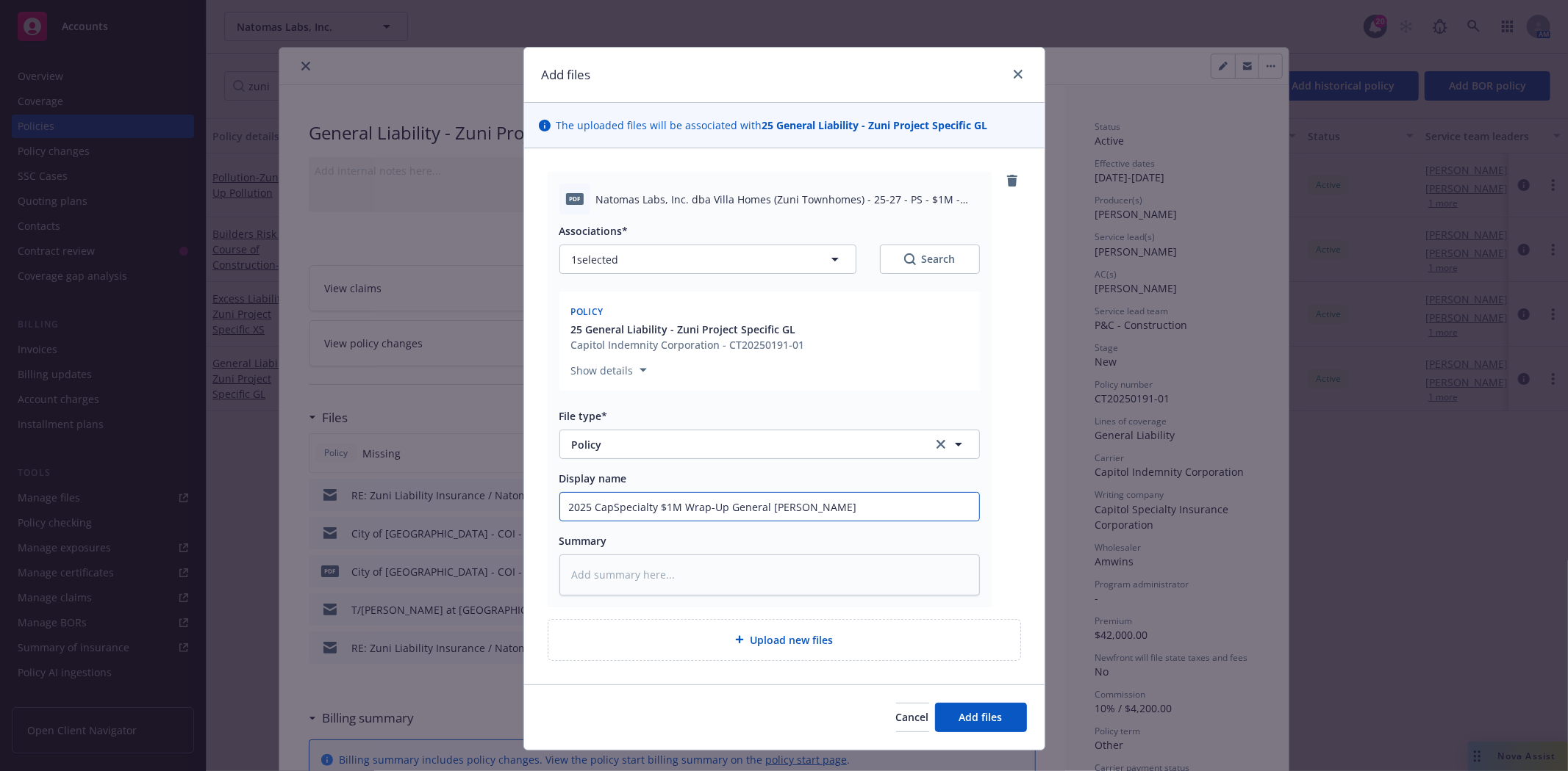
type textarea "x"
type input "2025 CapSpecialty $1M Wrap-Up General Liabil"
type textarea "x"
type input "2025 CapSpecialty $1M Wrap-Up General Liabili"
type textarea "x"
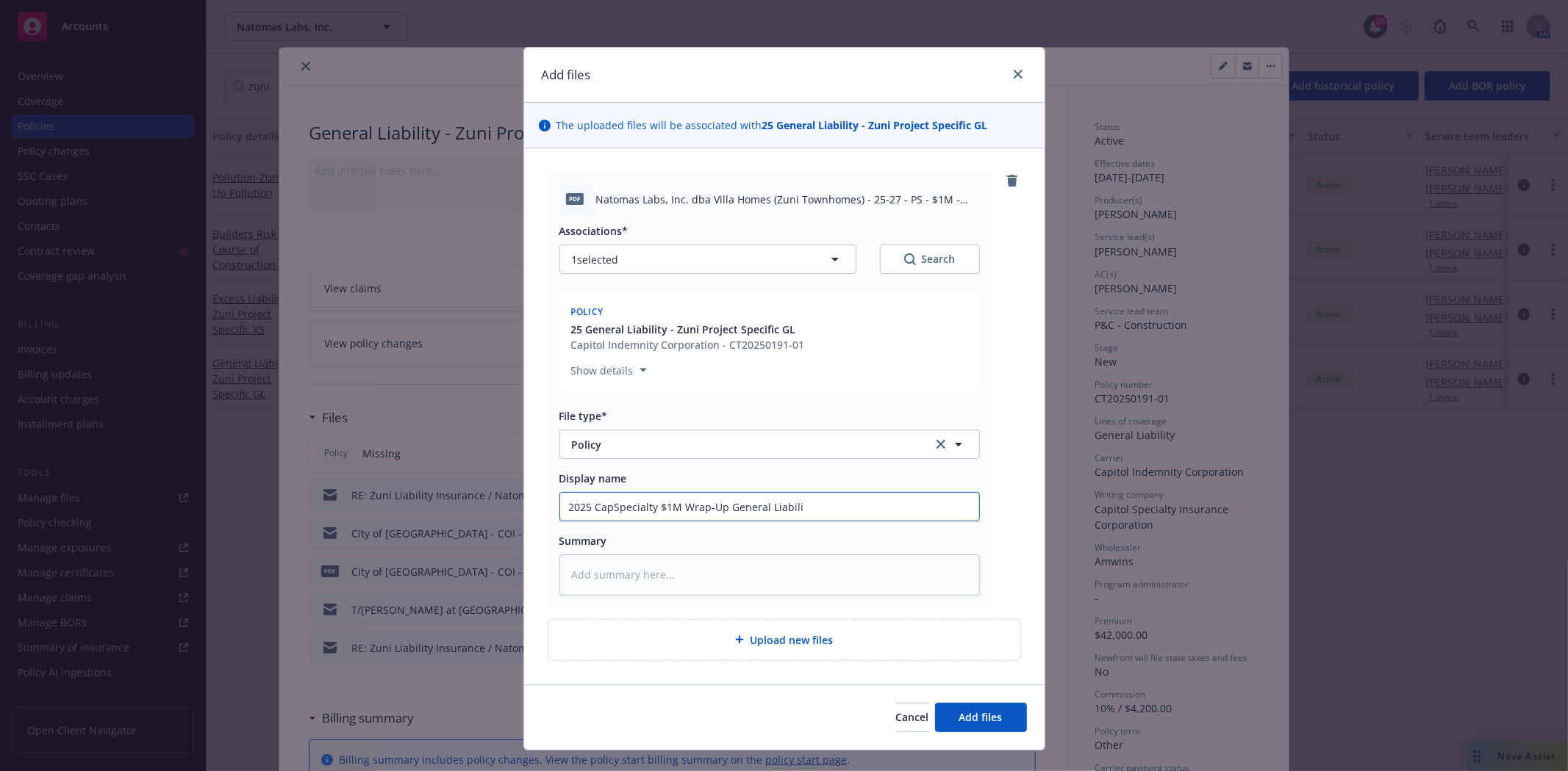
type input "2025 CapSpecialty $1M Wrap-Up General Liabilit"
type textarea "x"
type input "2025 CapSpecialty $1M Wrap-Up General Liability"
type textarea "x"
type input "2025 CapSpecialty $1M Wrap-Up General Liability"
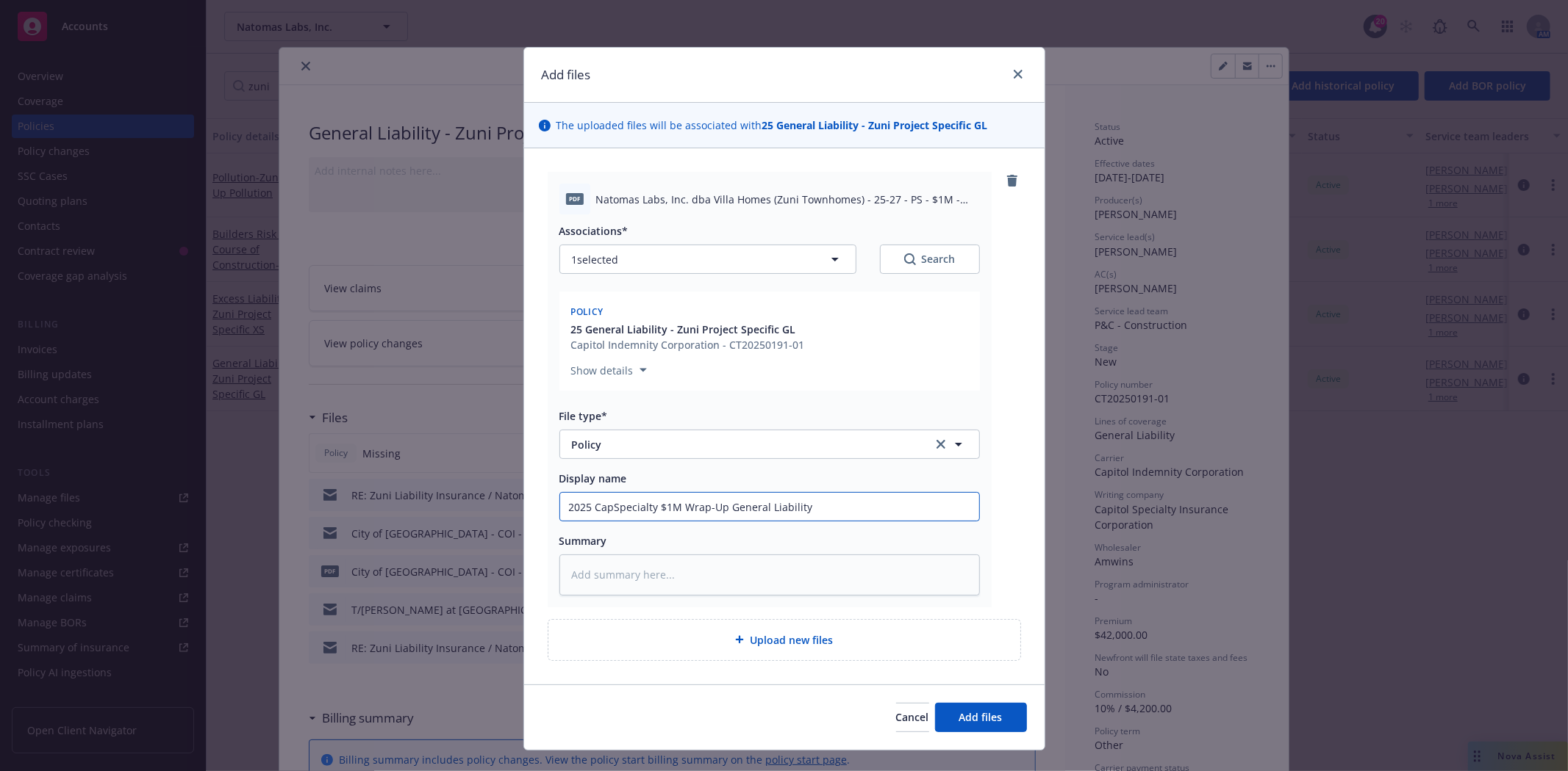
type textarea "x"
type input "2025 CapSpecialty $1M Wrap-Up General Liability p"
type textarea "x"
type input "2025 CapSpecialty $1M Wrap-Up General Liability po"
type textarea "x"
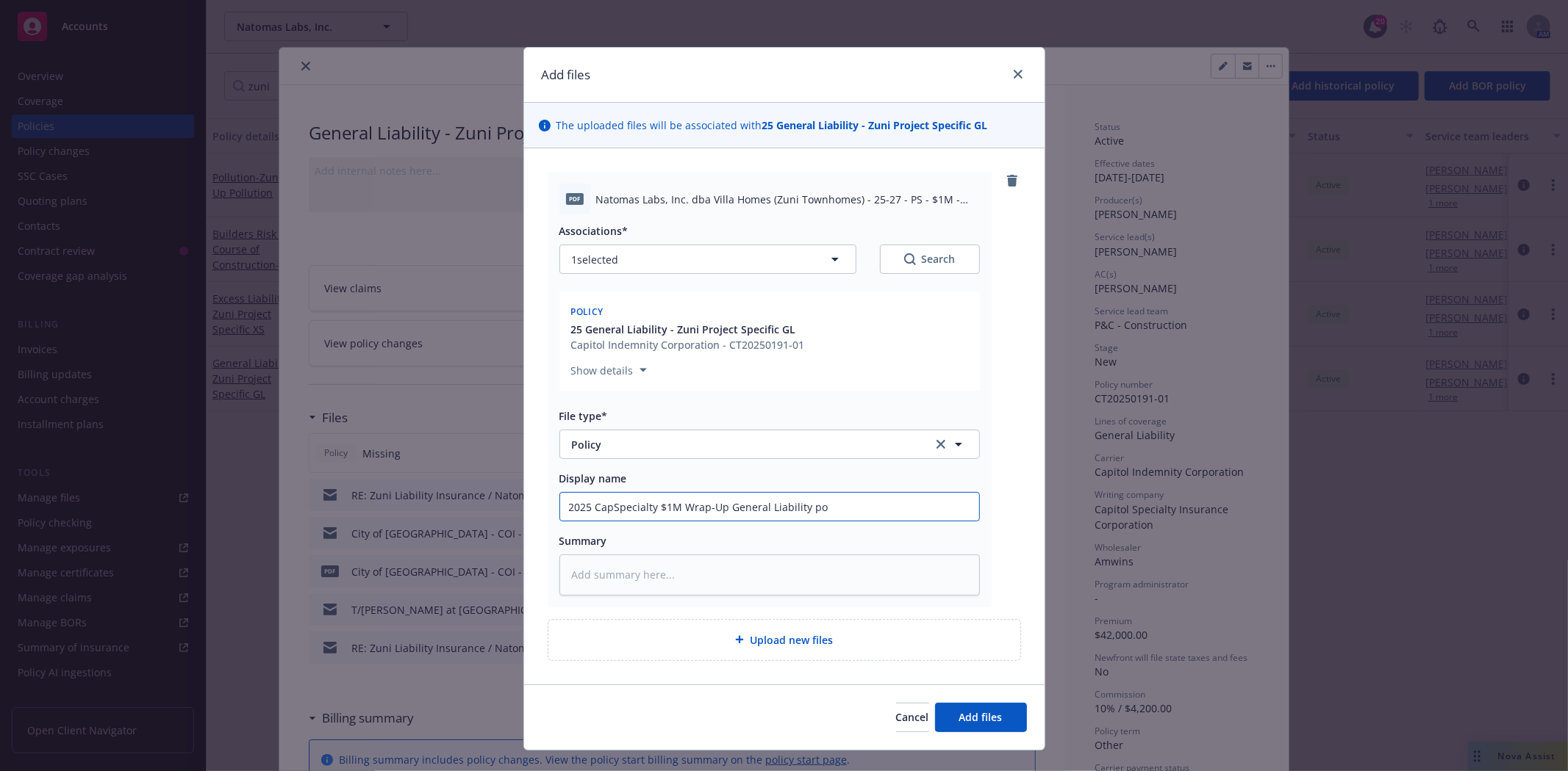
type input "2025 CapSpecialty $1M Wrap-Up General Liability pol"
type textarea "x"
type input "2025 CapSpecialty $1M Wrap-Up General Liability poli"
type textarea "x"
type input "2025 CapSpecialty $1M Wrap-Up General Liability polic"
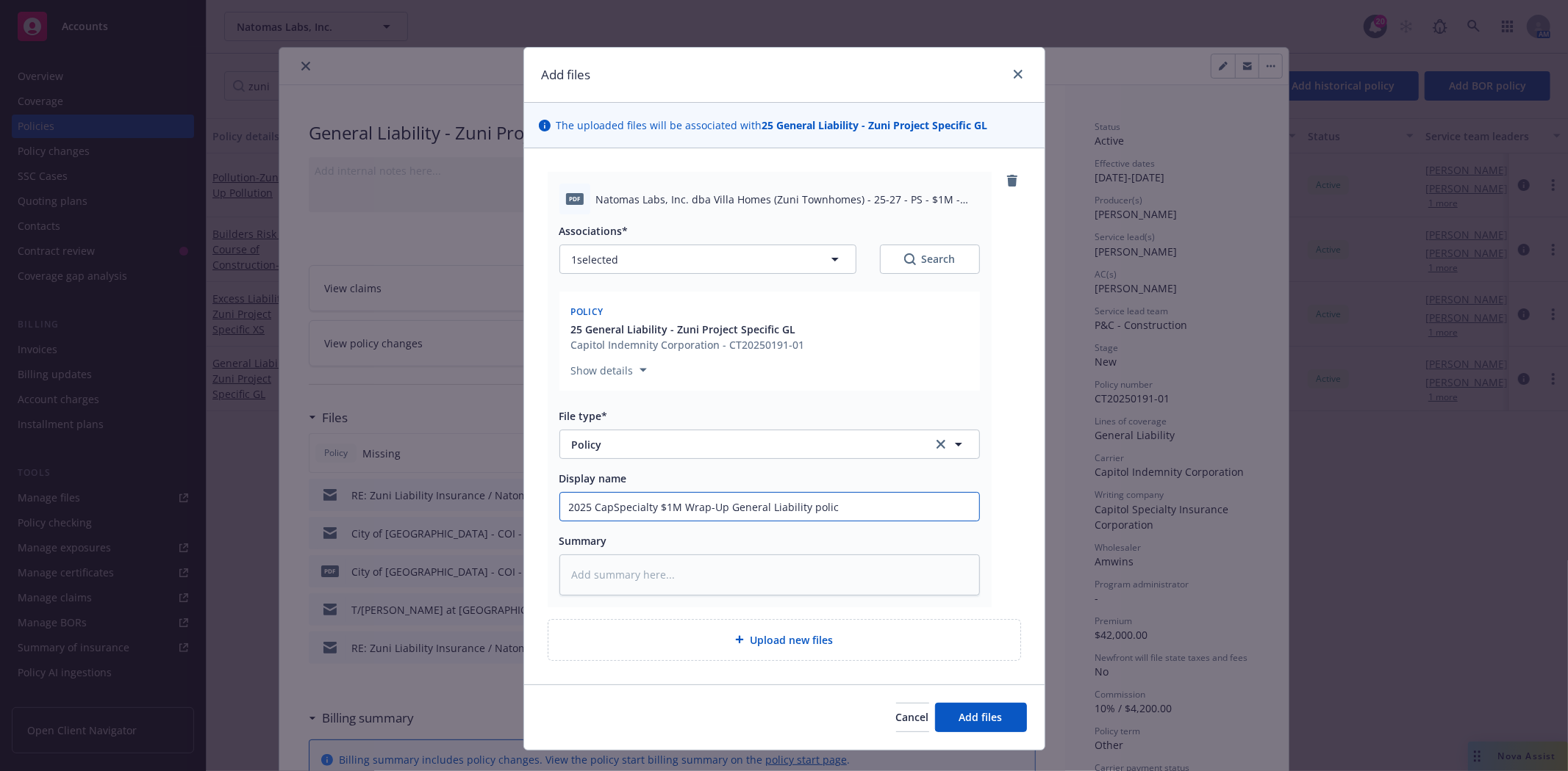
type textarea "x"
type input "2025 CapSpecialty $1M Wrap-Up General Liability policy"
click at [978, 717] on span "Add files" at bounding box center [981, 717] width 43 height 14
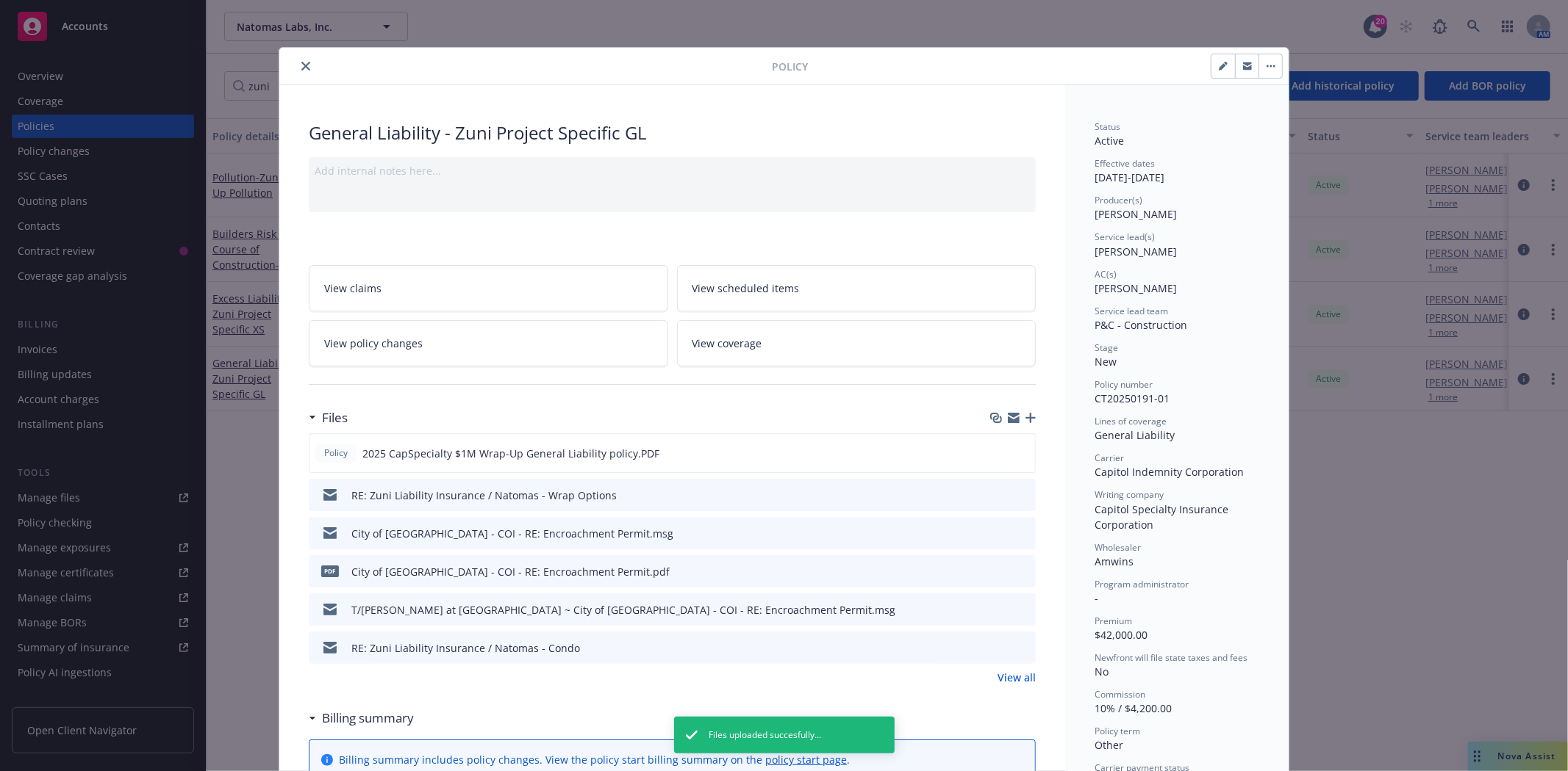
click at [301, 66] on icon "close" at bounding box center [305, 66] width 8 height 8
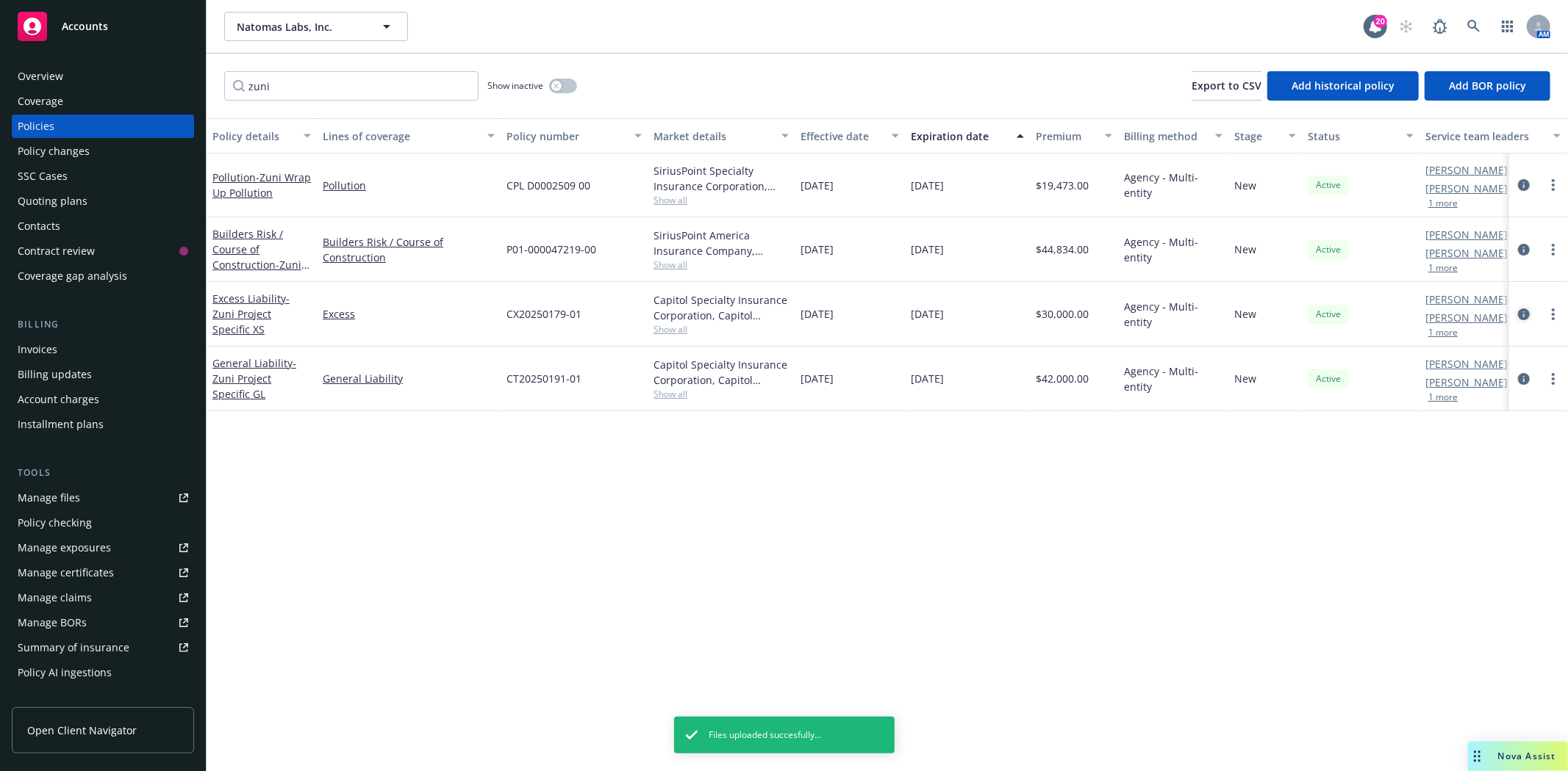
click at [1524, 310] on icon "circleInformation" at bounding box center [1523, 314] width 12 height 12
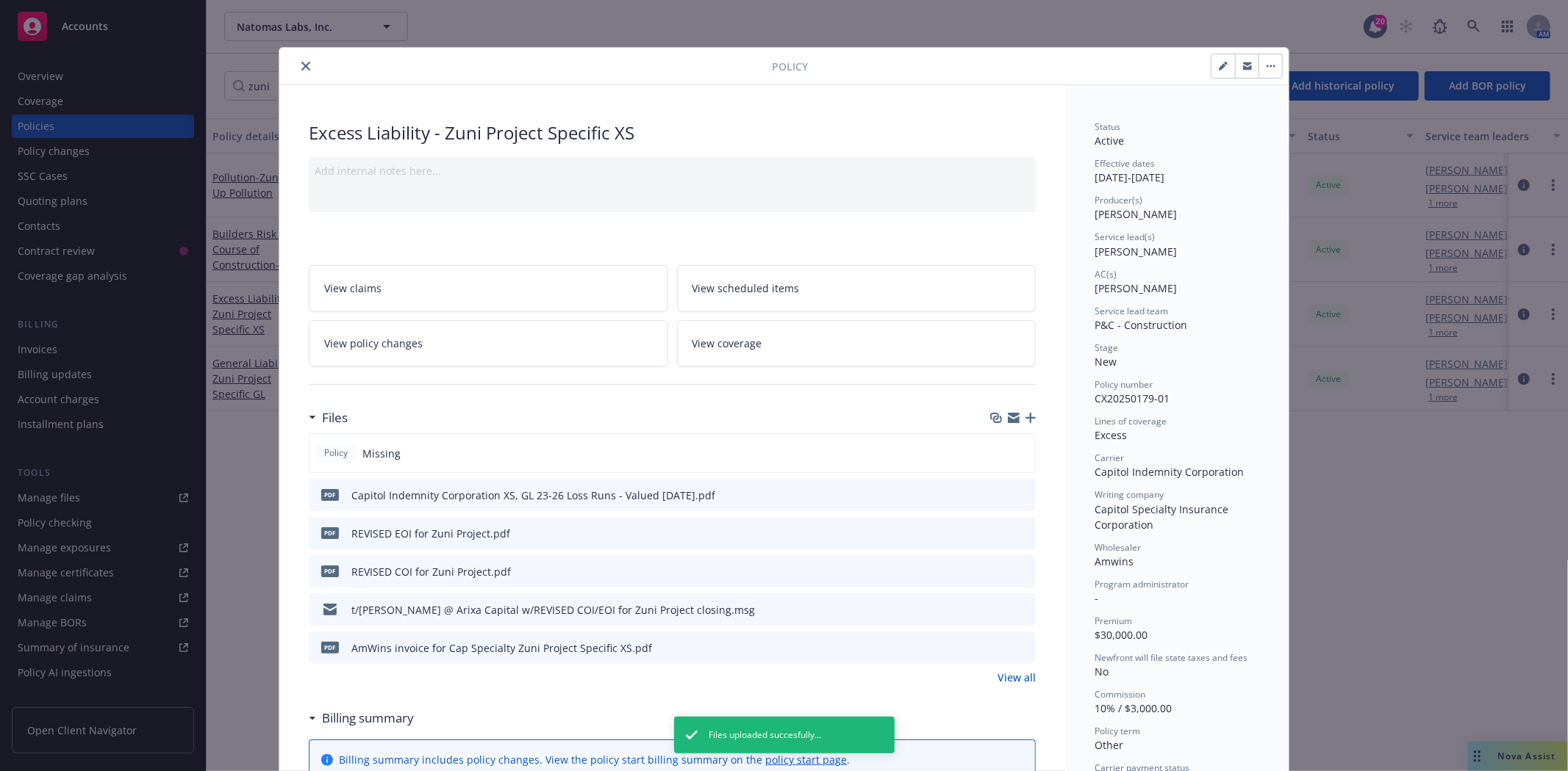
click at [1026, 416] on icon "button" at bounding box center [1030, 417] width 10 height 10
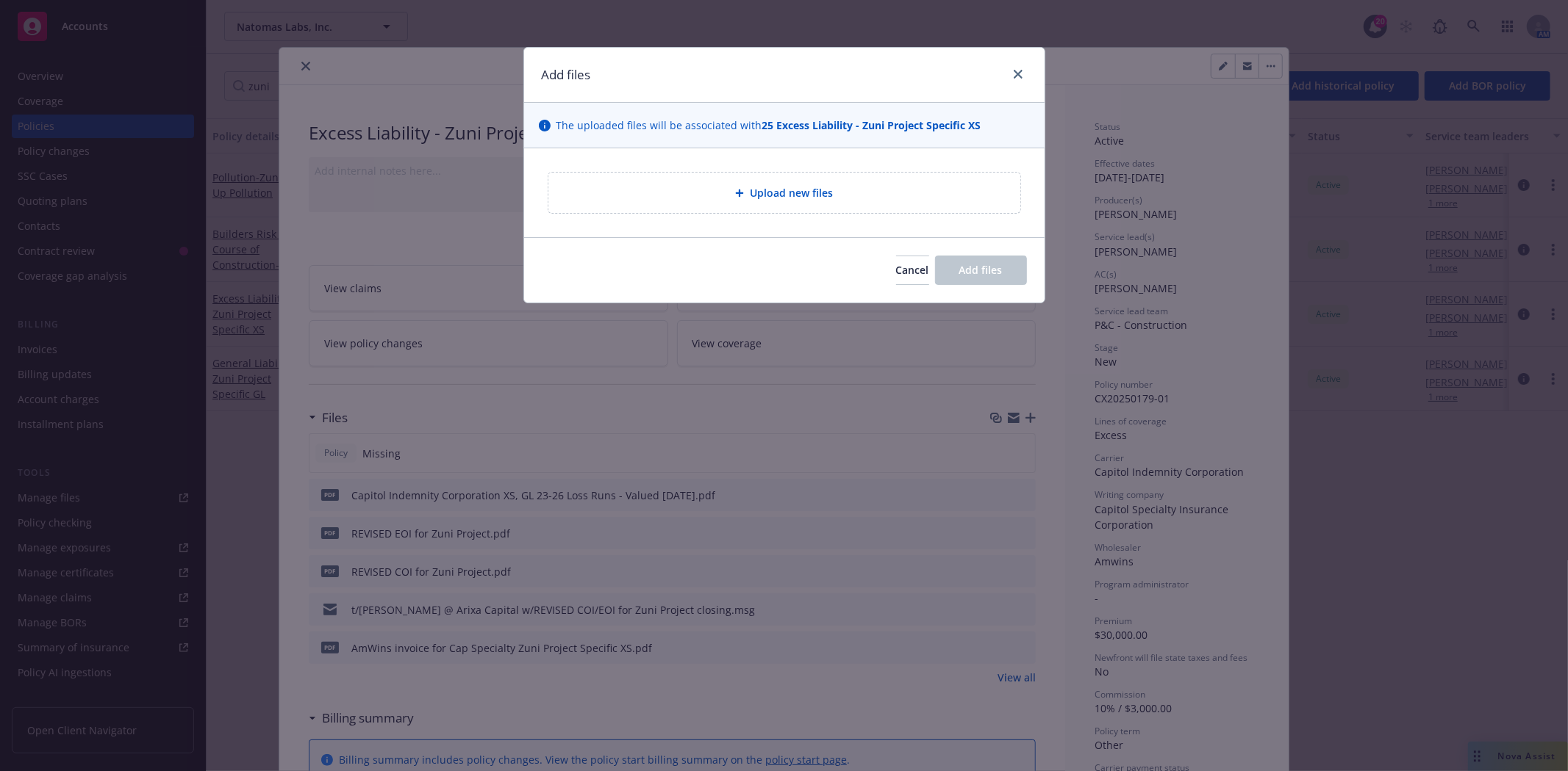
type textarea "x"
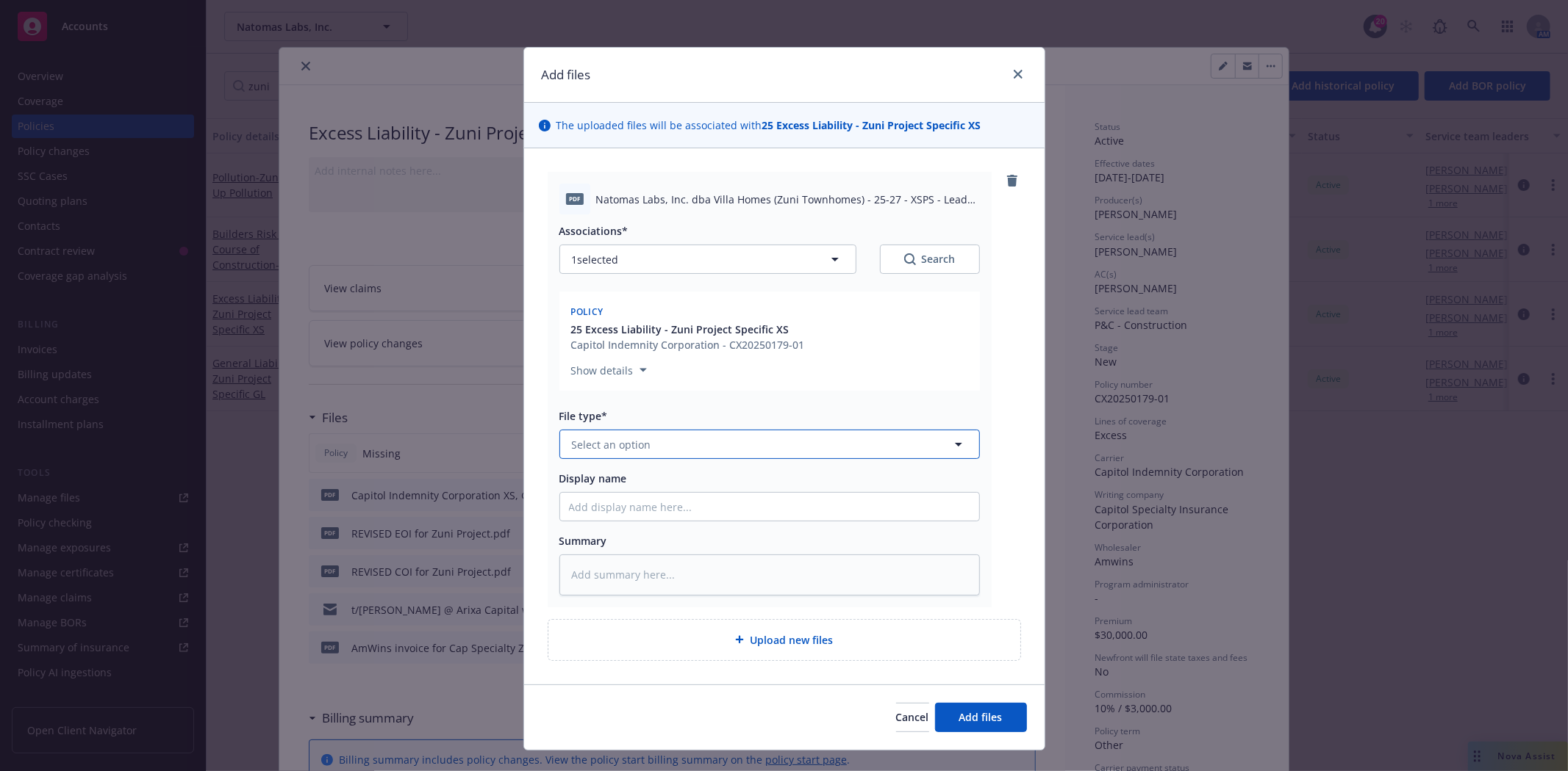
click at [724, 449] on button "Select an option" at bounding box center [769, 444] width 420 height 29
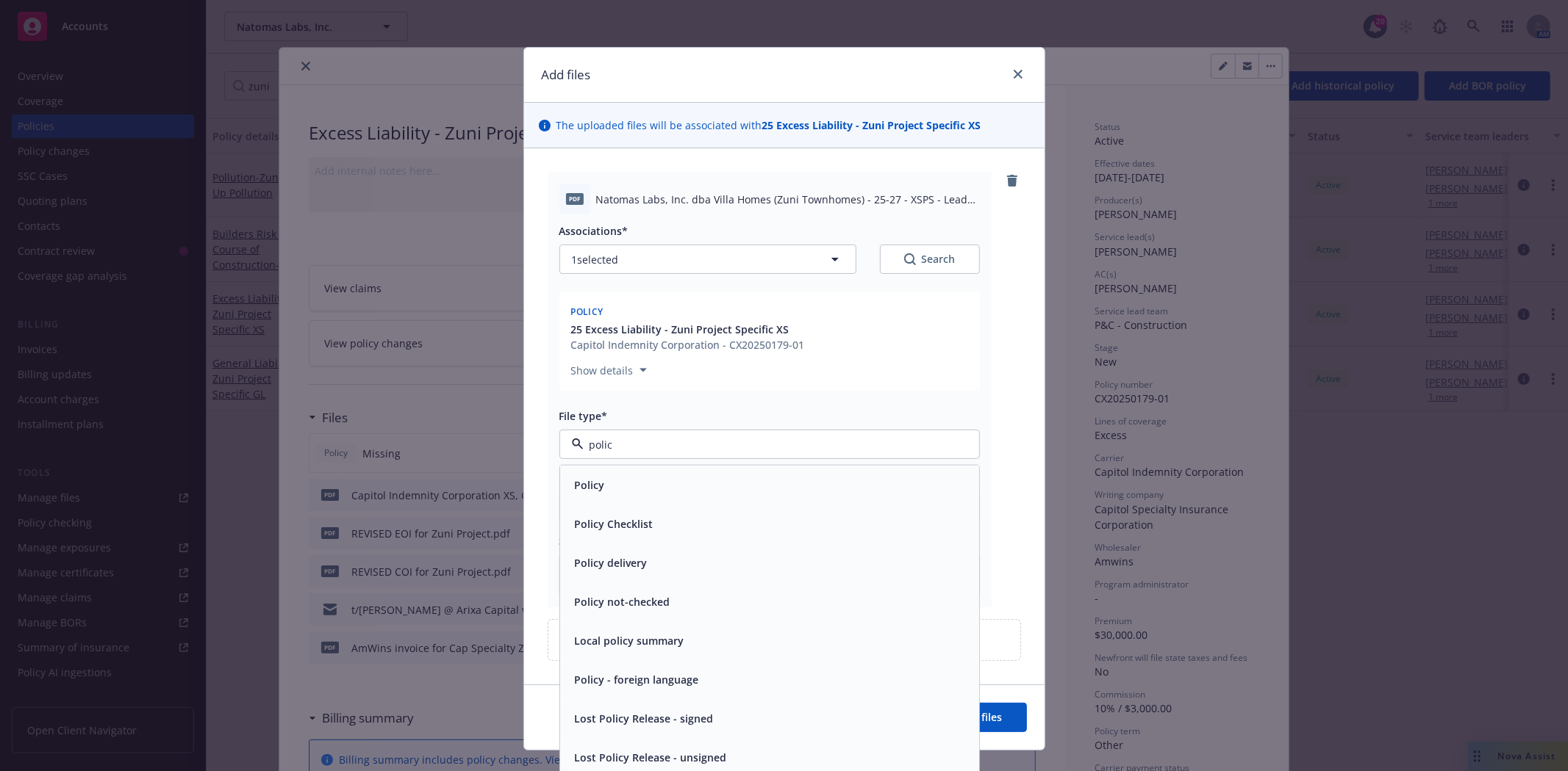
type input "policy"
click at [607, 478] on div "Policy" at bounding box center [769, 485] width 402 height 22
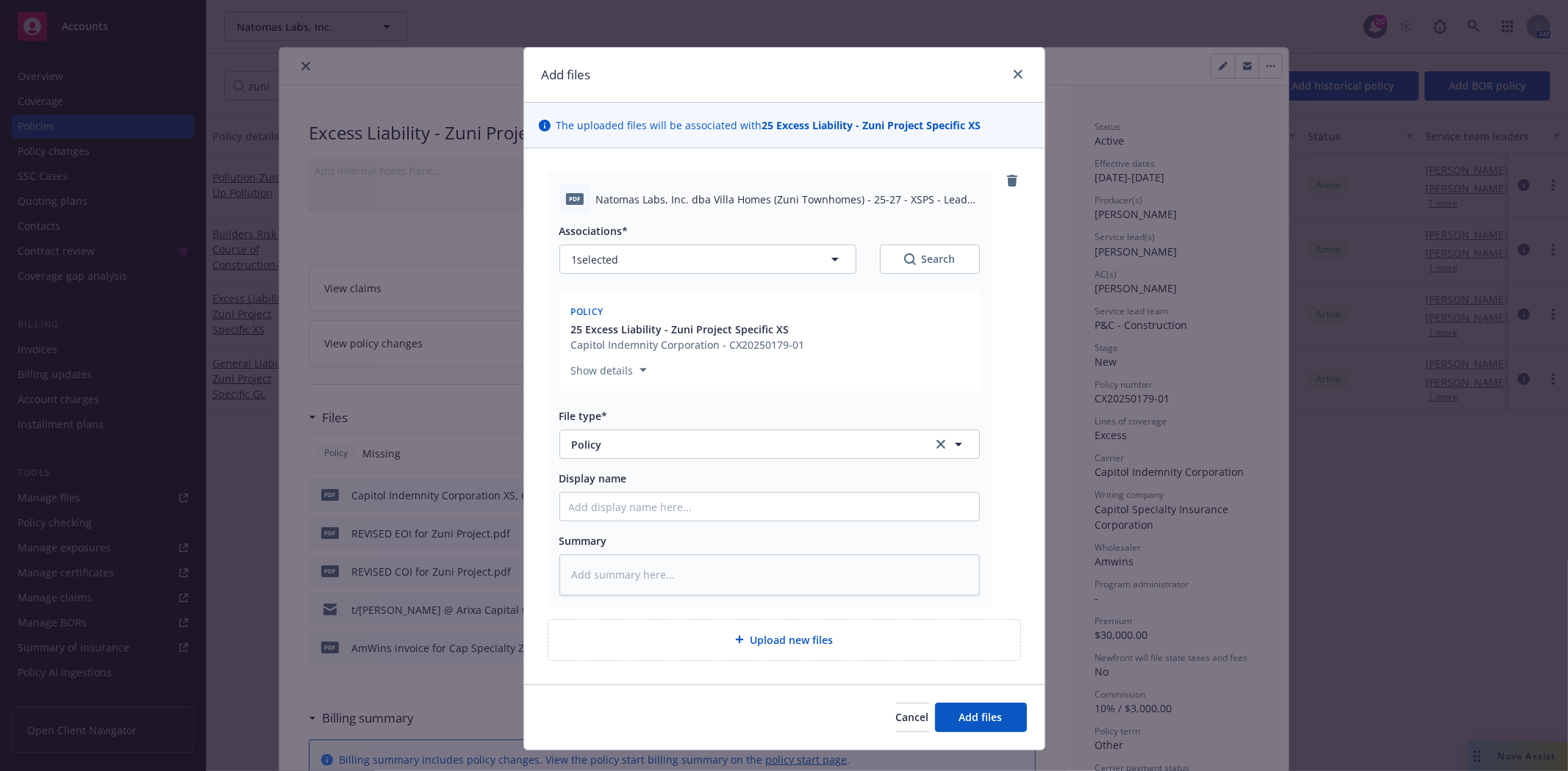
click at [600, 492] on div at bounding box center [769, 506] width 420 height 29
click at [595, 504] on input "Display name" at bounding box center [769, 507] width 419 height 28
type textarea "x"
type input "$"
type textarea "x"
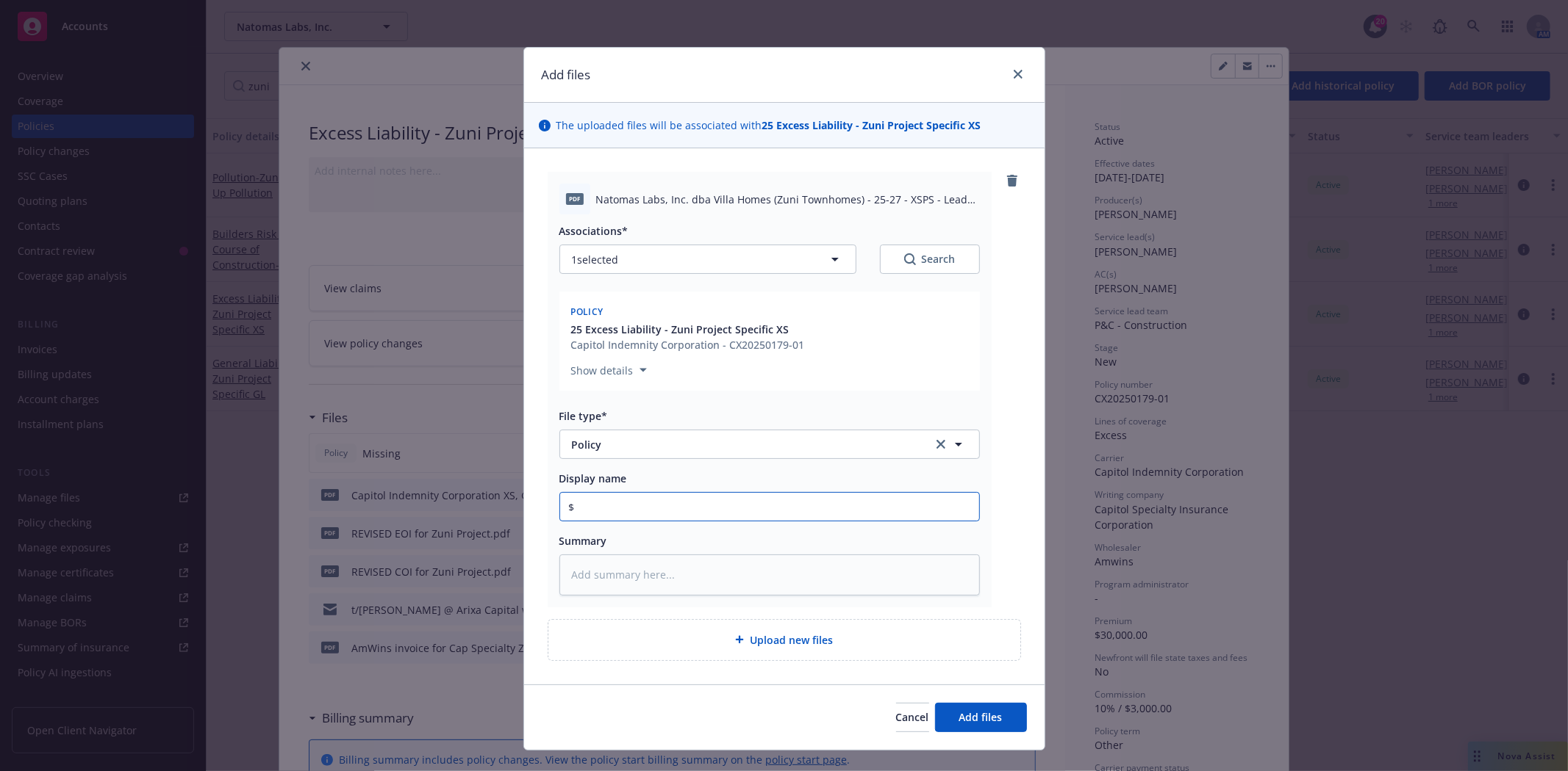
type input "$5"
type textarea "x"
type input "$5"
type textarea "x"
type input "$5"
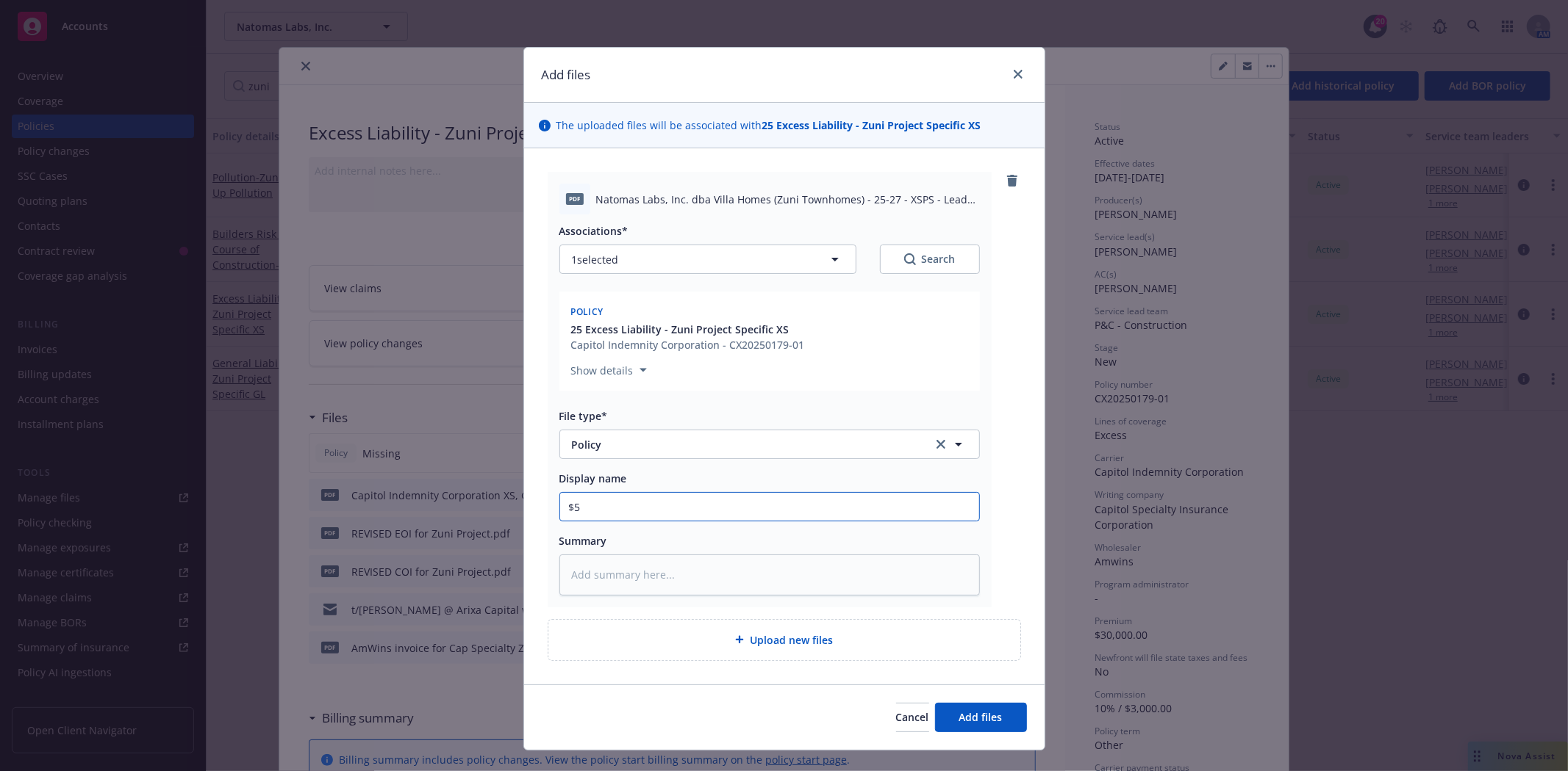
type textarea "x"
type input "$5M"
type textarea "x"
type input "$5M"
type textarea "x"
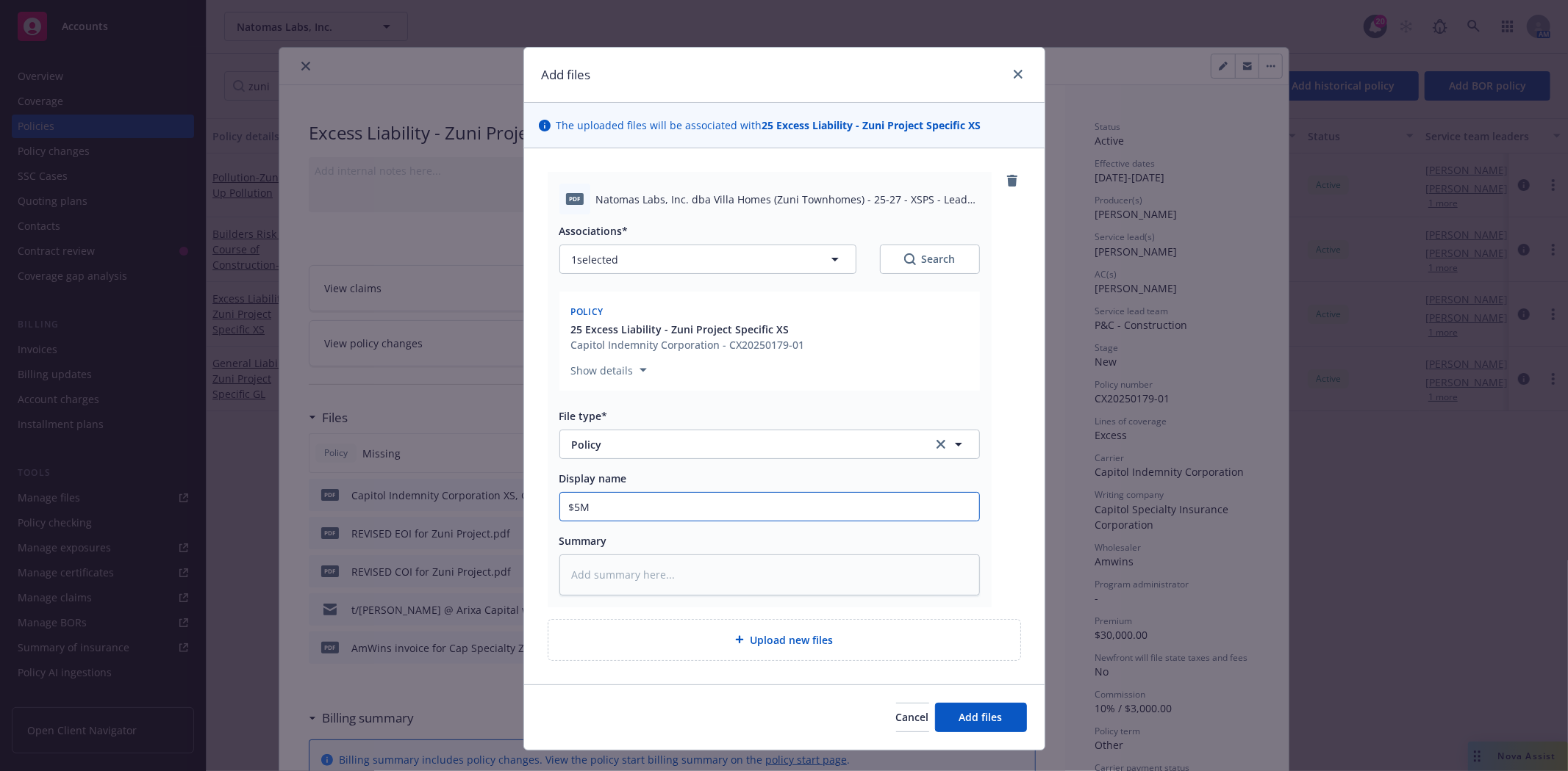
type input "$5M C"
type textarea "x"
type input "$5M Ca"
type textarea "x"
type input "$5M Cap"
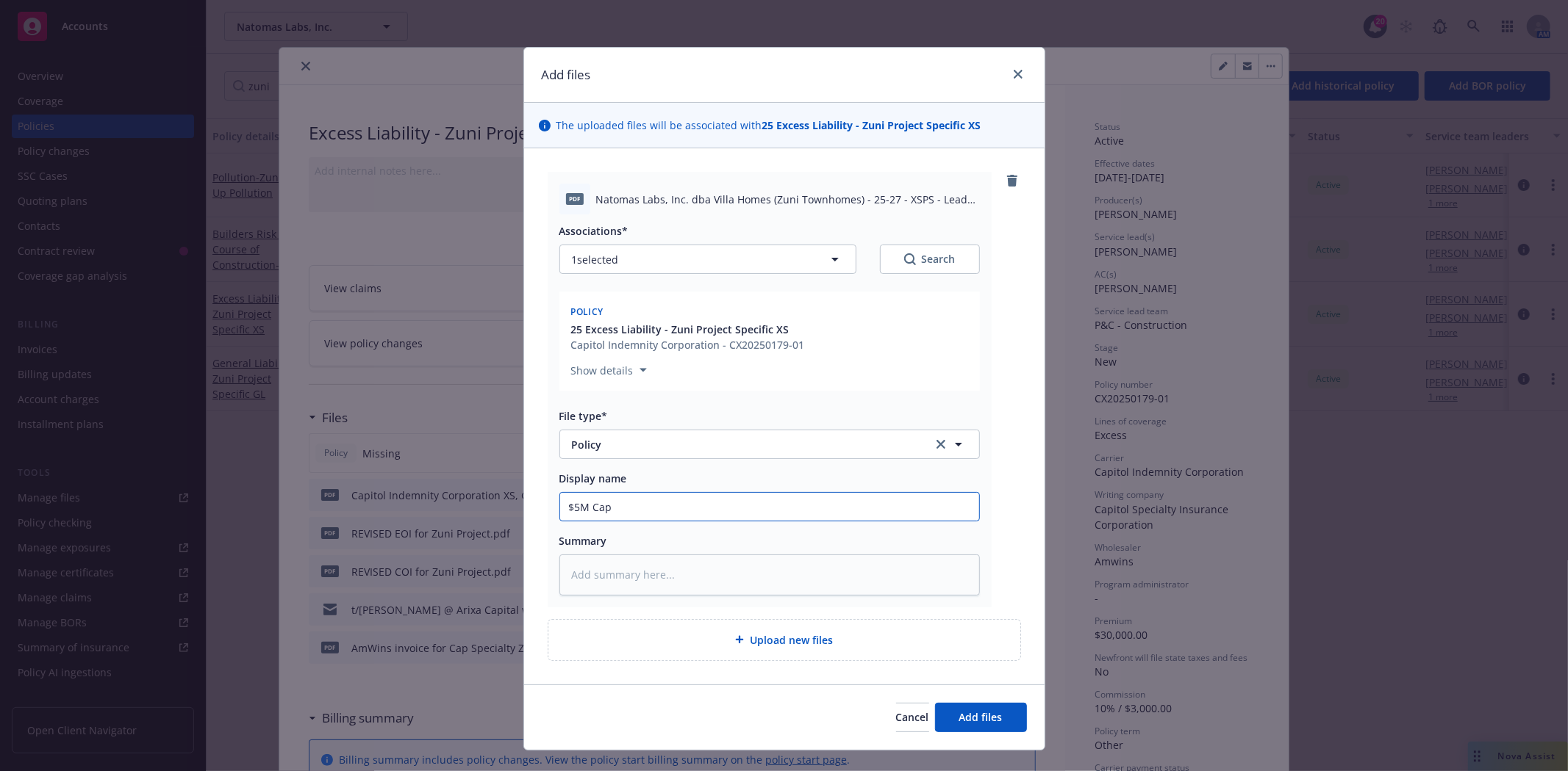
type textarea "x"
type input "$5M CapS"
type textarea "x"
type input "$5M CapSp"
type textarea "x"
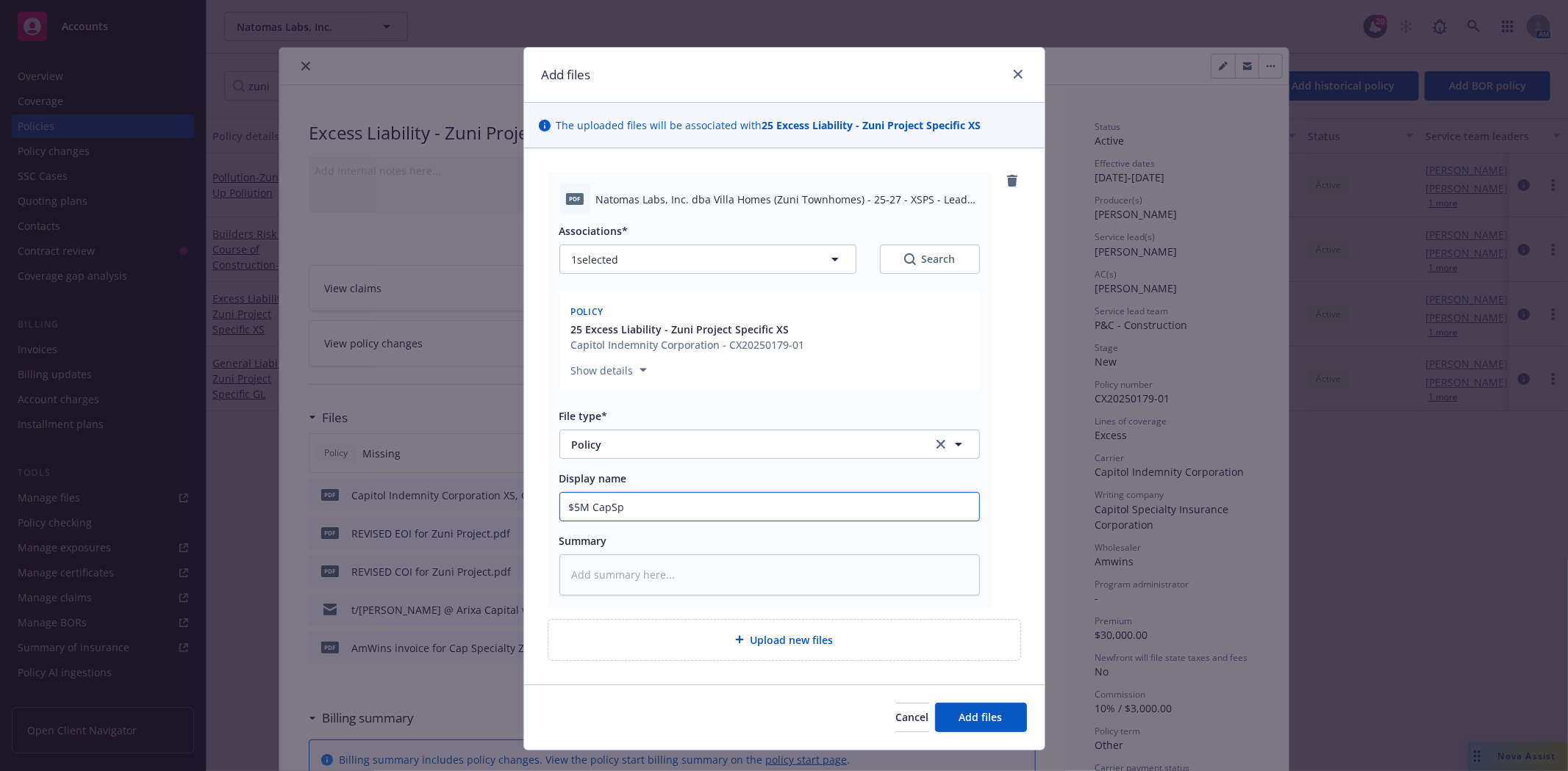
type input "$5M CapSpe"
type textarea "x"
type input "$5M CapSpec"
type textarea "x"
type input "$5M CapSpeci"
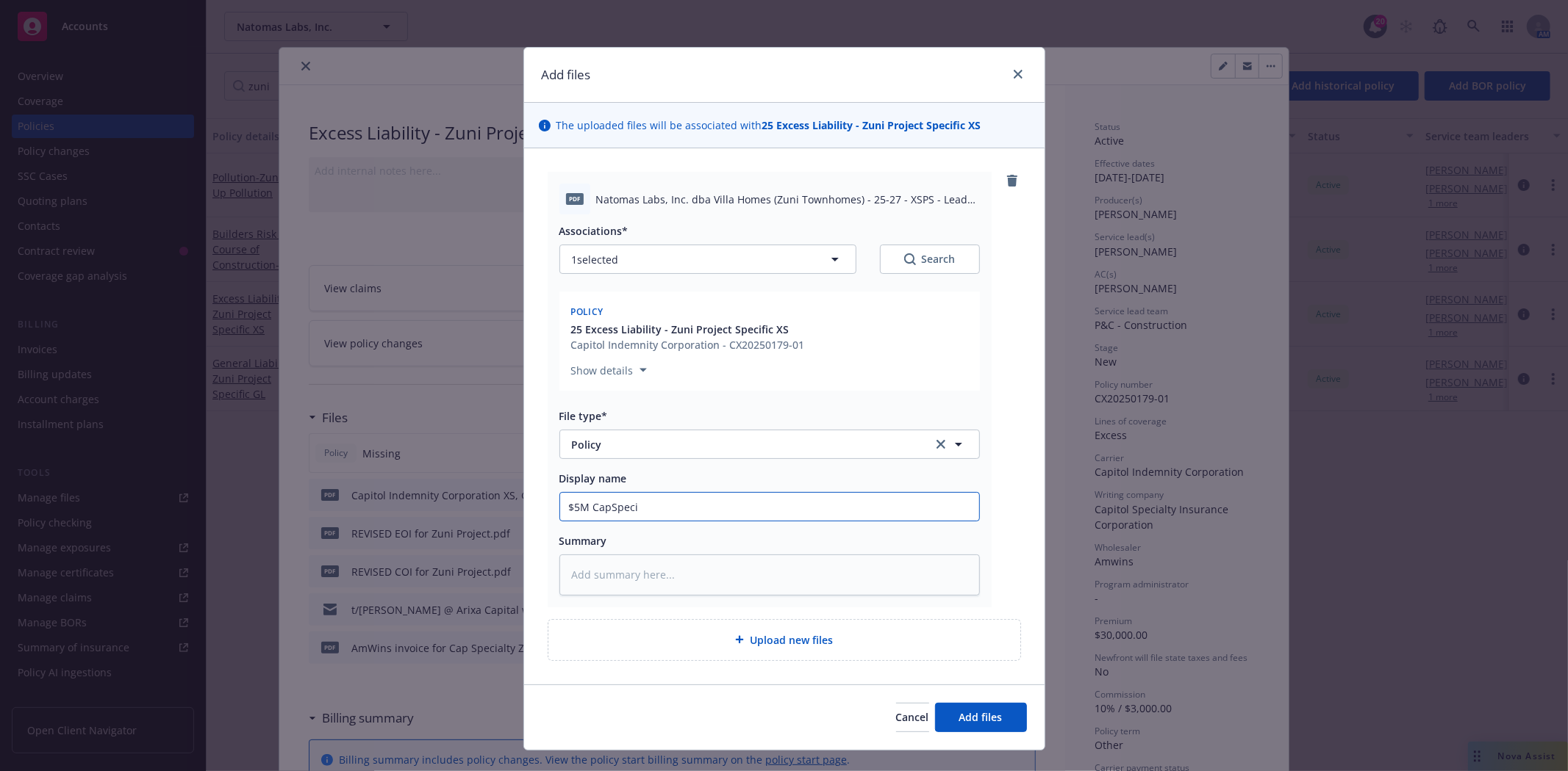
type textarea "x"
type input "$5M CapSpecia"
type textarea "x"
type input "$5M CapSpecial"
type textarea "x"
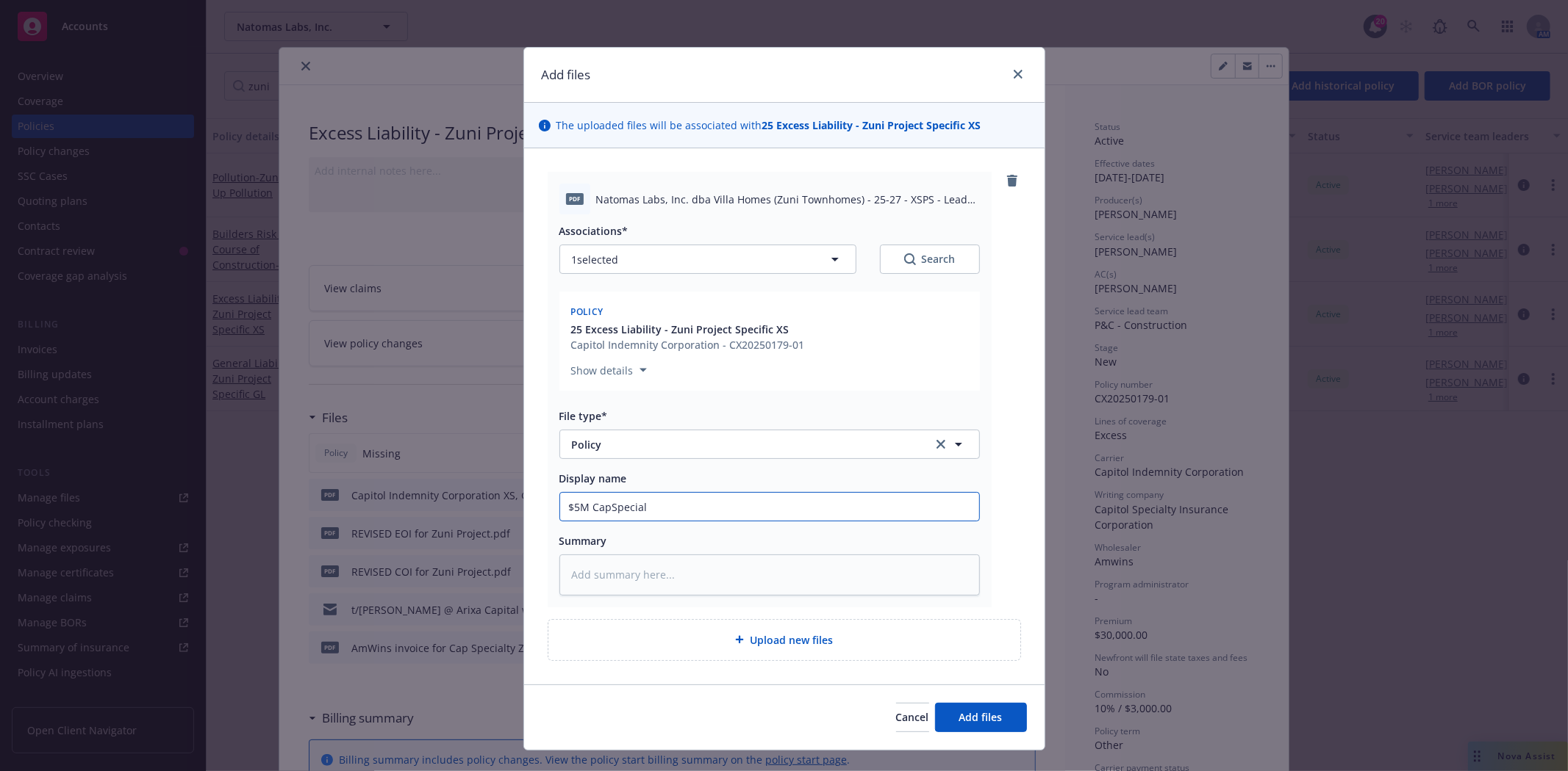
type input "$5M CapSpecialt"
type textarea "x"
type input "$5M CapSpecialty"
type textarea "x"
type input "$5M CapSpecialty"
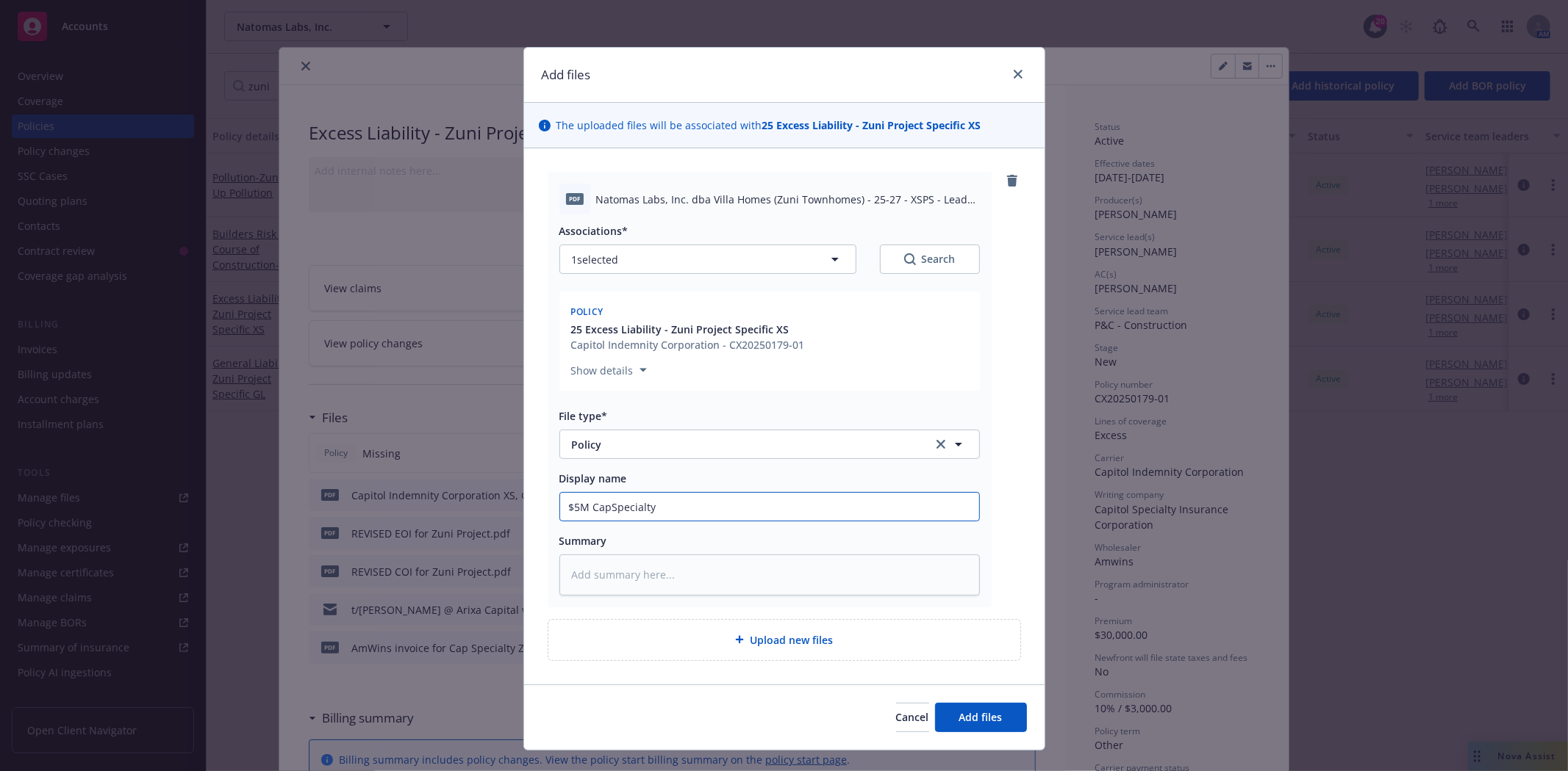
type textarea "x"
type input "$5M CapSpecialty"
type textarea "x"
type input "$5M CapSpecialt"
type textarea "x"
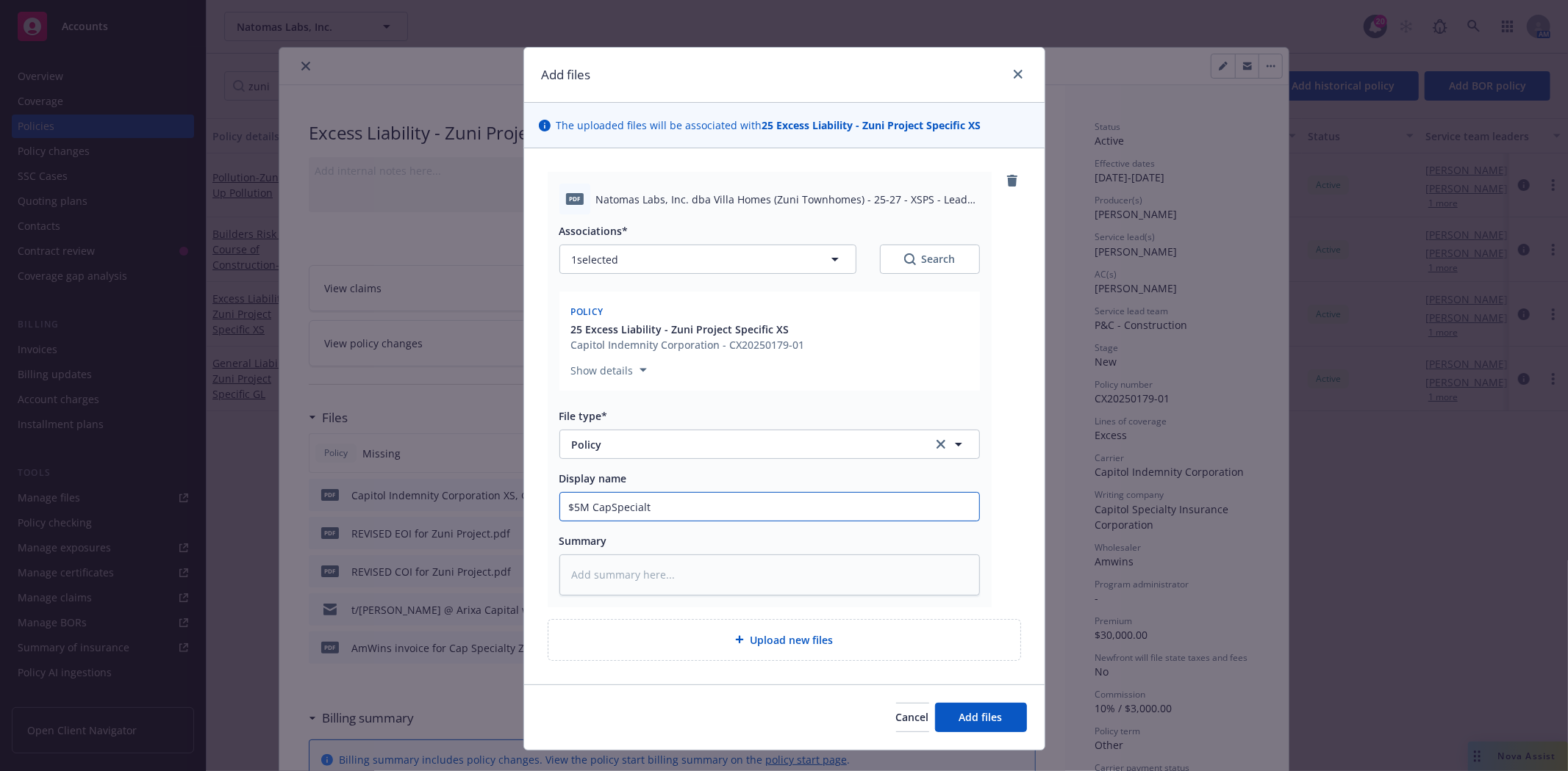
type input "$5M CapSpecial"
type textarea "x"
type input "$5M CapSpecialt"
type textarea "x"
type input "$5M CapSpecialty"
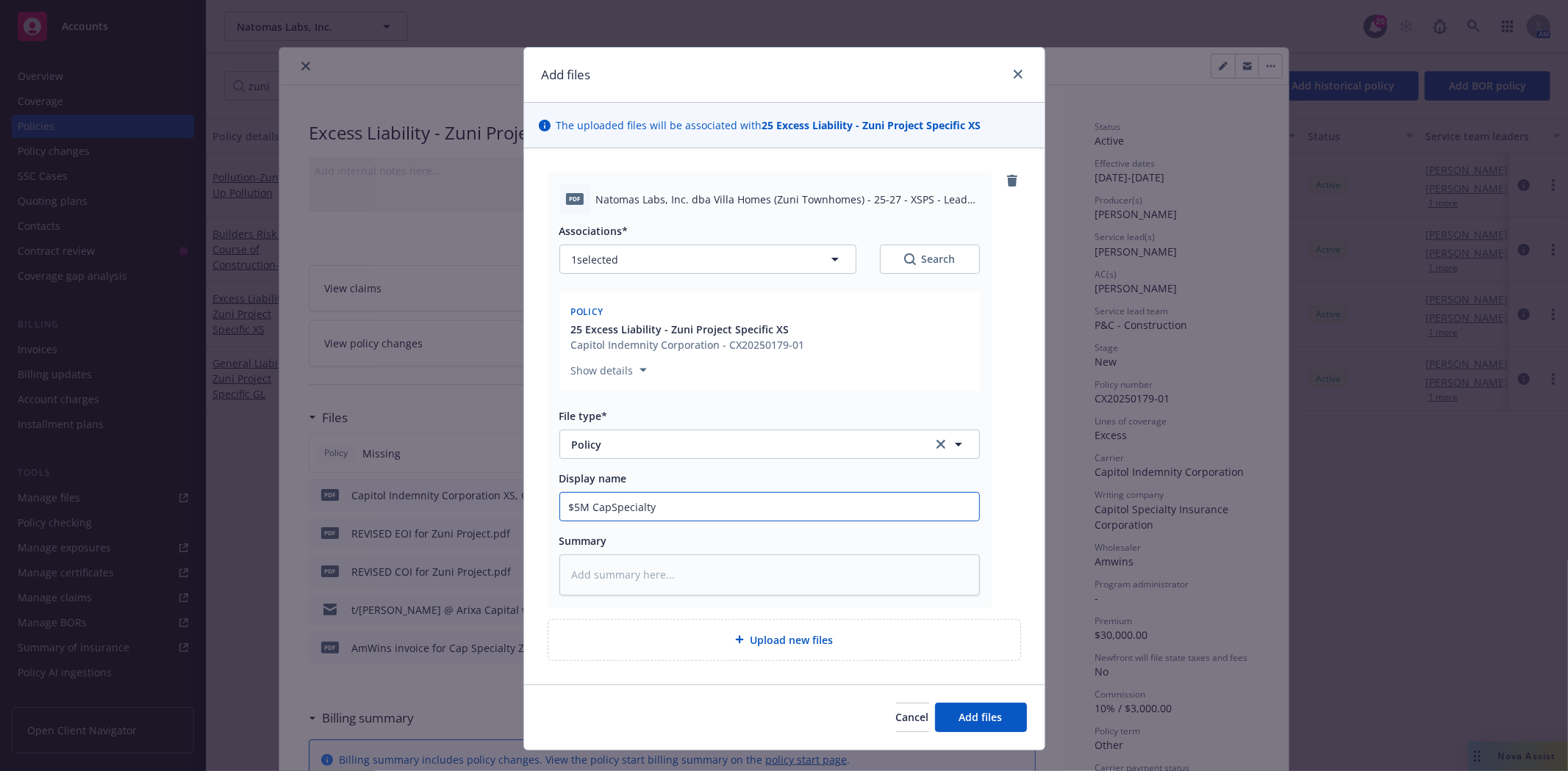
type textarea "x"
type input "$5M CapSpecialty"
type textarea "x"
type input "$5M CapSpecialty X"
type textarea "x"
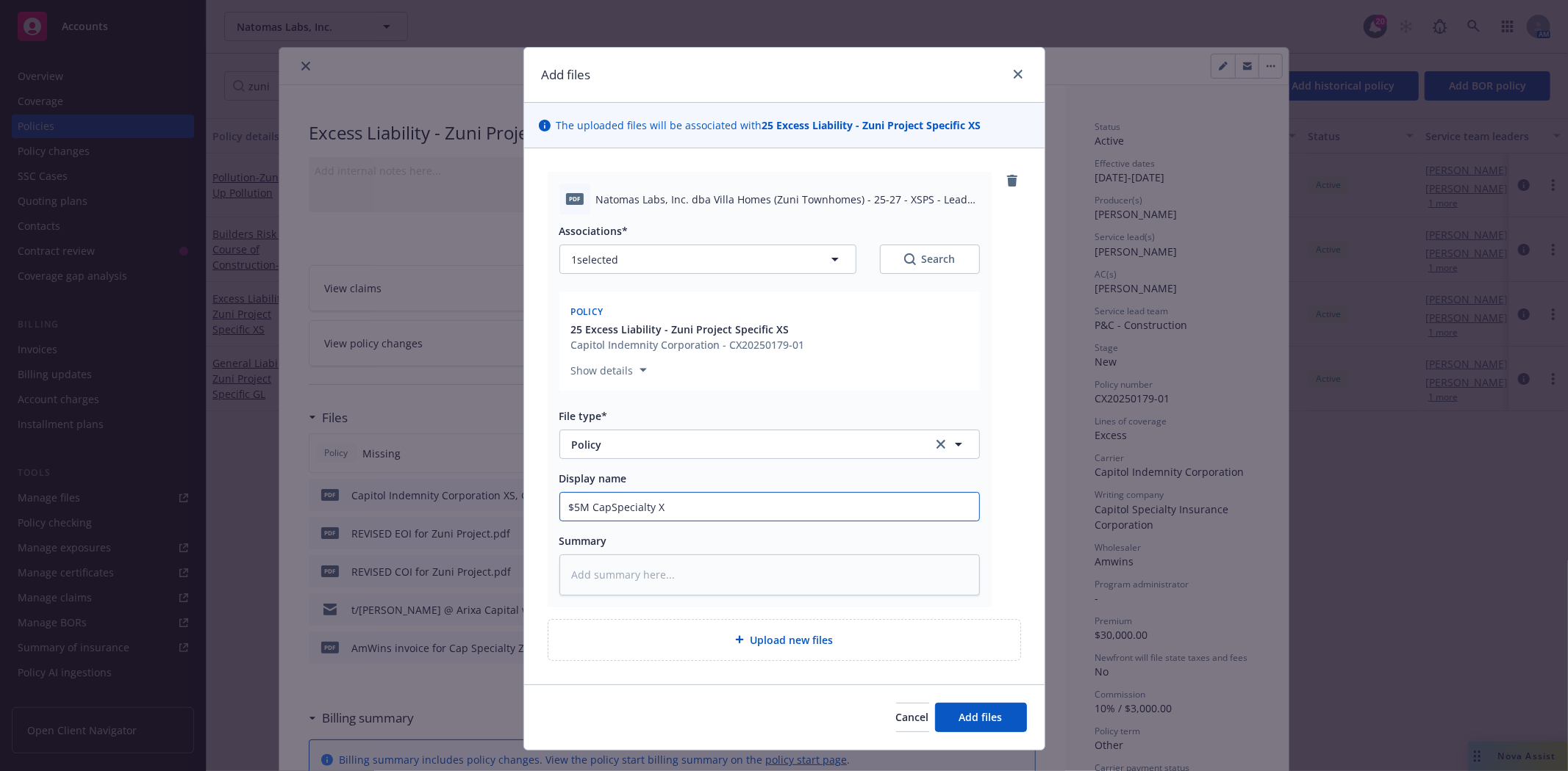
type input "$5M CapSpecialty XS"
type textarea "x"
type input "$5M CapSpecialty XS"
type textarea "x"
type input "$5M CapSpecialty XS L"
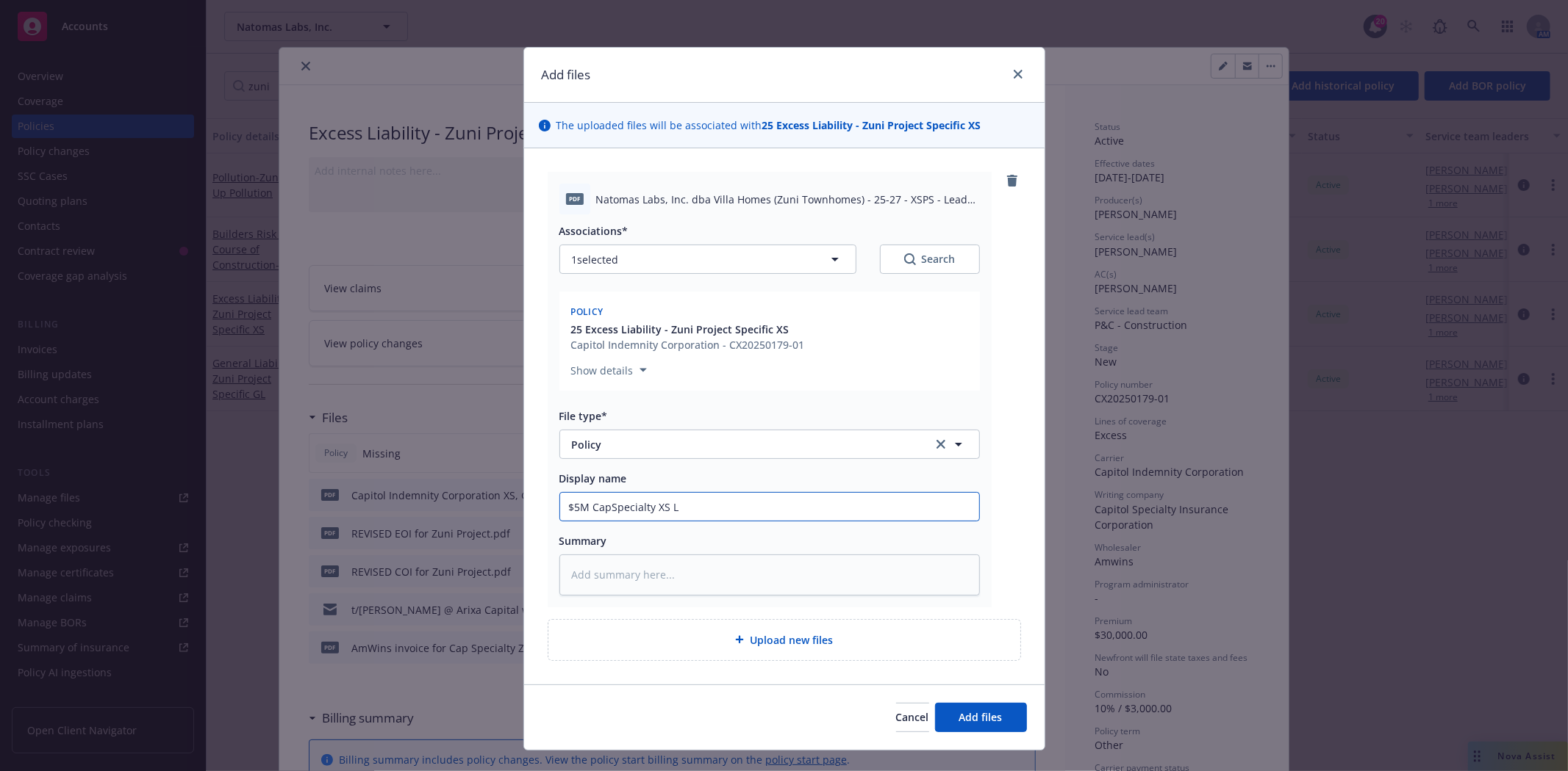
type textarea "x"
type input "$5M CapSpecialty XS Li"
type textarea "x"
type input "$5M CapSpecialty XS Lia"
type textarea "x"
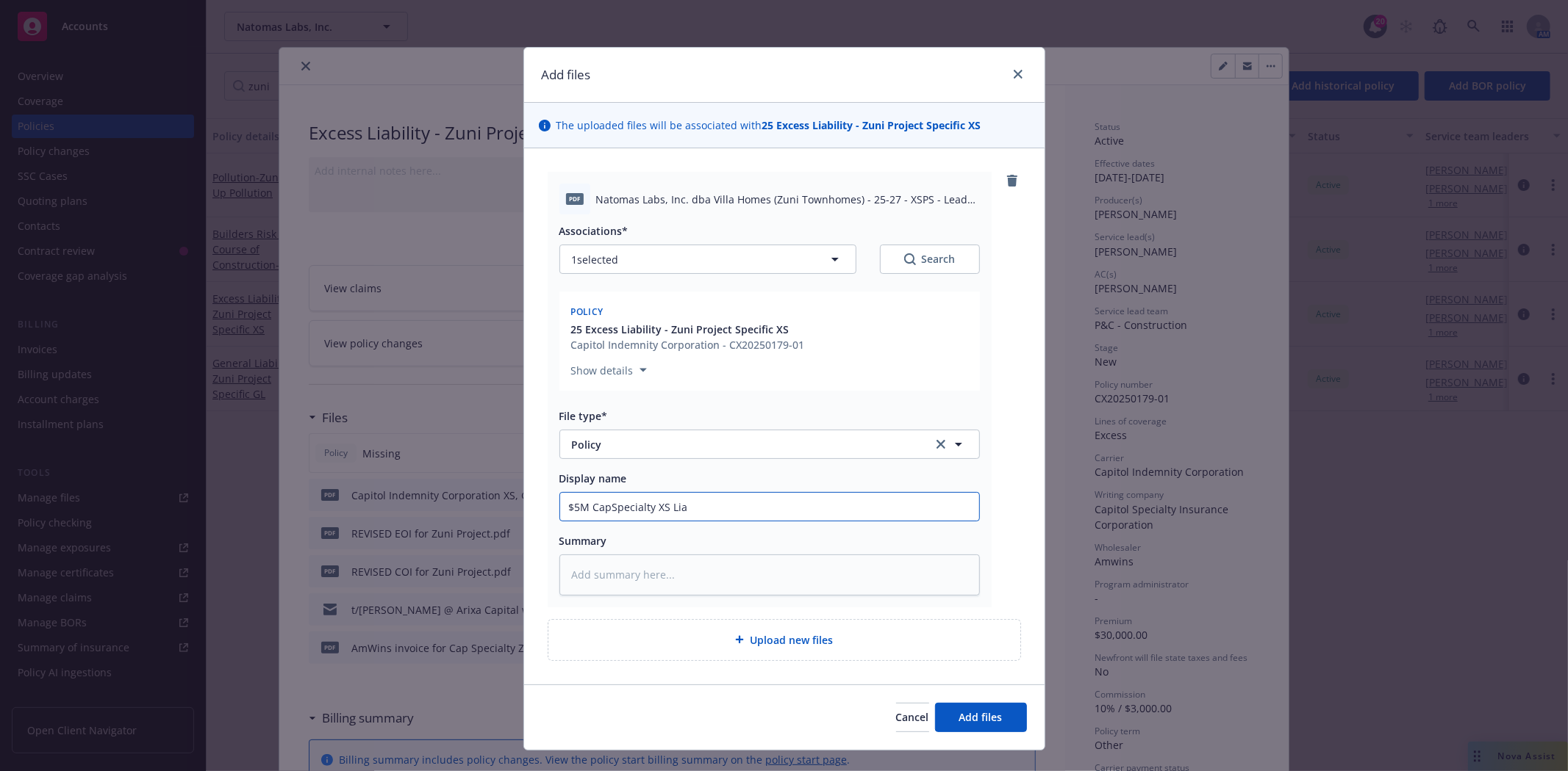
type input "$5M CapSpecialty XS Liab"
type textarea "x"
type input "$5M CapSpecialty XS Liabi"
type textarea "x"
type input "$5M CapSpecialty XS Liabili"
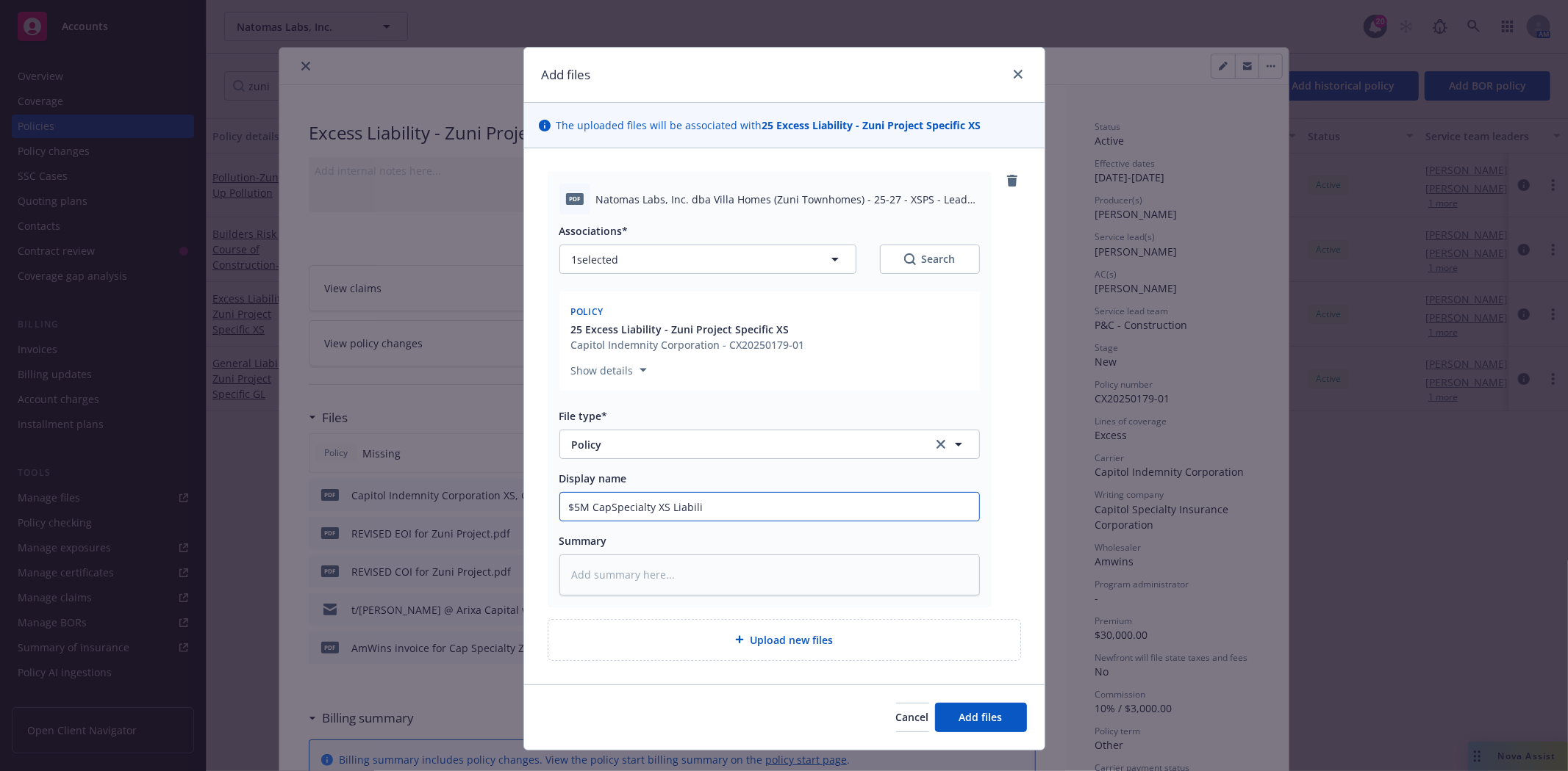
type textarea "x"
type input "$5M CapSpecialty XS Liabilit"
type textarea "x"
type input "$5M CapSpecialty XS Liability"
type textarea "x"
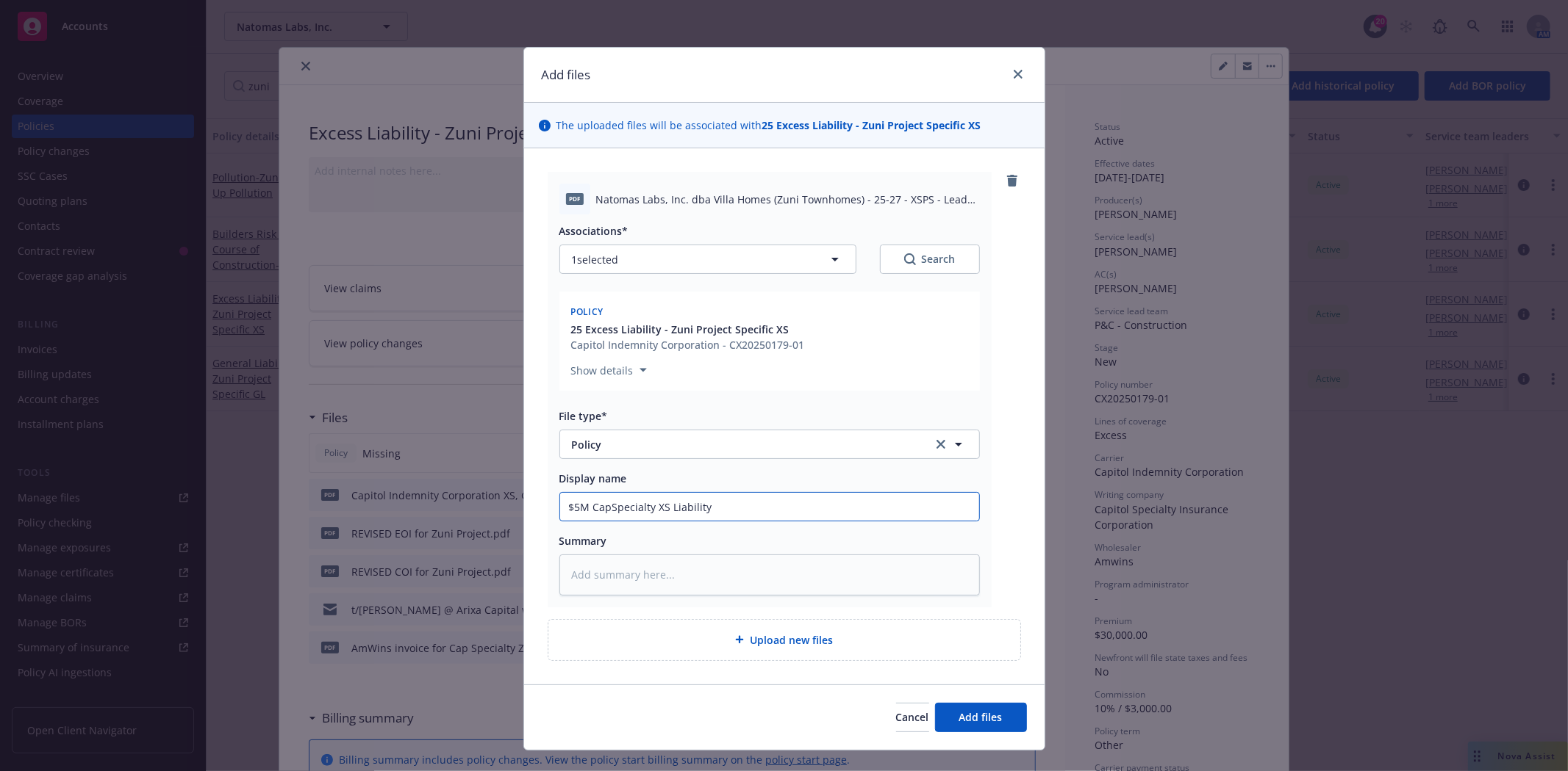
type input "$5M CapSpecialty XS Liability"
type textarea "x"
type input "$5M CapSpecialty XS Liability P"
type textarea "x"
type input "$5M CapSpecialty XS Liability Po"
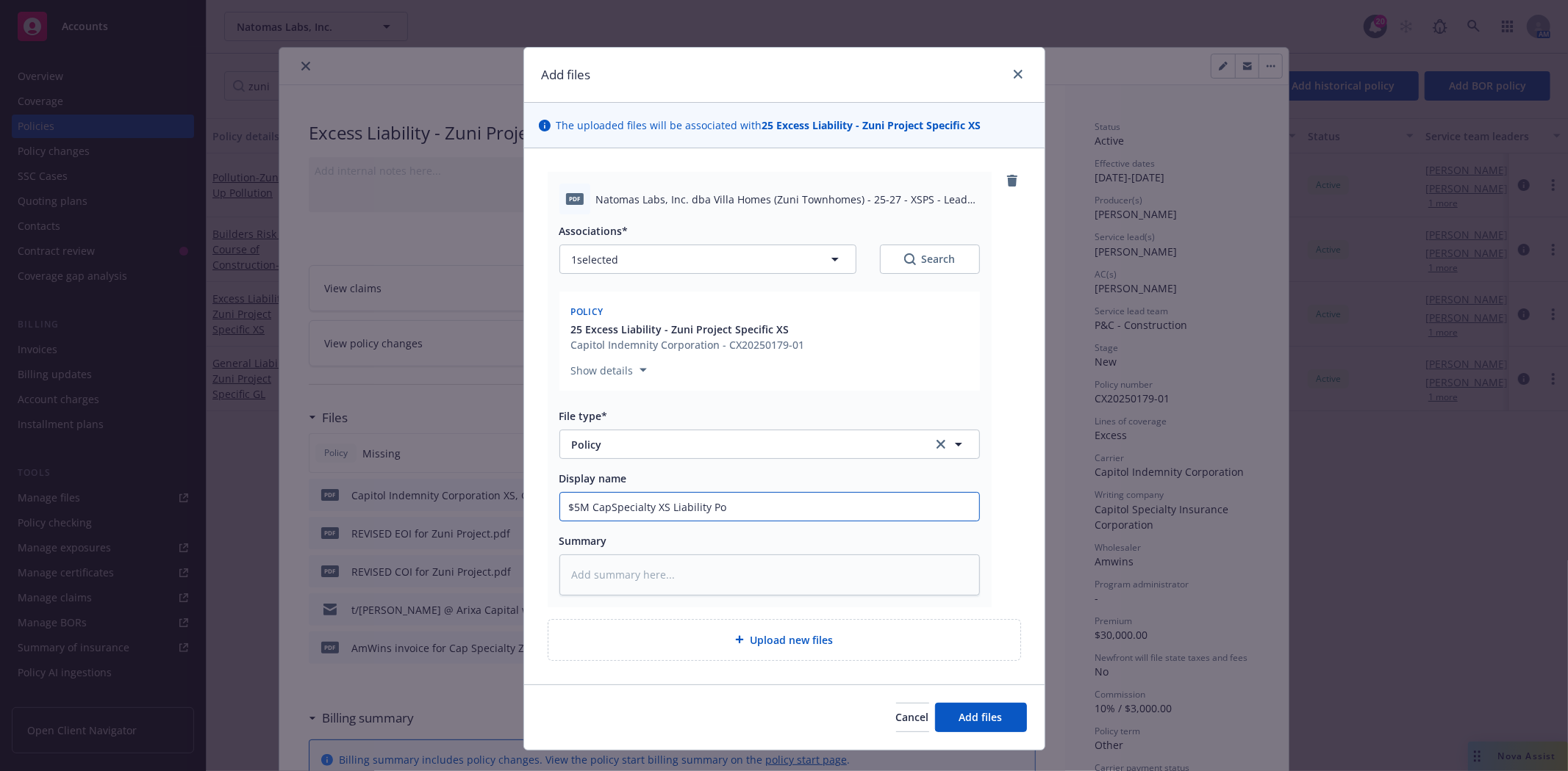
type textarea "x"
type input "$5M CapSpecialty XS Liability Poli"
type textarea "x"
type input "$5M CapSpecialty XS Liability Polic"
type textarea "x"
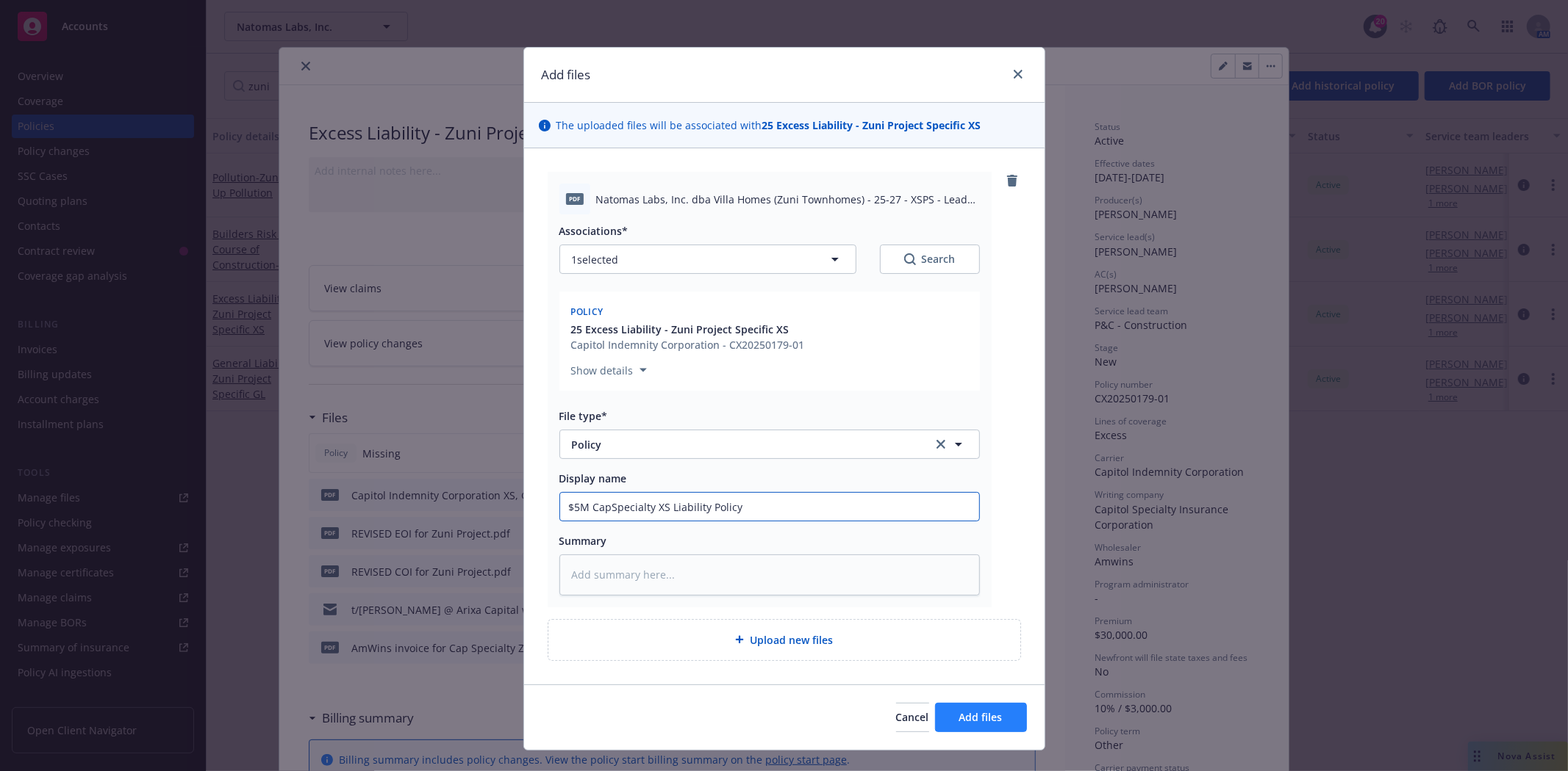
type input "$5M CapSpecialty XS Liability Policy"
click at [982, 717] on span "Add files" at bounding box center [981, 717] width 43 height 14
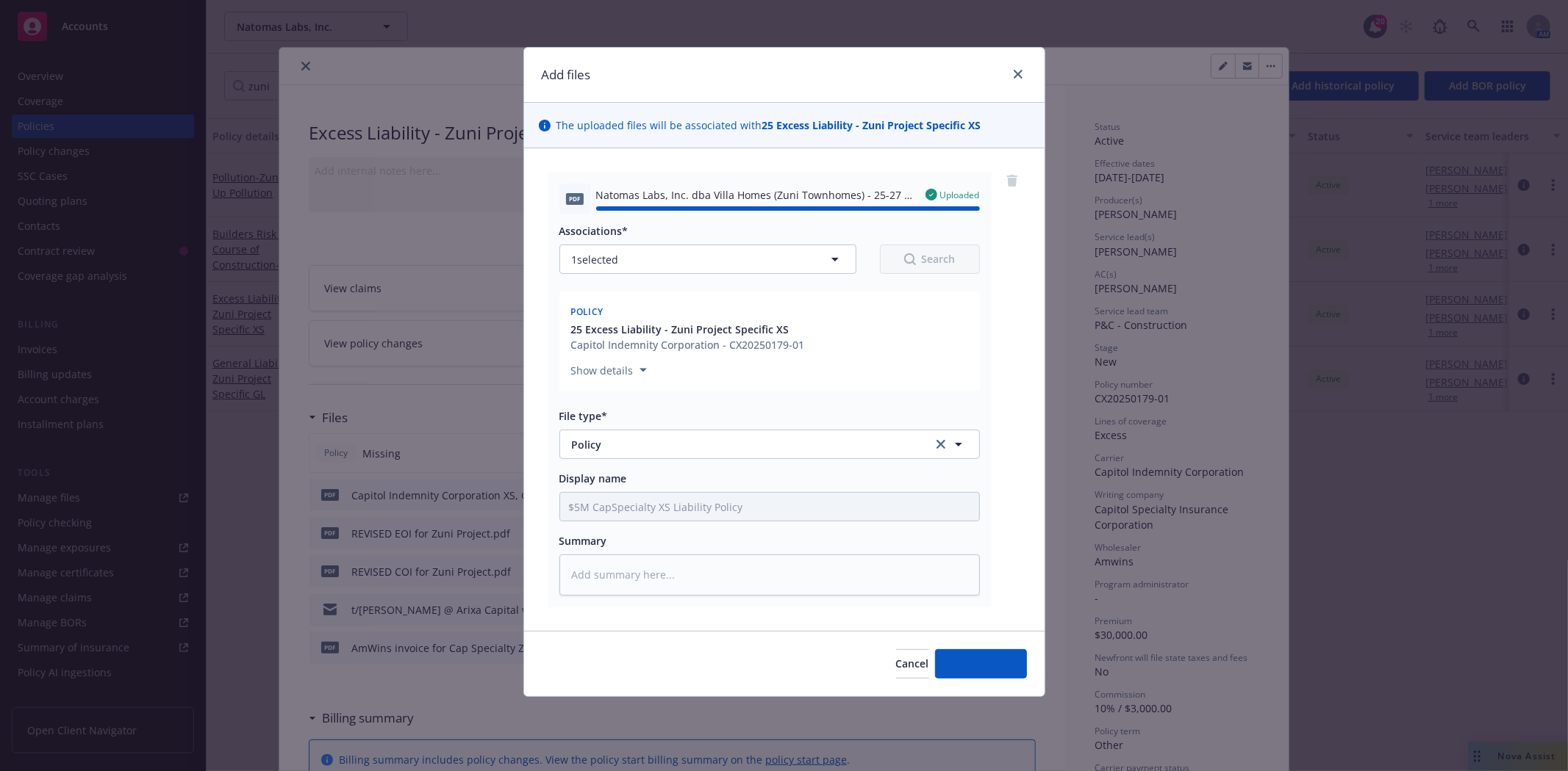
type textarea "x"
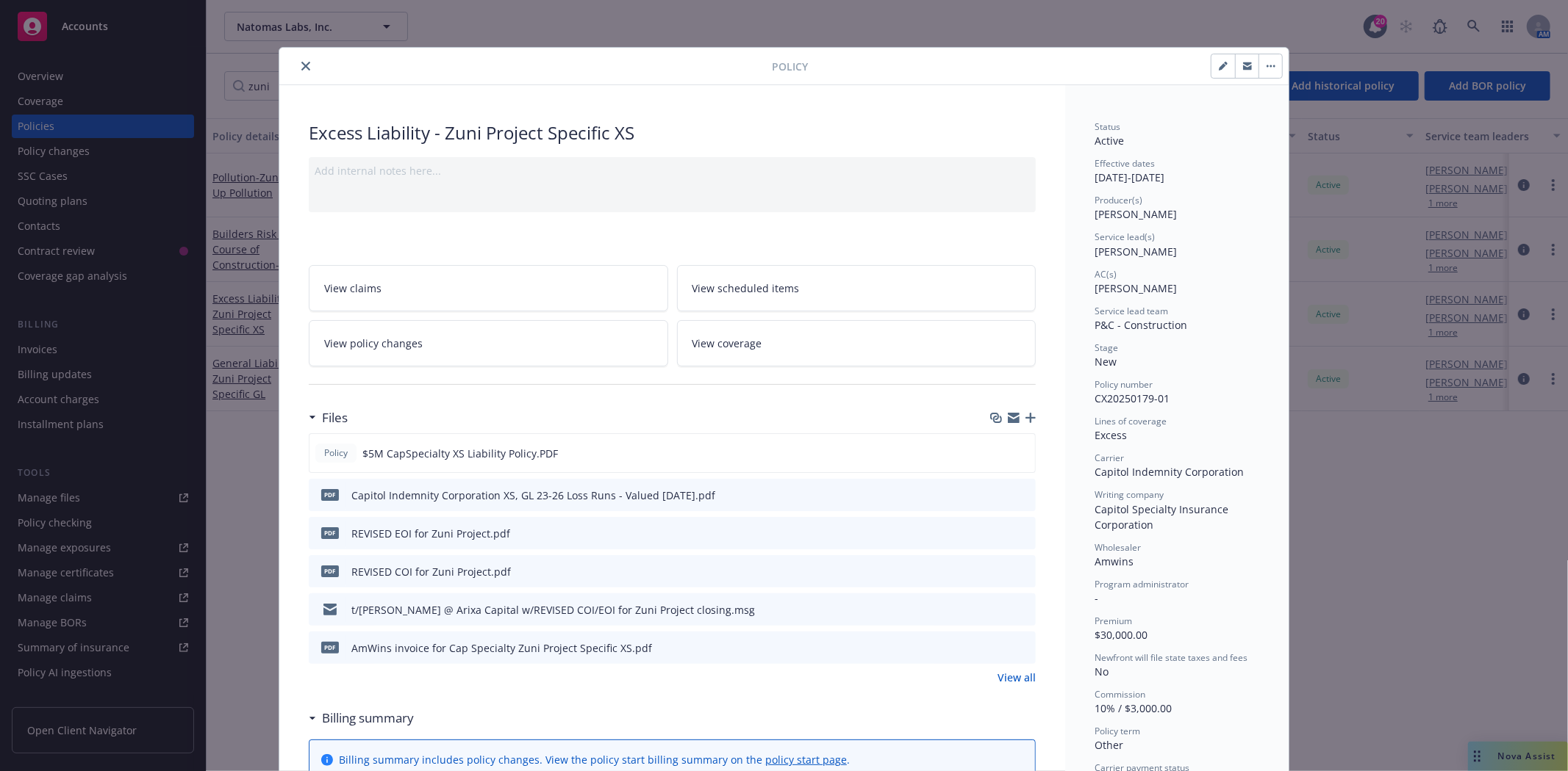
click at [302, 68] on icon "close" at bounding box center [305, 66] width 8 height 8
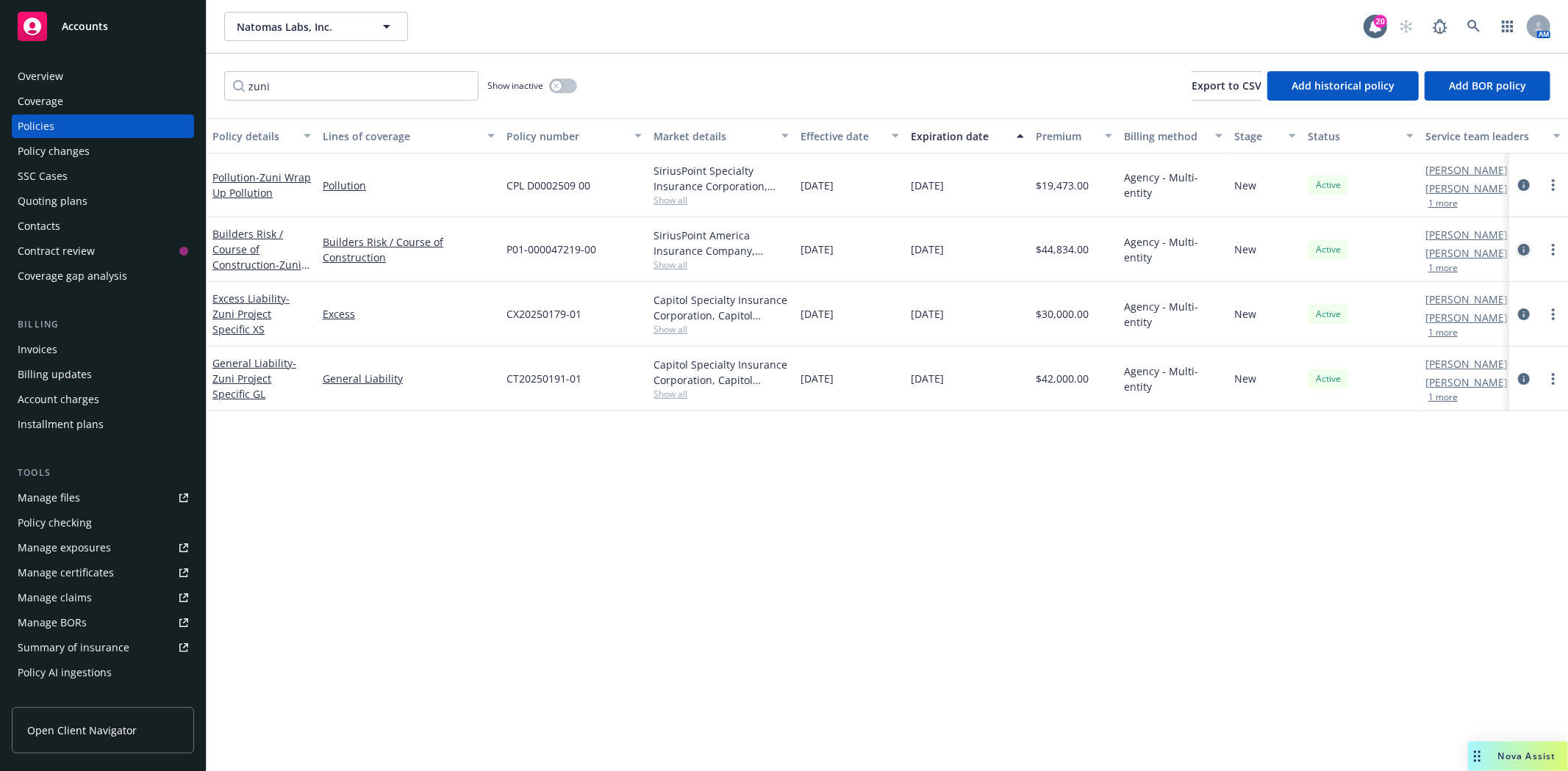
click at [1520, 247] on icon "circleInformation" at bounding box center [1523, 249] width 12 height 12
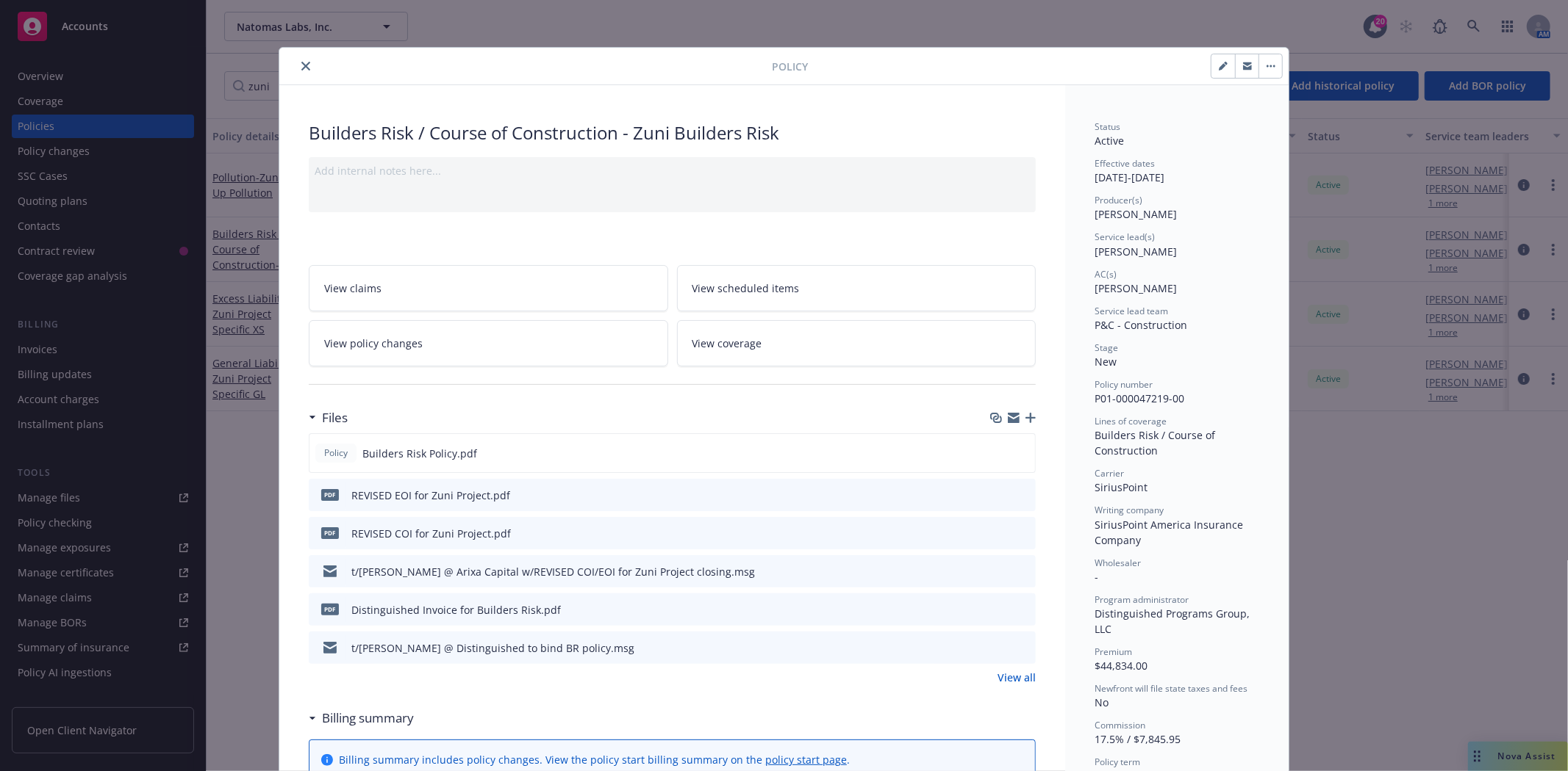
click at [297, 68] on button "close" at bounding box center [305, 66] width 18 height 18
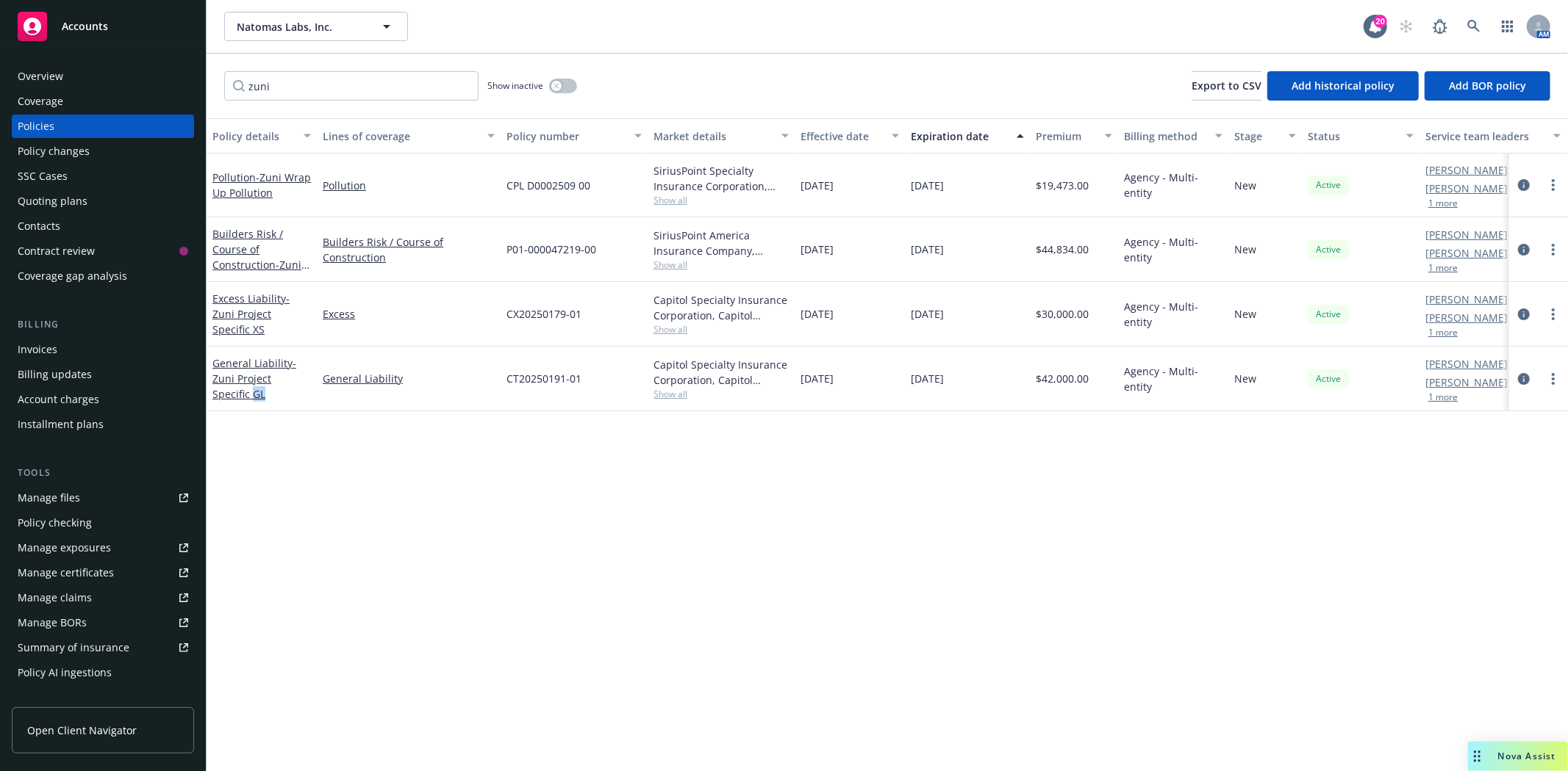
click at [329, 771] on html "Accounts Overview Coverage Policies Policy changes SSC Cases Quoting plans Cont…" at bounding box center [784, 386] width 1568 height 771
click at [588, 535] on div "Policy details Lines of coverage Policy number Market details Effective date Ex…" at bounding box center [887, 445] width 1362 height 653
drag, startPoint x: 510, startPoint y: 251, endPoint x: 612, endPoint y: 257, distance: 102.2
click at [612, 257] on div "P01-000047219-00" at bounding box center [573, 249] width 147 height 65
drag, startPoint x: 504, startPoint y: 250, endPoint x: 604, endPoint y: 280, distance: 104.4
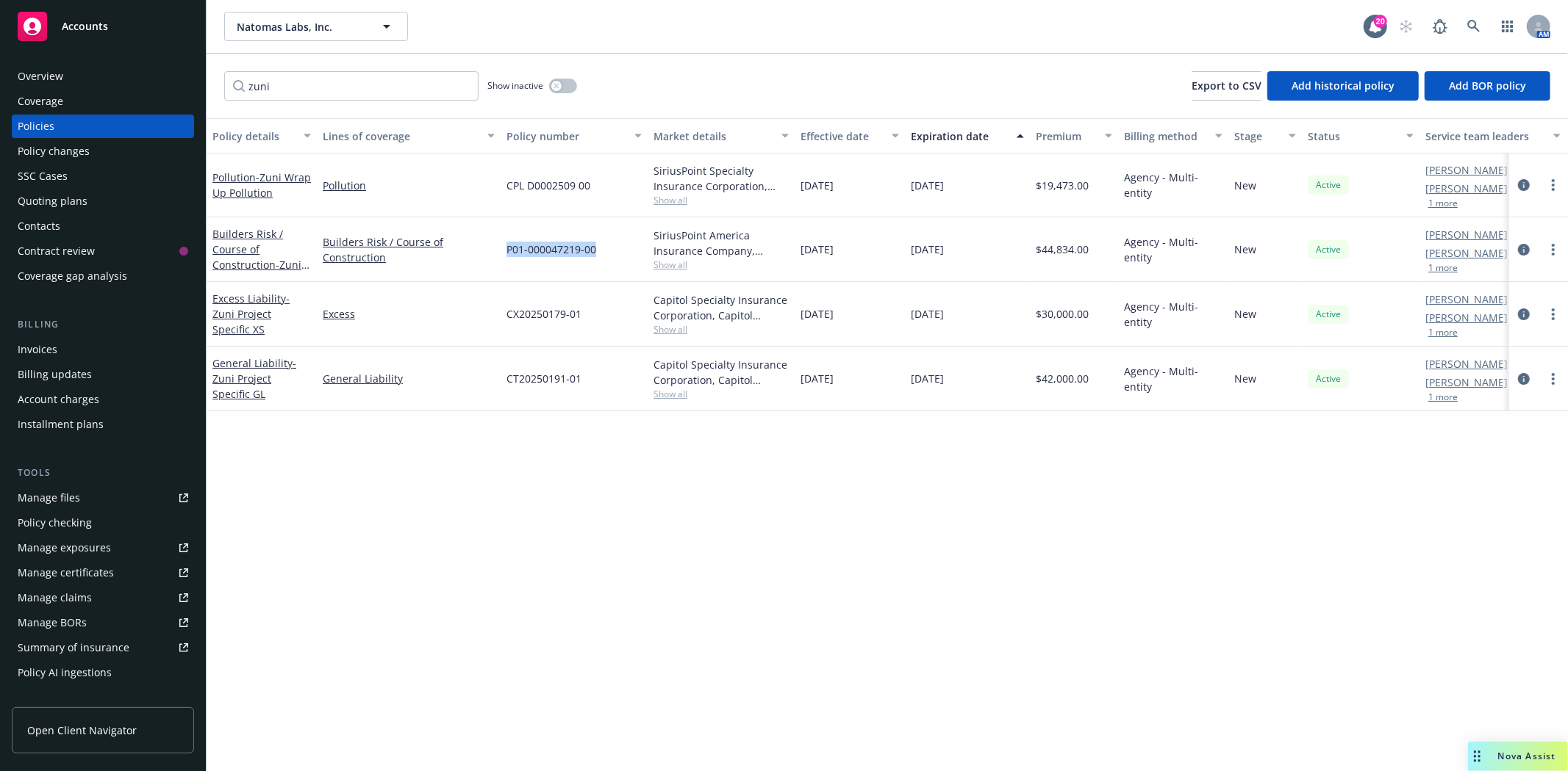
click at [604, 280] on div "P01-000047219-00" at bounding box center [573, 249] width 147 height 65
copy span "P01-000047219-00"
click at [40, 78] on div "Overview" at bounding box center [40, 76] width 46 height 23
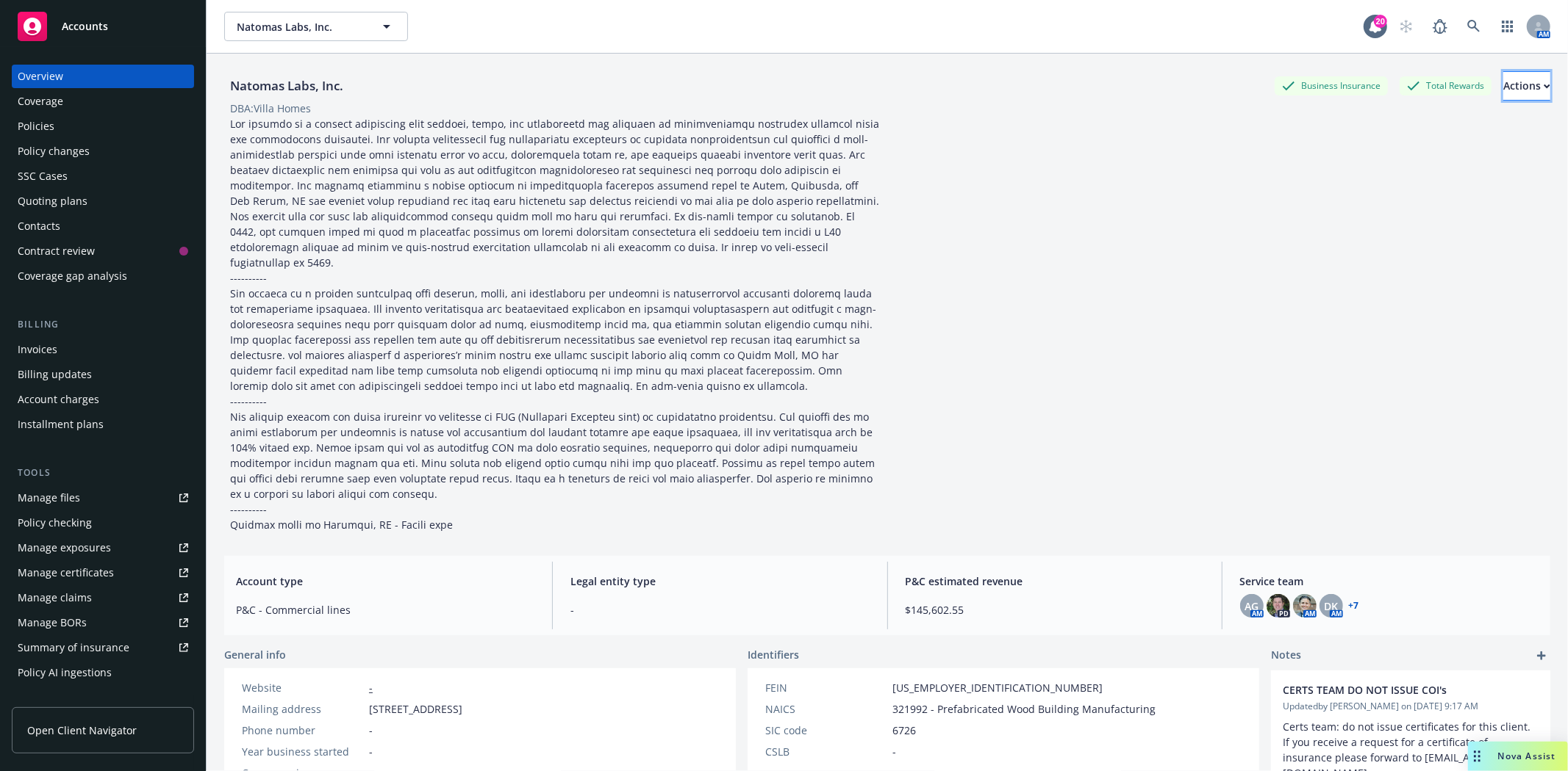
click at [1503, 74] on button "Actions" at bounding box center [1527, 85] width 47 height 29
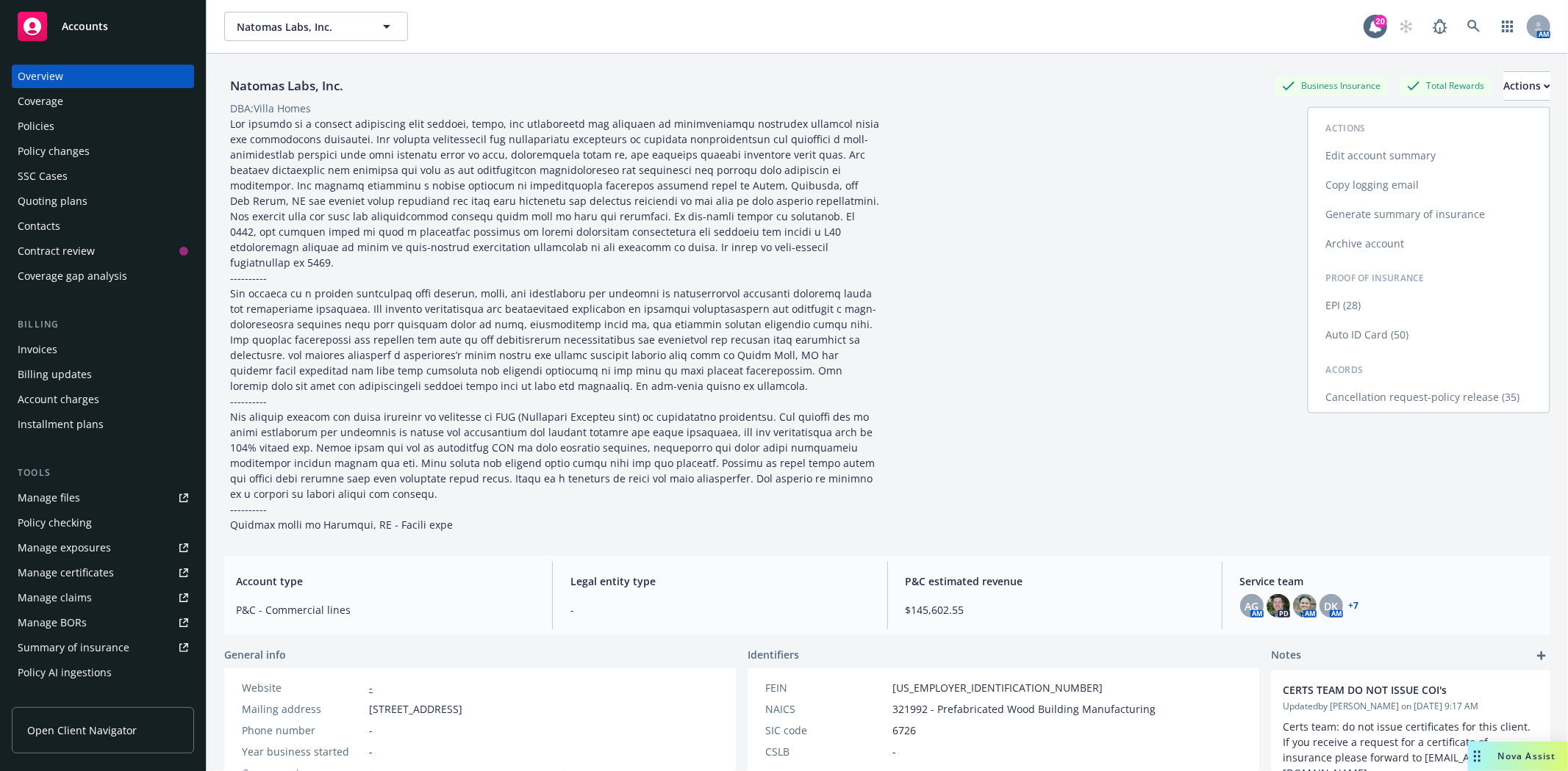
click at [1398, 395] on link "Cancellation request-policy release (35)" at bounding box center [1428, 398] width 241 height 29
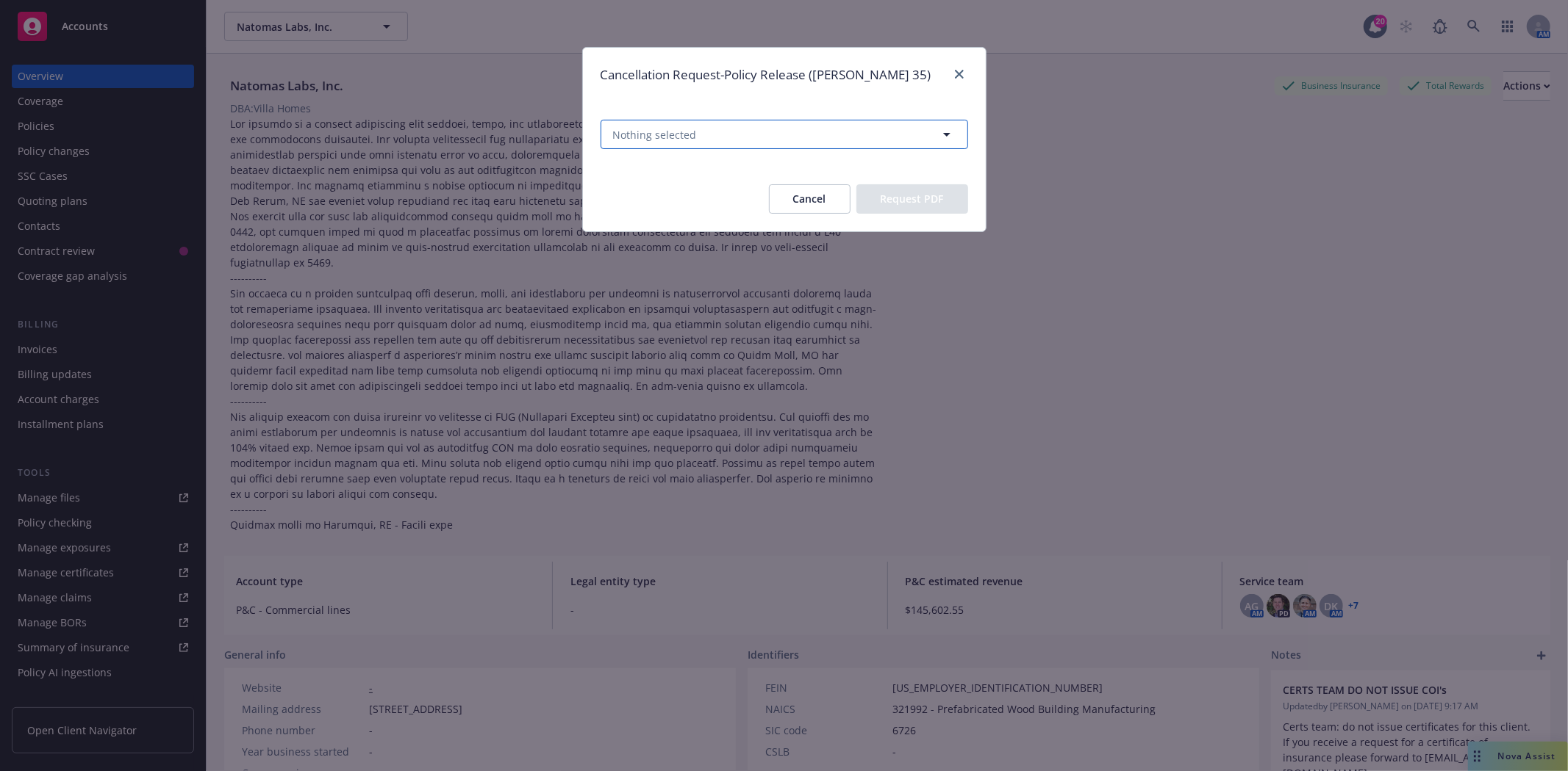
click at [814, 128] on button "Nothing selected" at bounding box center [784, 134] width 368 height 29
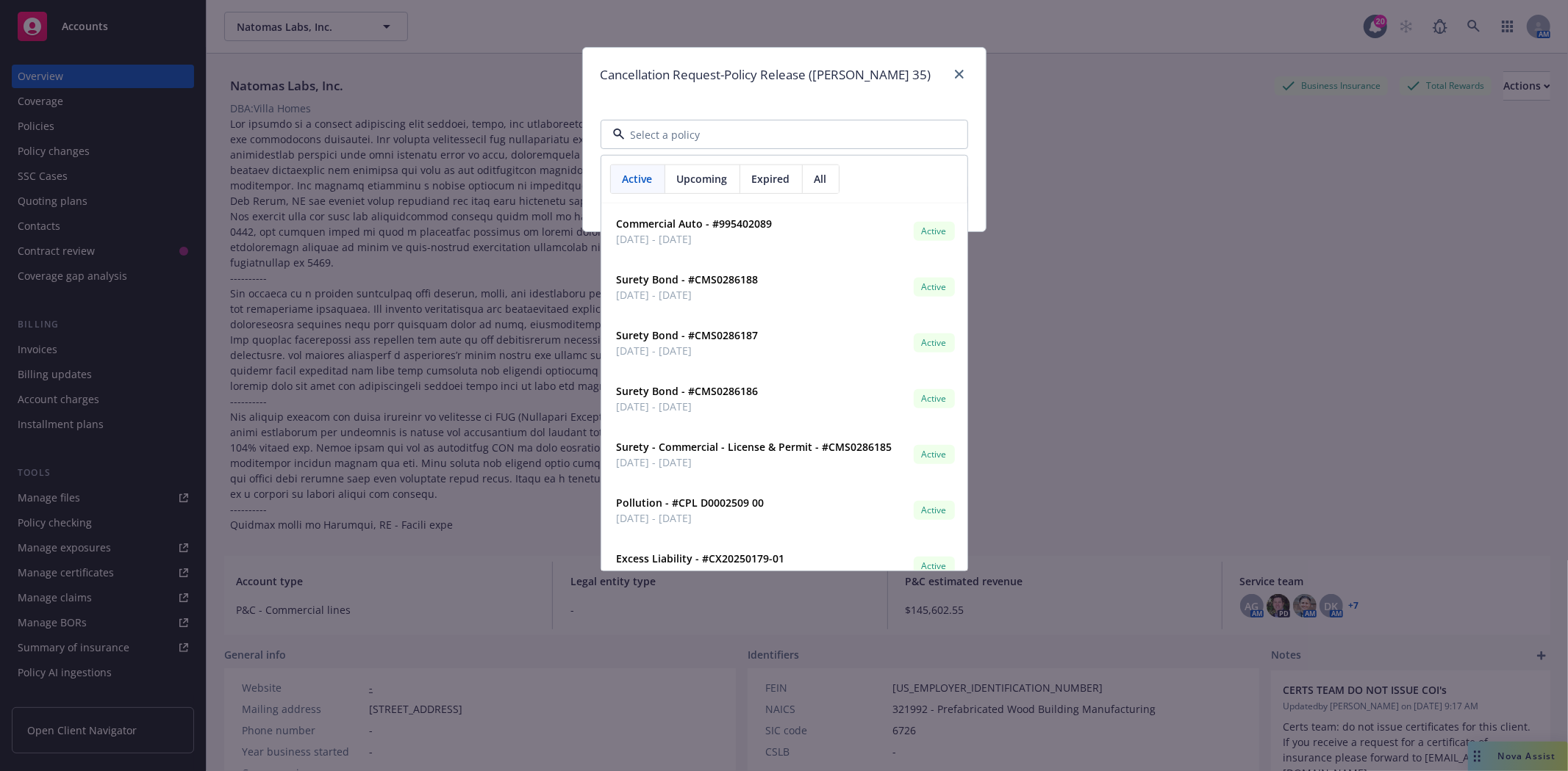
paste input "P01-000047219-00"
type input "P01-000047219-00"
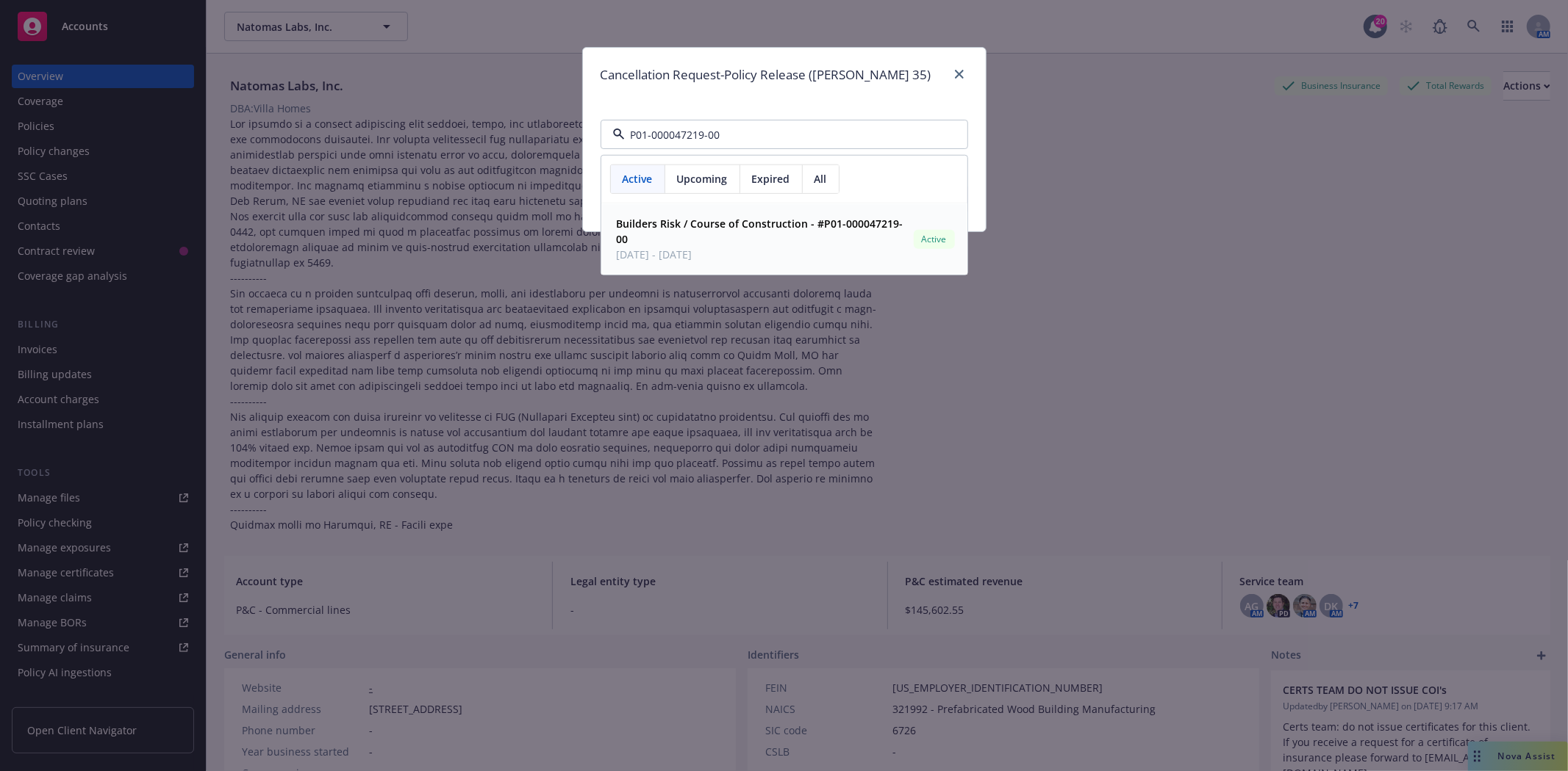
click at [778, 230] on strong "Builders Risk / Course of Construction - #P01-000047219-00" at bounding box center [759, 231] width 286 height 29
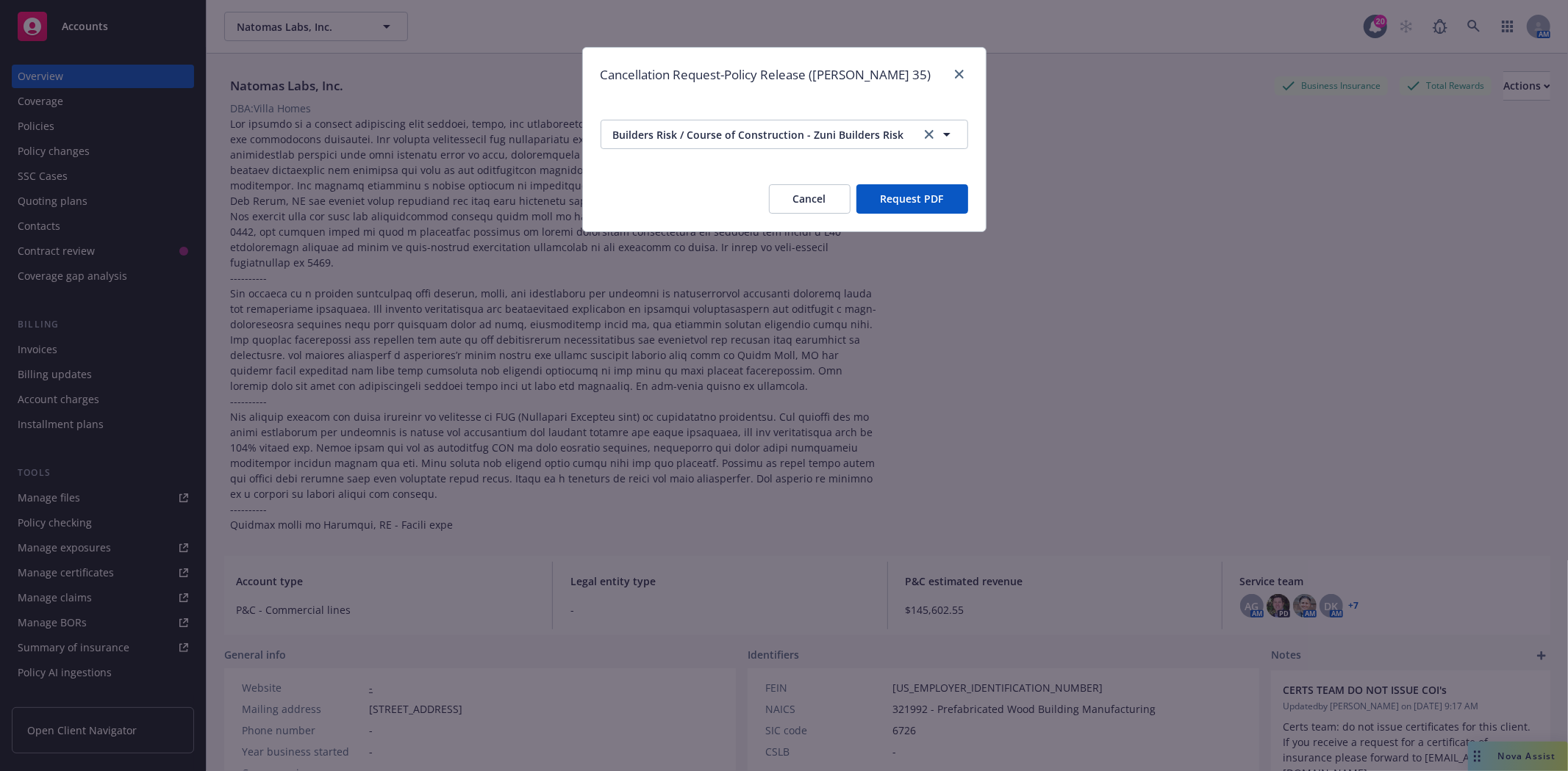
click at [887, 199] on button "Request PDF" at bounding box center [911, 199] width 112 height 29
click at [963, 72] on icon "close" at bounding box center [958, 73] width 8 height 8
